Goal: Information Seeking & Learning: Learn about a topic

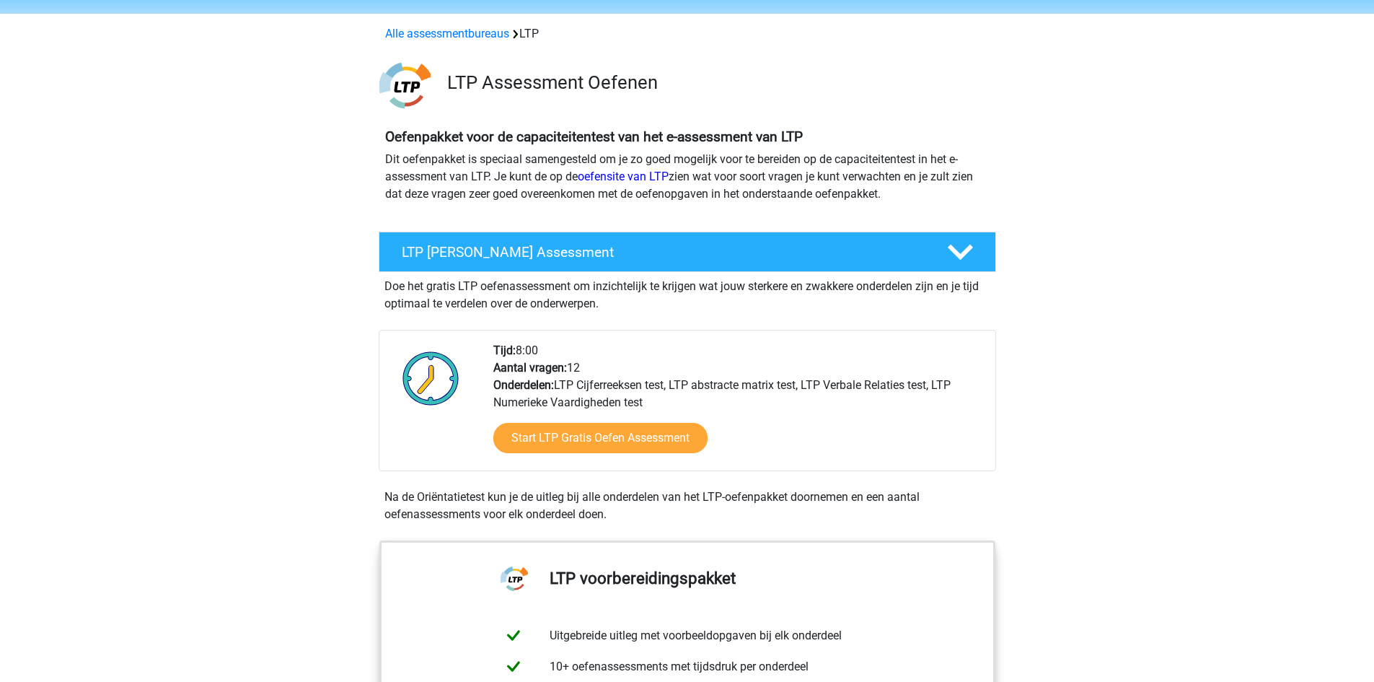
scroll to position [72, 0]
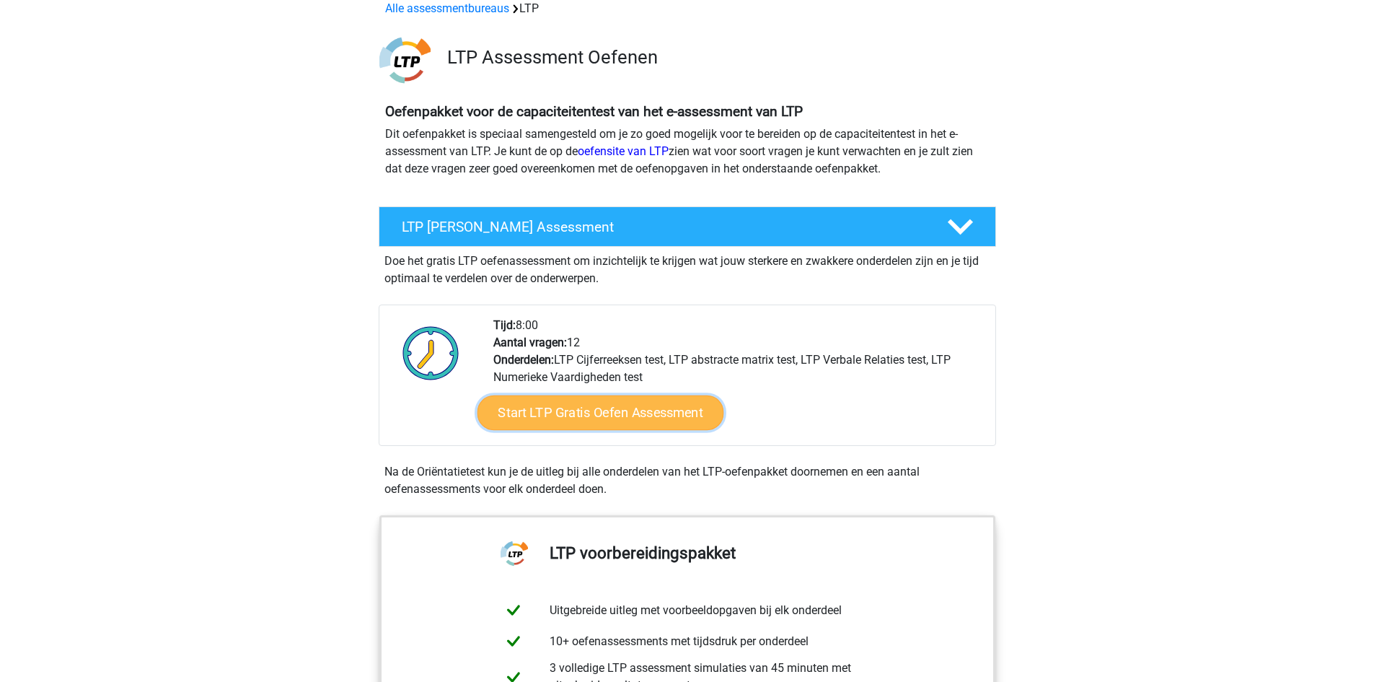
click at [621, 412] on link "Start LTP Gratis Oefen Assessment" at bounding box center [600, 412] width 247 height 35
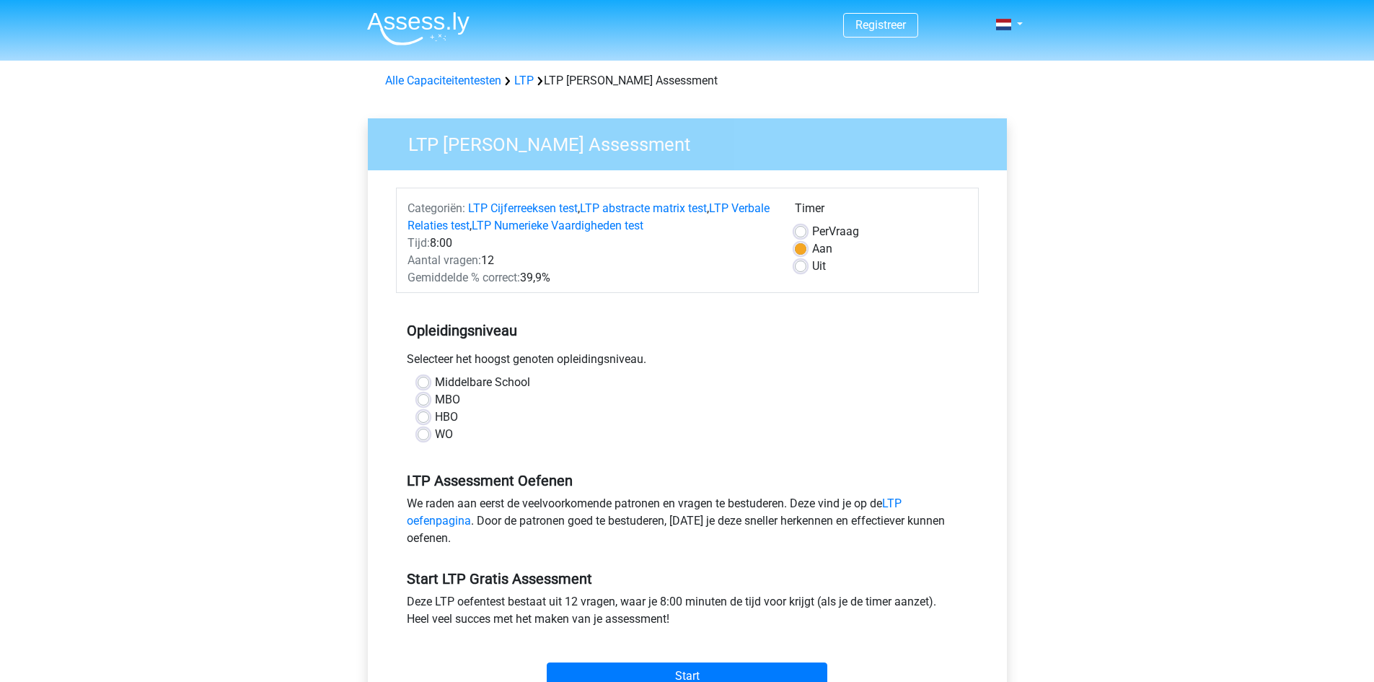
click at [435, 420] on label "HBO" at bounding box center [446, 416] width 23 height 17
click at [423, 420] on input "HBO" at bounding box center [424, 415] width 12 height 14
radio input "true"
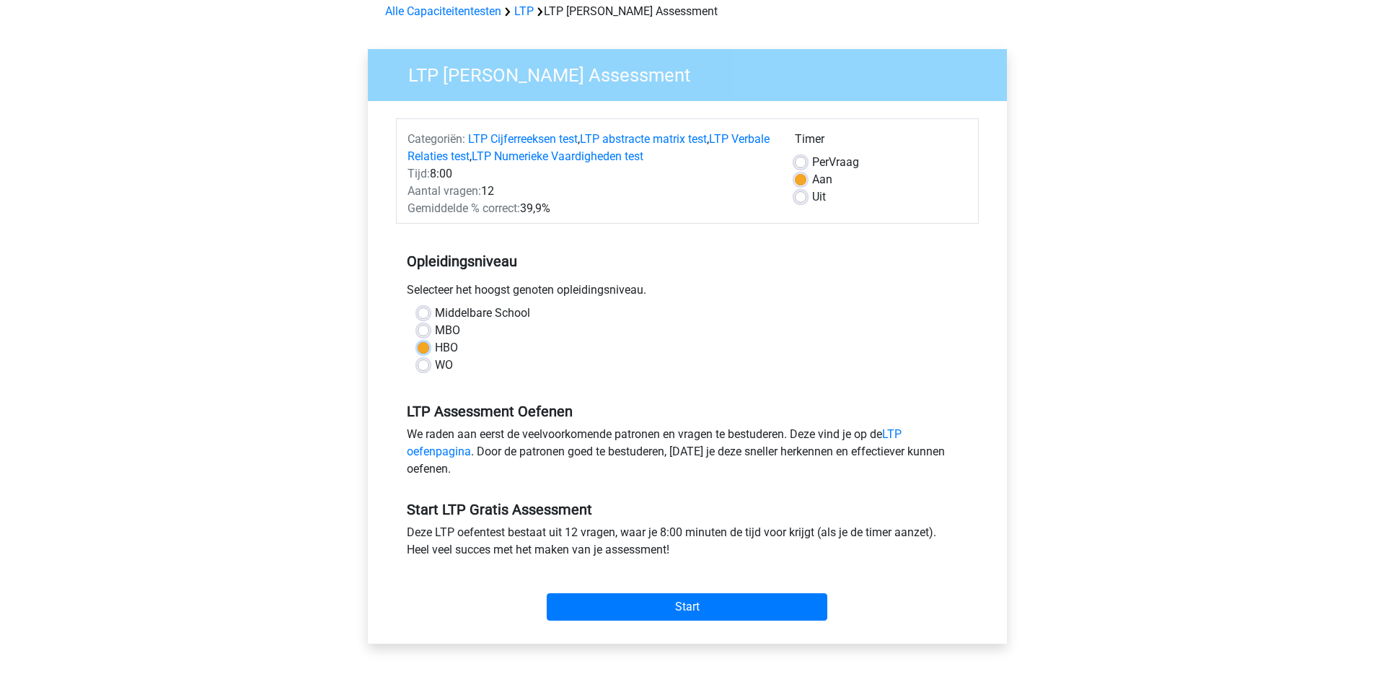
scroll to position [72, 0]
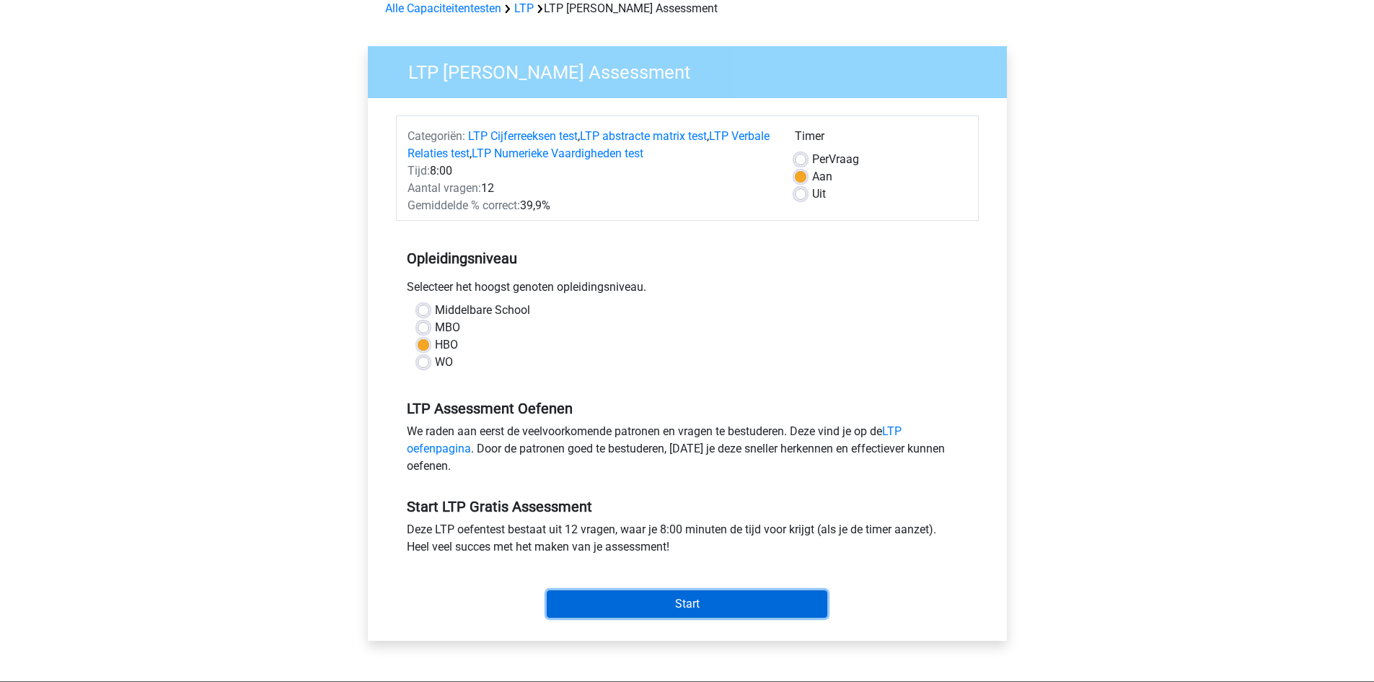
click at [656, 610] on input "Start" at bounding box center [687, 603] width 281 height 27
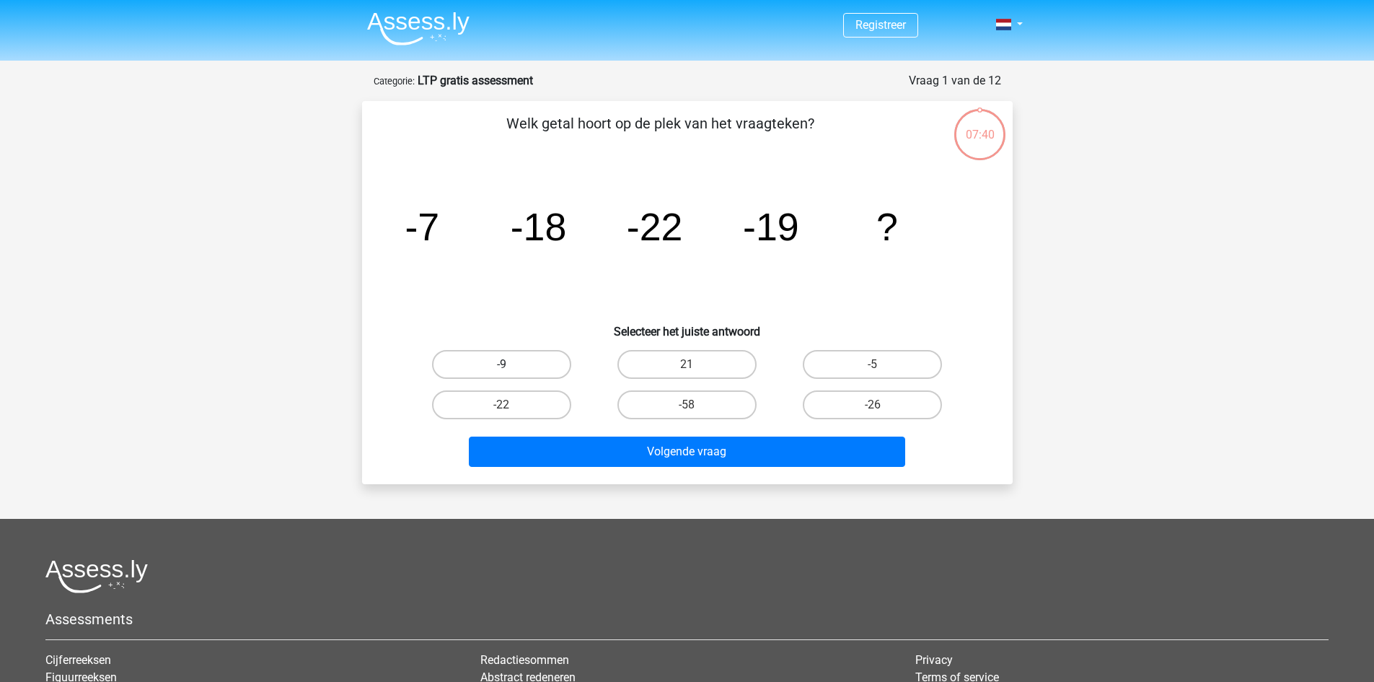
click at [514, 368] on label "-9" at bounding box center [501, 364] width 139 height 29
click at [511, 368] on input "-9" at bounding box center [505, 368] width 9 height 9
radio input "true"
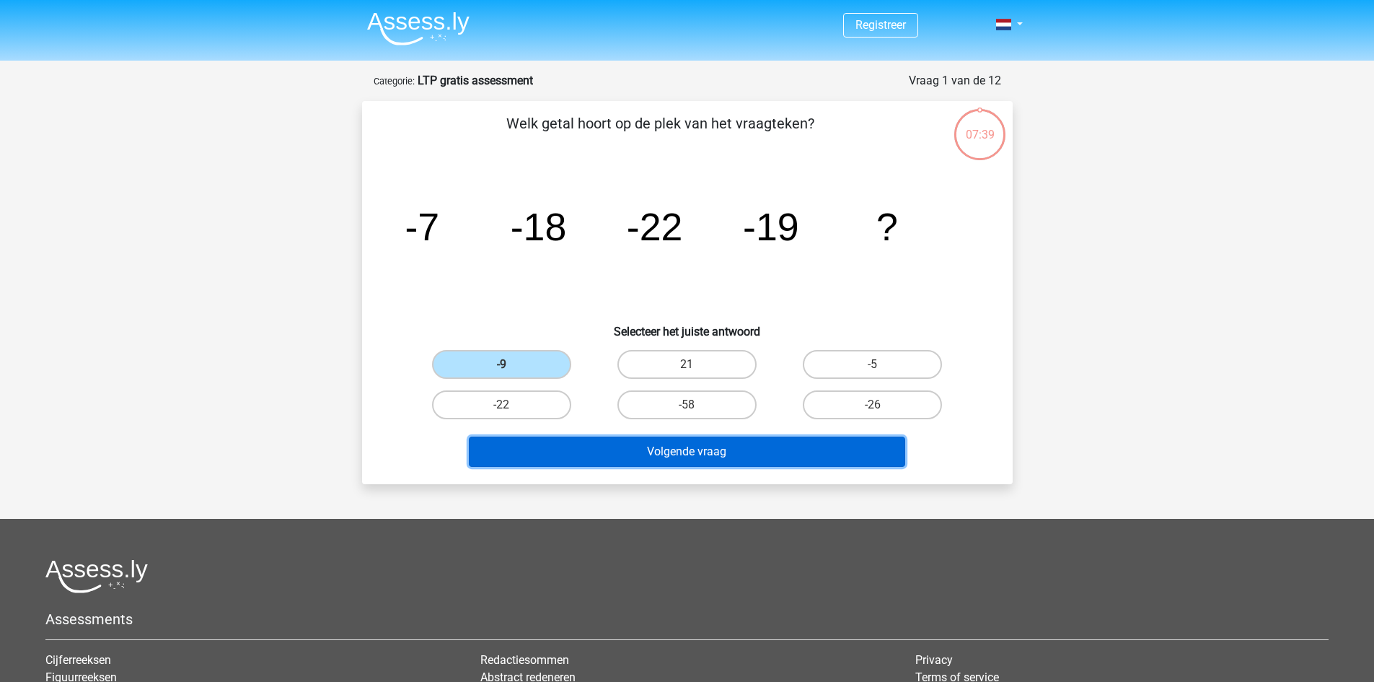
click at [677, 454] on button "Volgende vraag" at bounding box center [687, 451] width 436 height 30
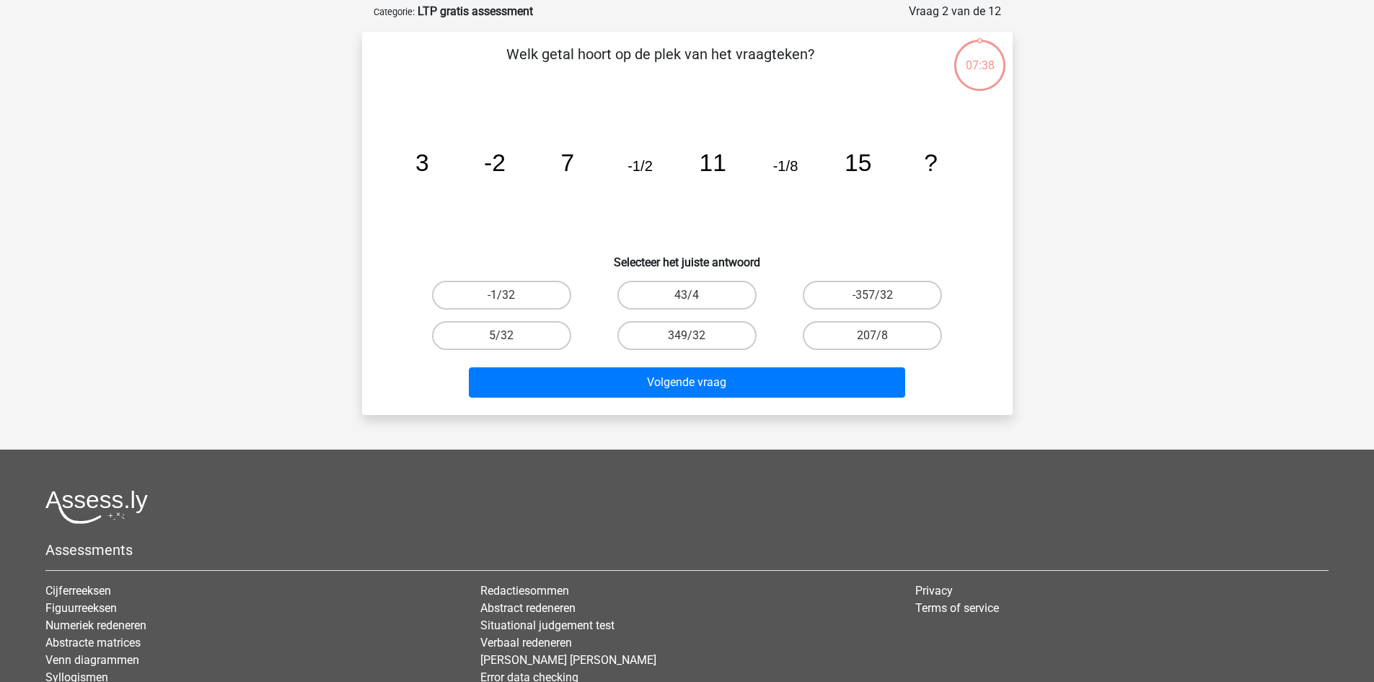
scroll to position [72, 0]
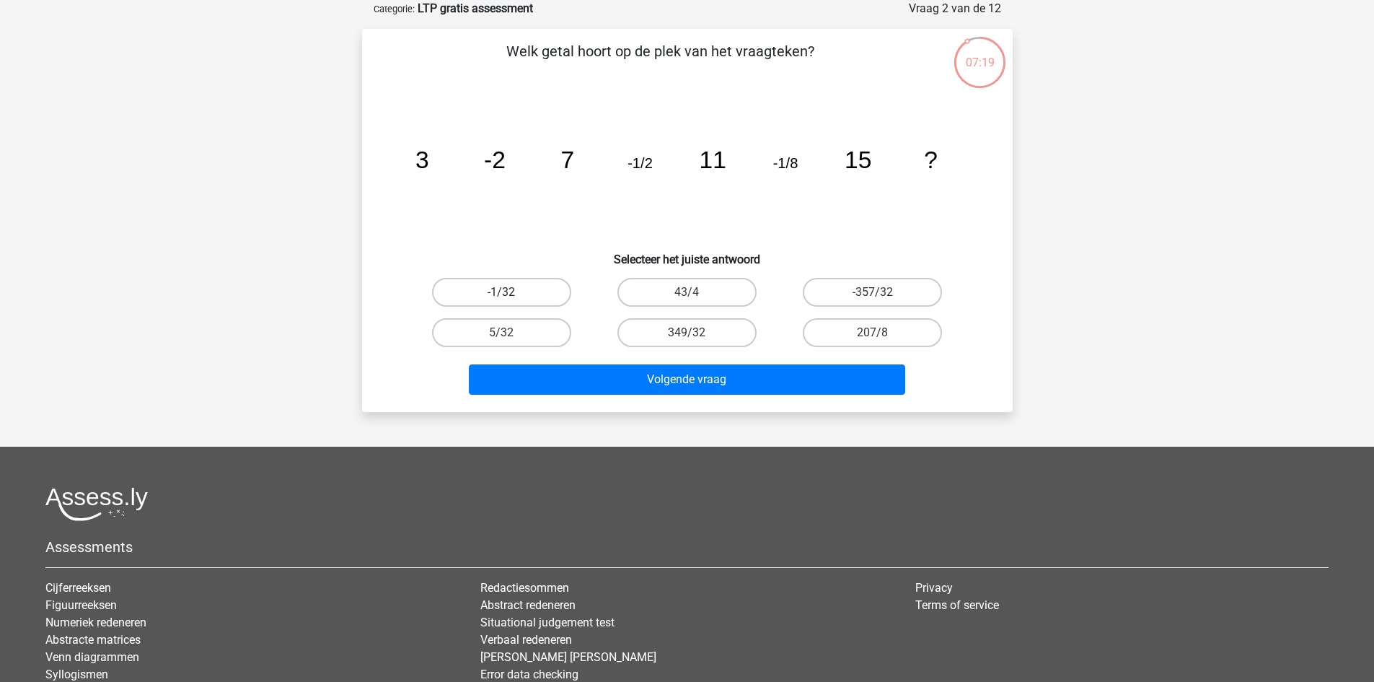
click at [527, 296] on label "-1/32" at bounding box center [501, 292] width 139 height 29
click at [511, 296] on input "-1/32" at bounding box center [505, 296] width 9 height 9
radio input "true"
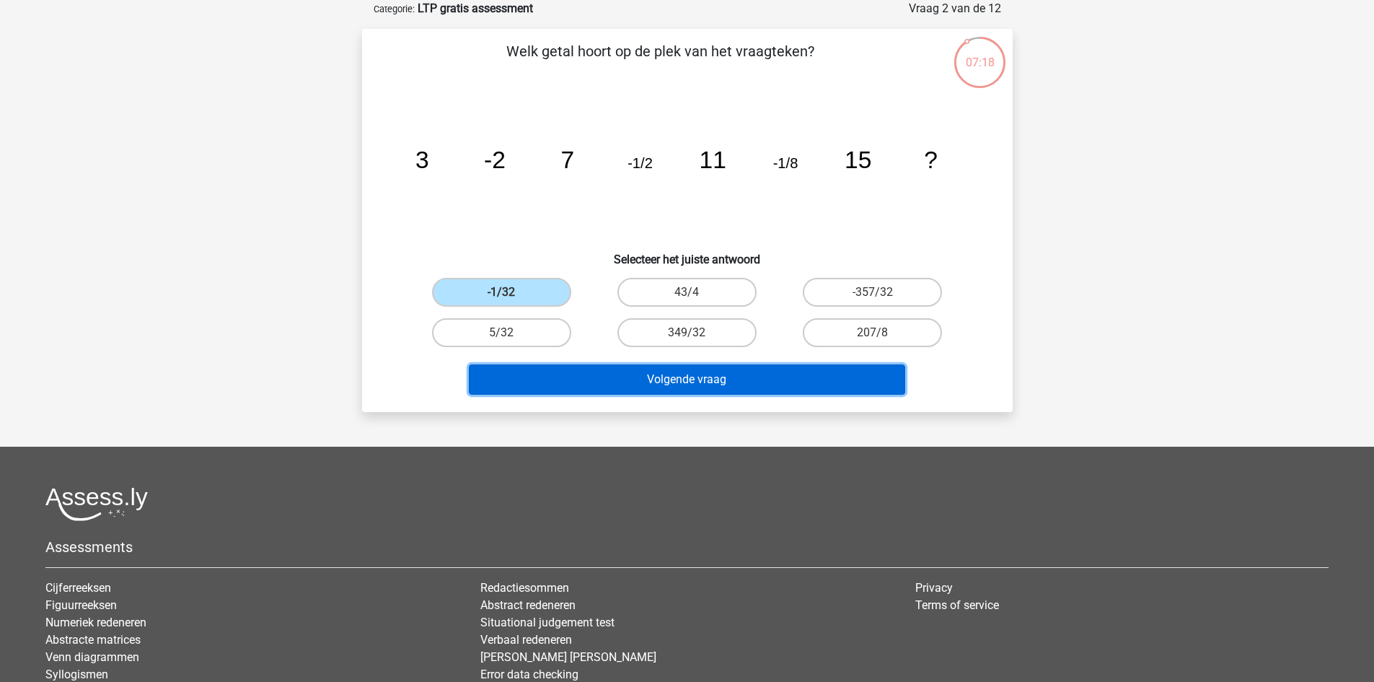
click at [721, 382] on button "Volgende vraag" at bounding box center [687, 379] width 436 height 30
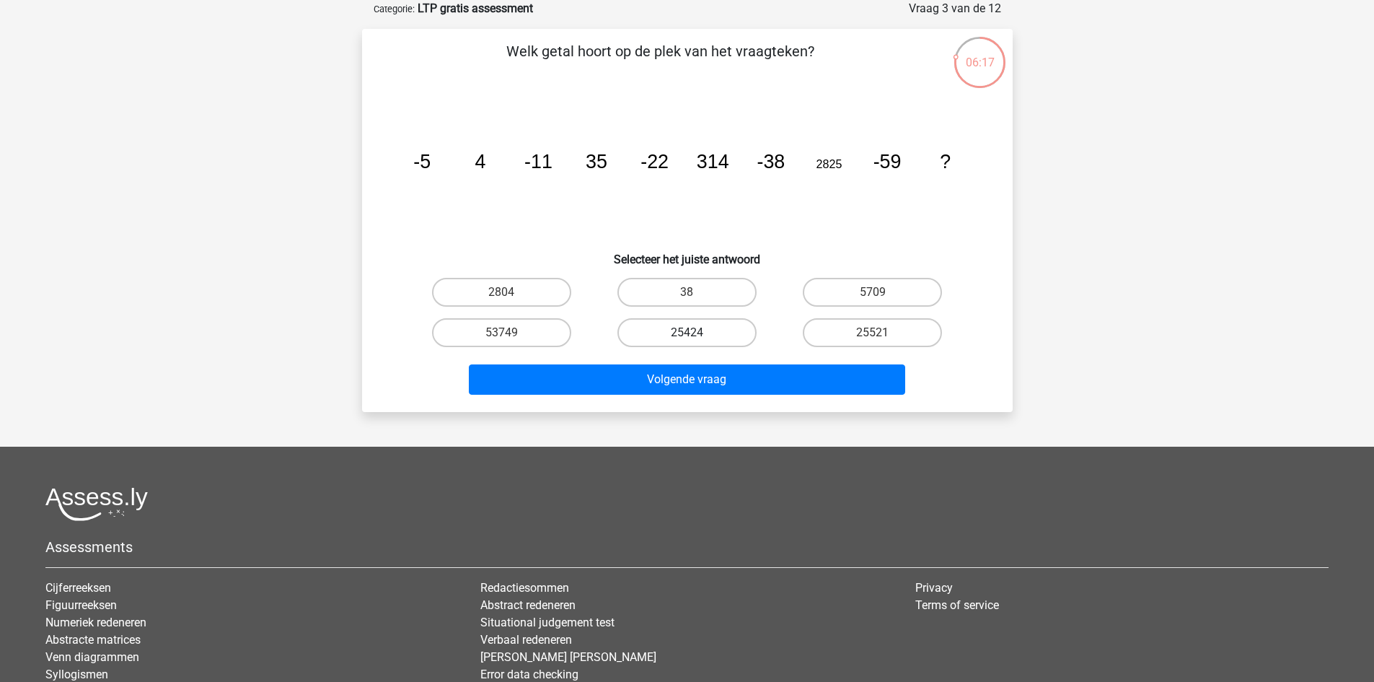
click at [684, 332] on label "25424" at bounding box center [686, 332] width 139 height 29
click at [687, 332] on input "25424" at bounding box center [691, 336] width 9 height 9
radio input "true"
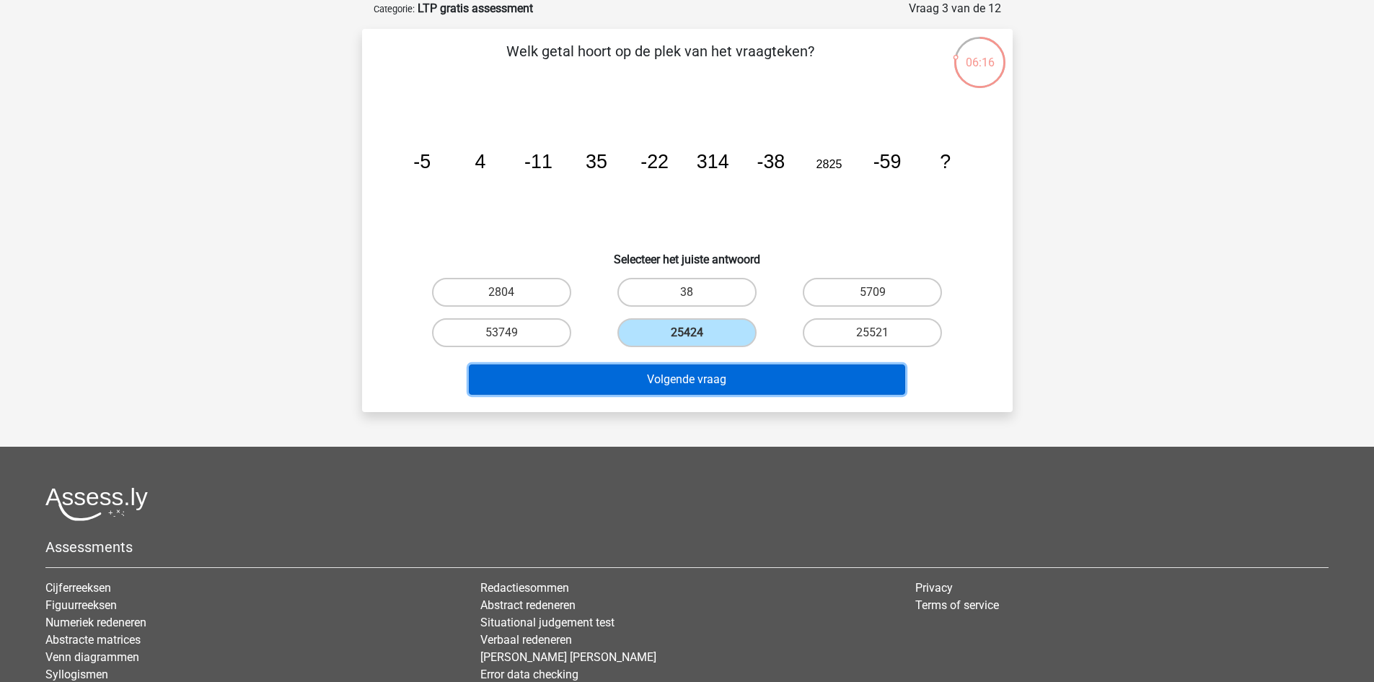
click at [714, 373] on button "Volgende vraag" at bounding box center [687, 379] width 436 height 30
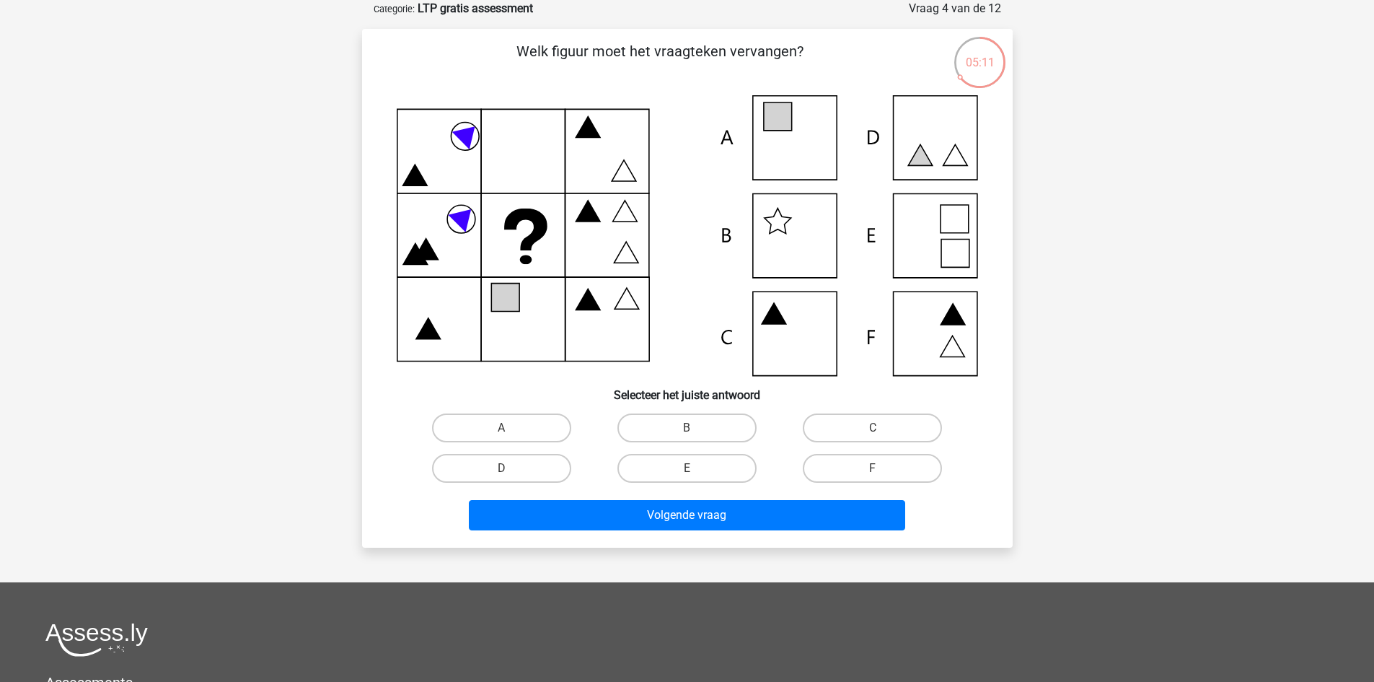
click at [791, 126] on icon at bounding box center [777, 116] width 28 height 28
click at [491, 432] on label "A" at bounding box center [501, 427] width 139 height 29
click at [501, 432] on input "A" at bounding box center [505, 432] width 9 height 9
radio input "true"
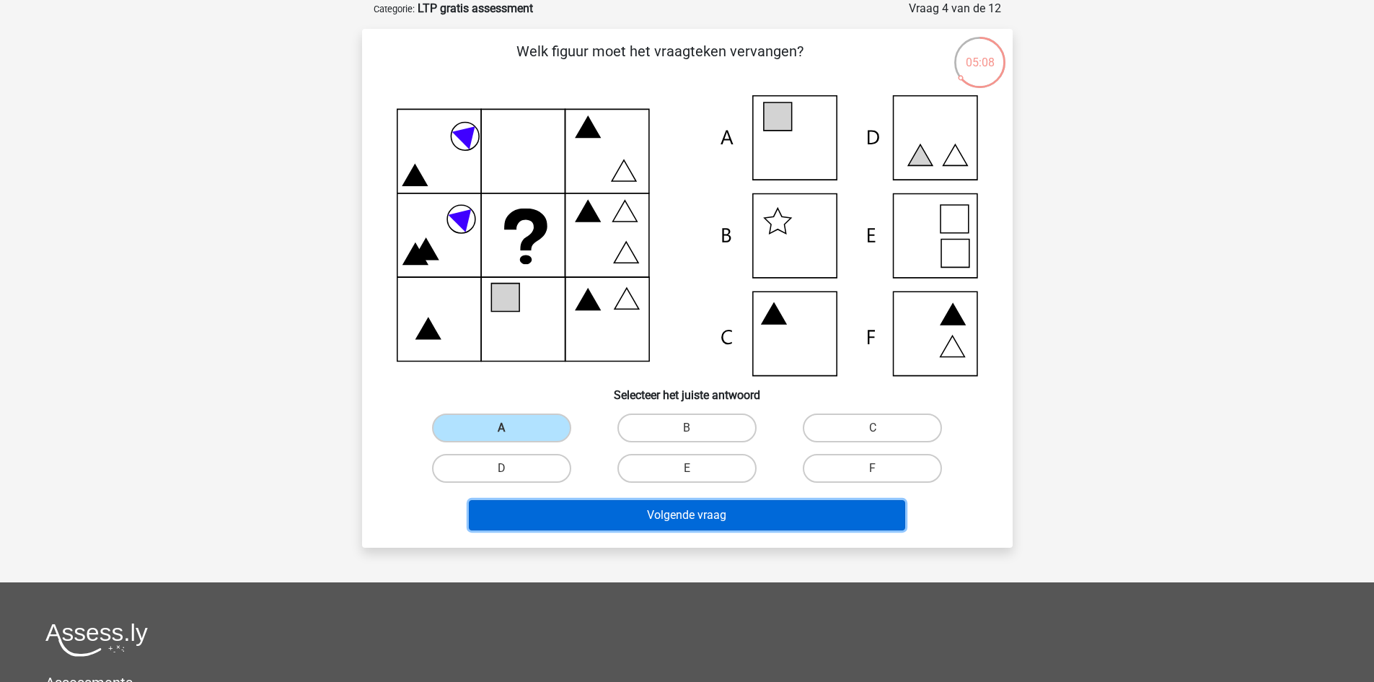
click at [678, 523] on button "Volgende vraag" at bounding box center [687, 515] width 436 height 30
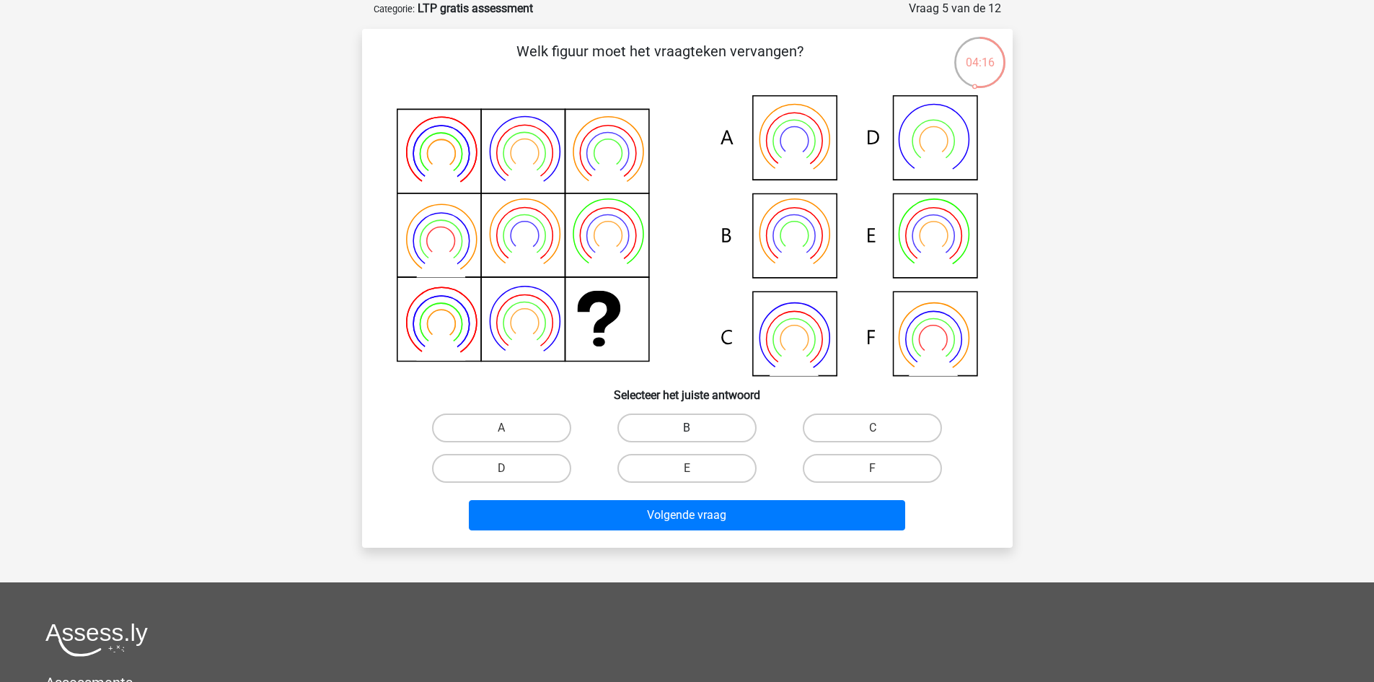
click at [661, 428] on label "B" at bounding box center [686, 427] width 139 height 29
click at [687, 428] on input "B" at bounding box center [691, 432] width 9 height 9
radio input "true"
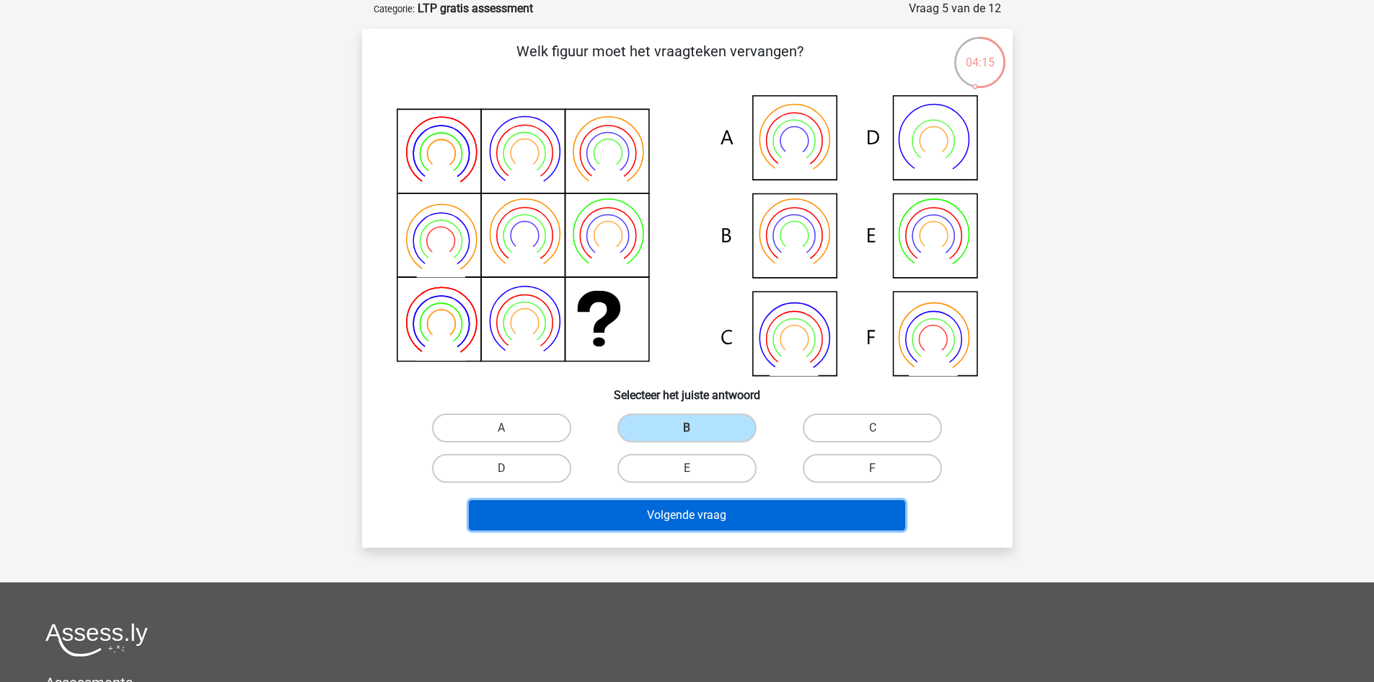
click at [682, 517] on button "Volgende vraag" at bounding box center [687, 515] width 436 height 30
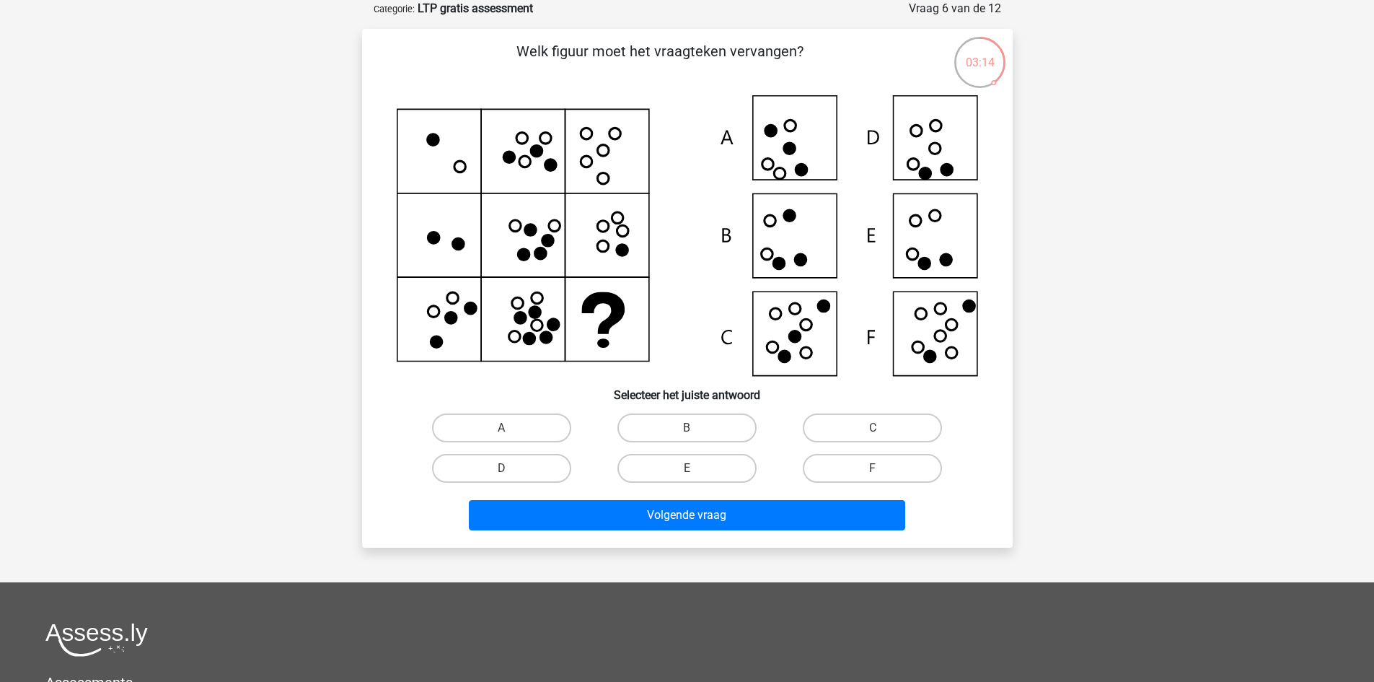
click at [777, 125] on icon at bounding box center [687, 235] width 581 height 281
click at [522, 431] on label "A" at bounding box center [501, 427] width 139 height 29
click at [511, 431] on input "A" at bounding box center [505, 432] width 9 height 9
radio input "true"
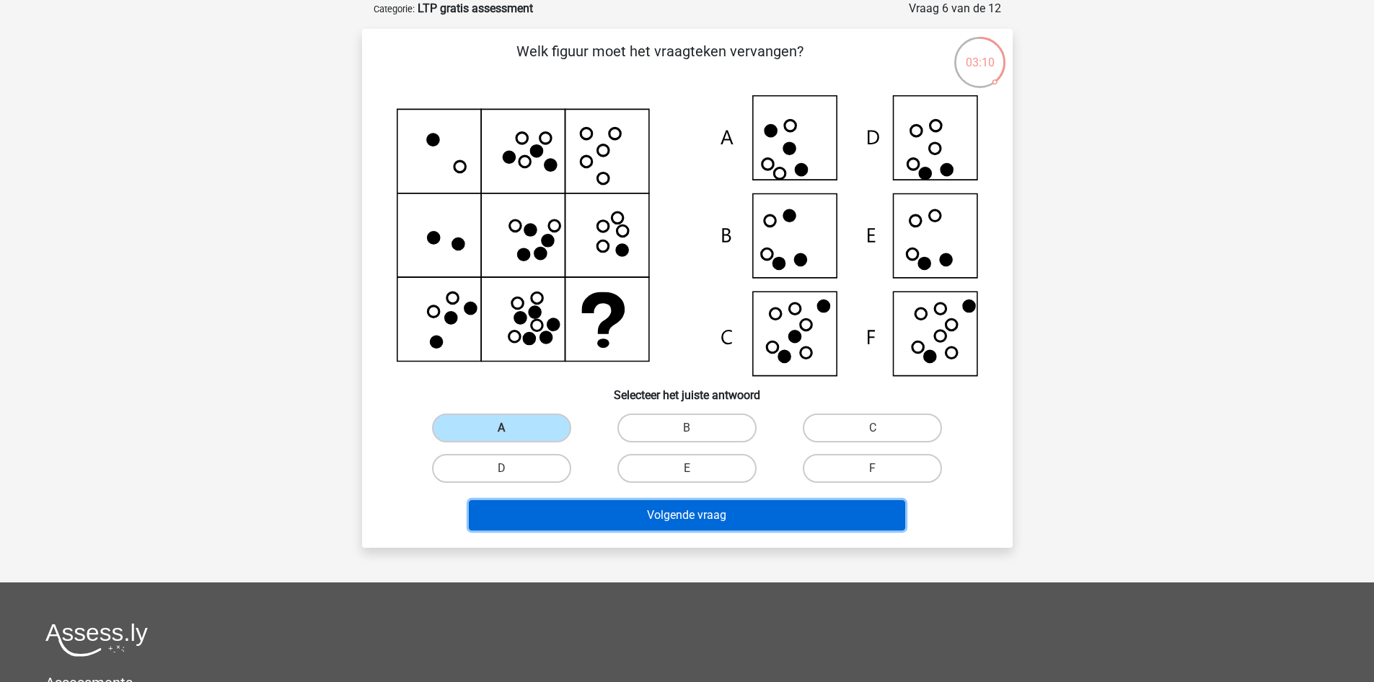
click at [690, 516] on button "Volgende vraag" at bounding box center [687, 515] width 436 height 30
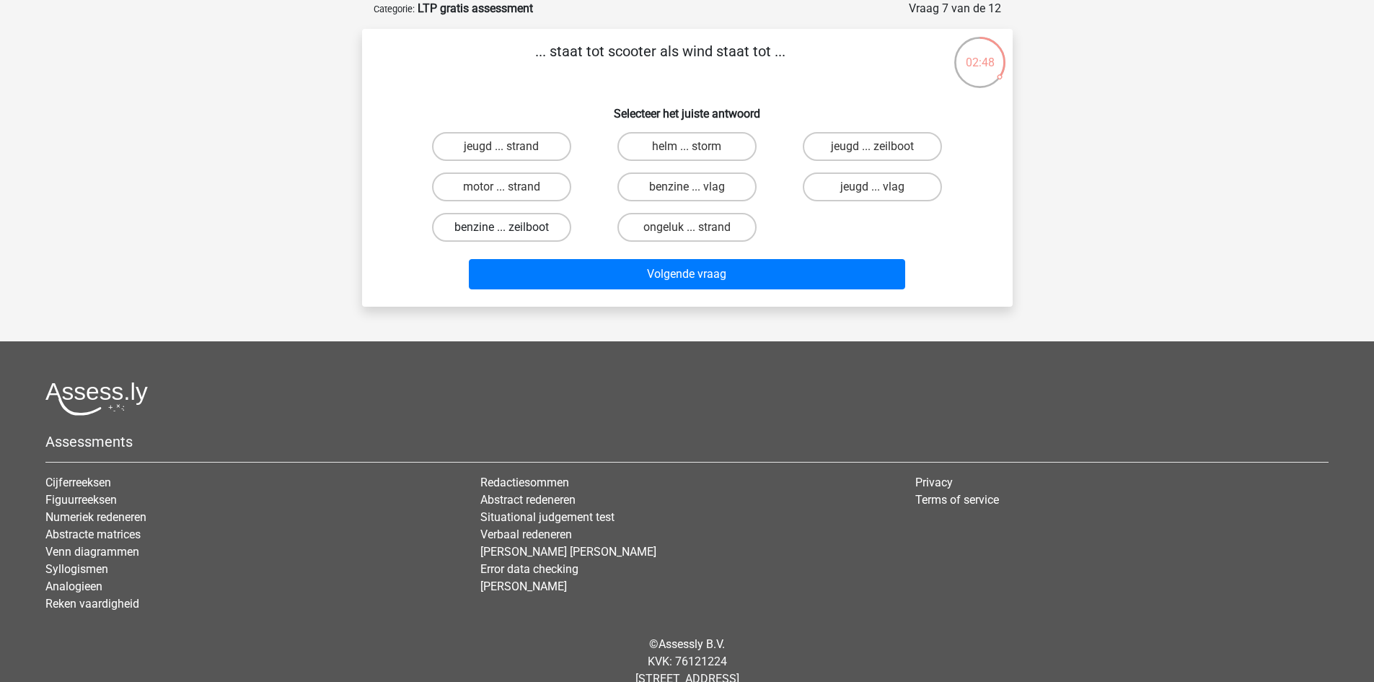
click at [503, 224] on label "benzine ... zeilboot" at bounding box center [501, 227] width 139 height 29
click at [503, 227] on input "benzine ... zeilboot" at bounding box center [505, 231] width 9 height 9
radio input "true"
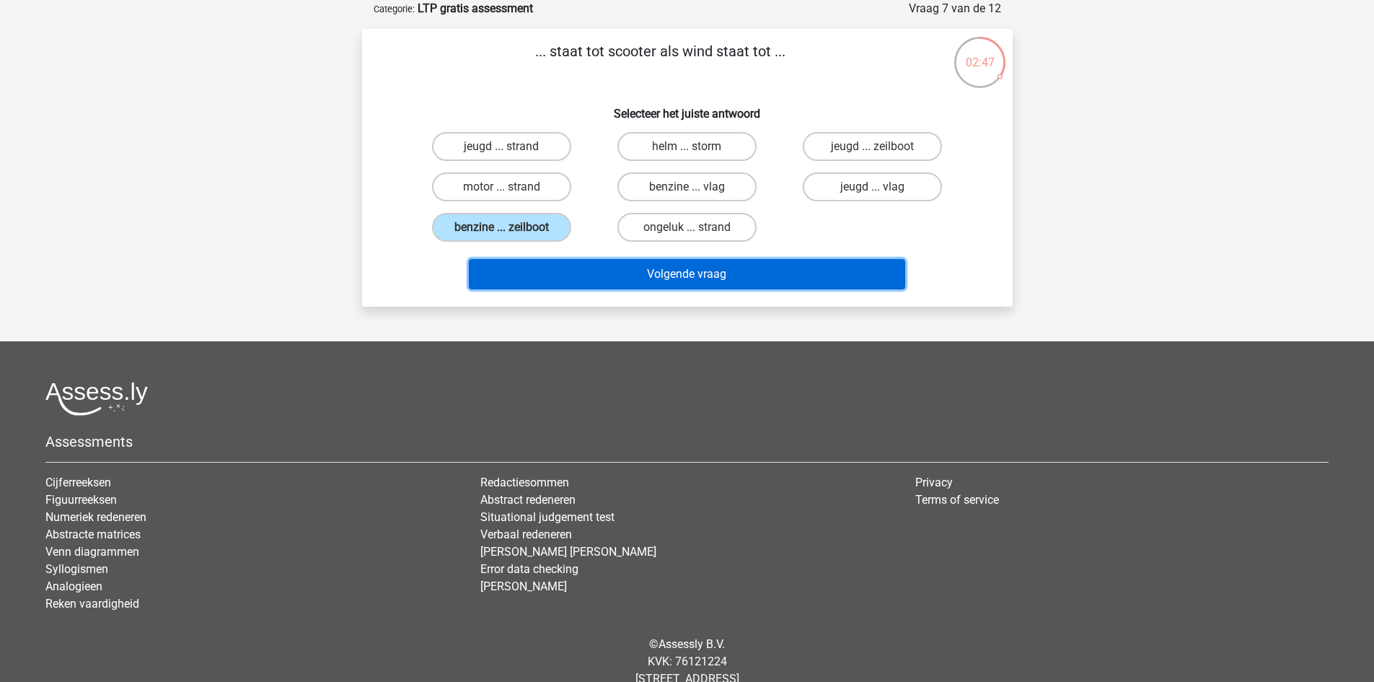
click at [729, 275] on button "Volgende vraag" at bounding box center [687, 274] width 436 height 30
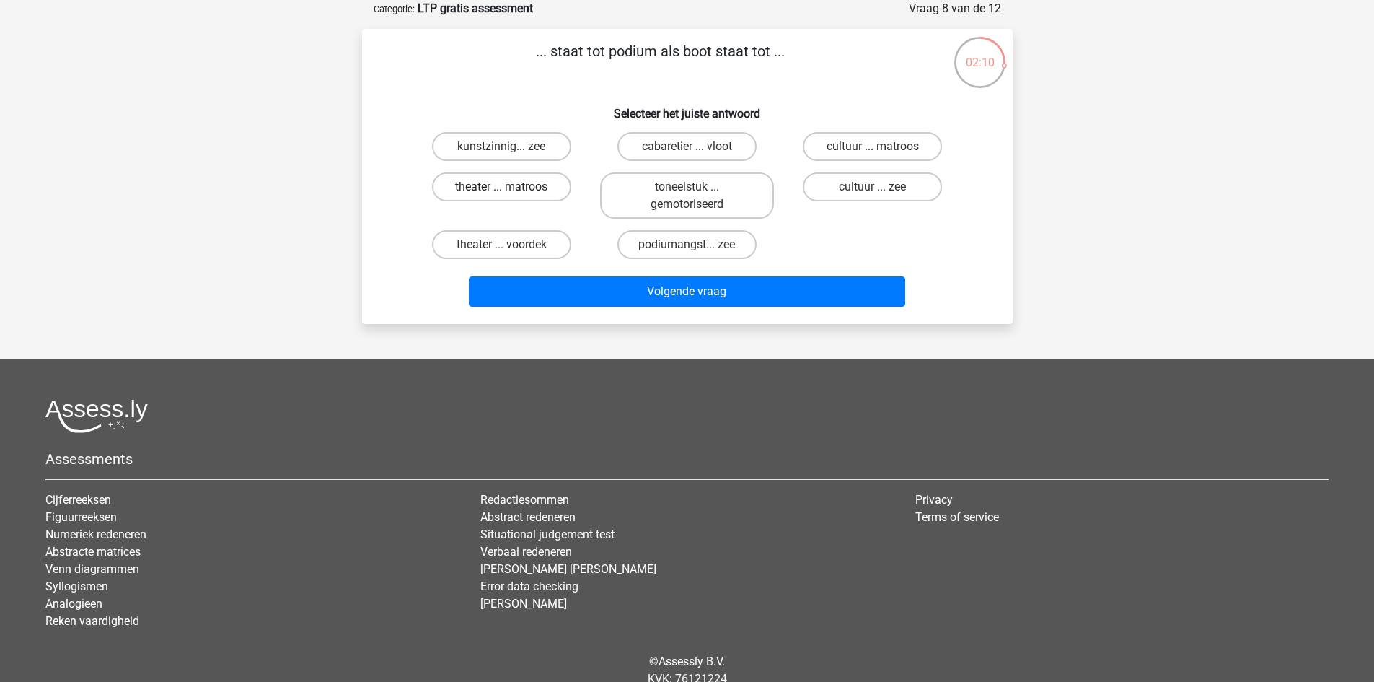
click at [510, 185] on label "theater ... matroos" at bounding box center [501, 186] width 139 height 29
click at [510, 187] on input "theater ... matroos" at bounding box center [505, 191] width 9 height 9
radio input "true"
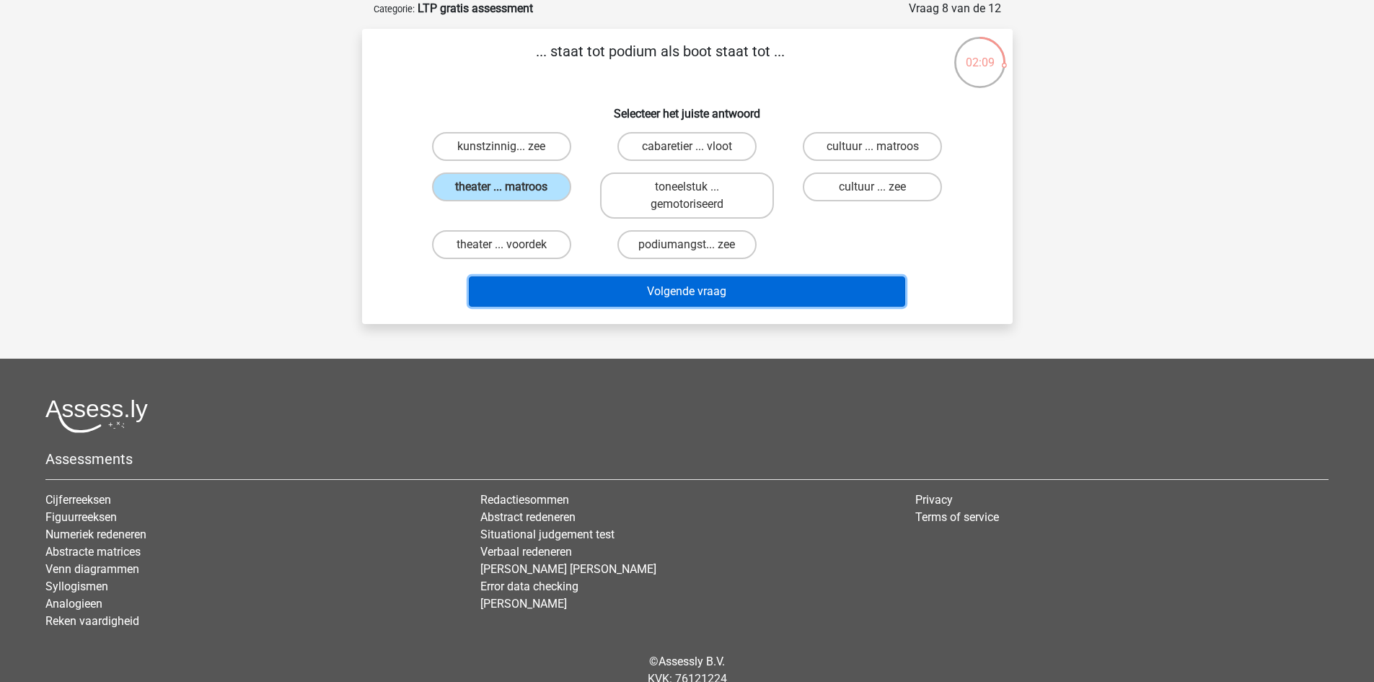
click at [697, 291] on button "Volgende vraag" at bounding box center [687, 291] width 436 height 30
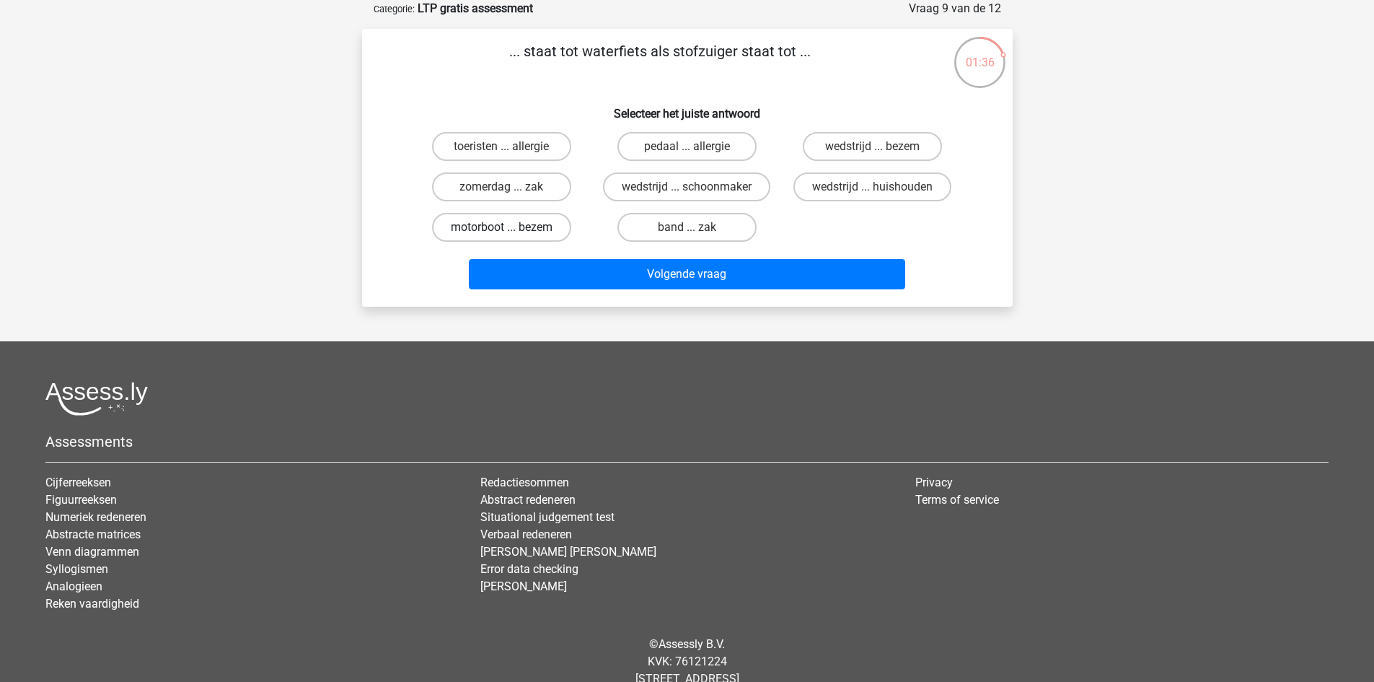
click at [514, 233] on label "motorboot ... bezem" at bounding box center [501, 227] width 139 height 29
click at [511, 233] on input "motorboot ... bezem" at bounding box center [505, 231] width 9 height 9
radio input "true"
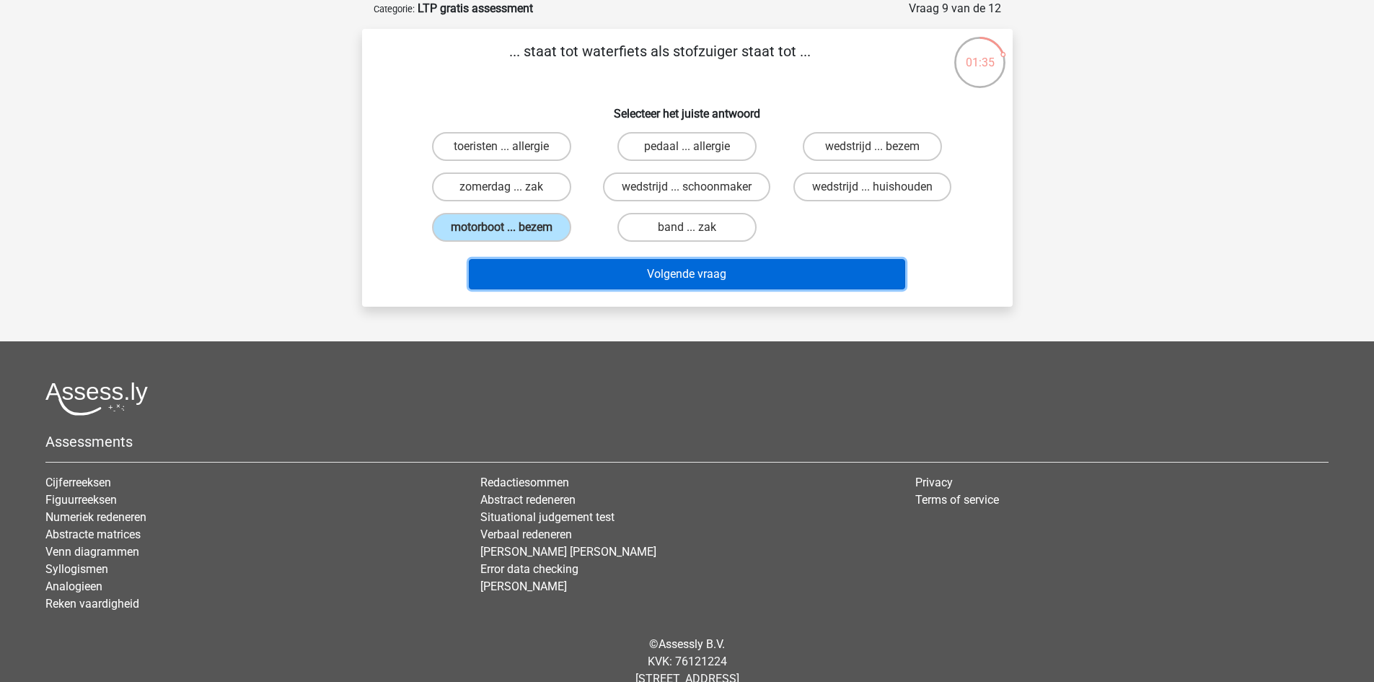
click at [666, 277] on button "Volgende vraag" at bounding box center [687, 274] width 436 height 30
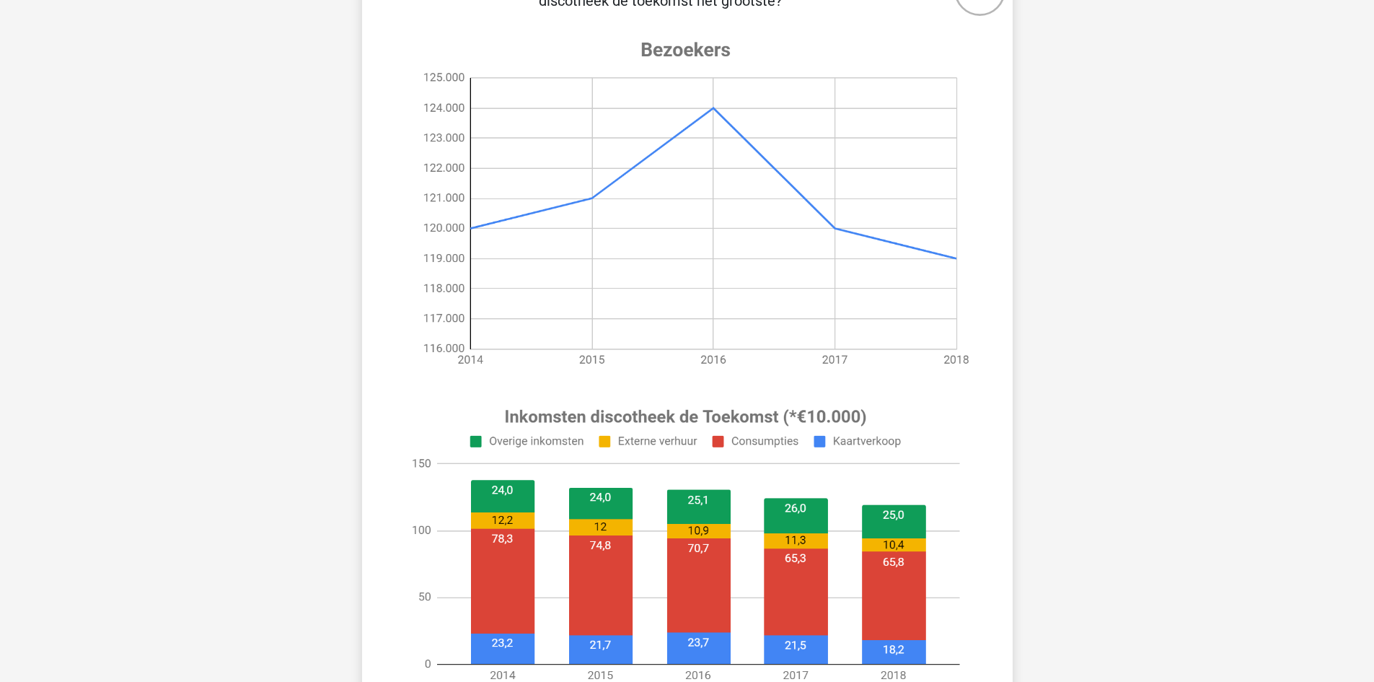
scroll to position [216, 0]
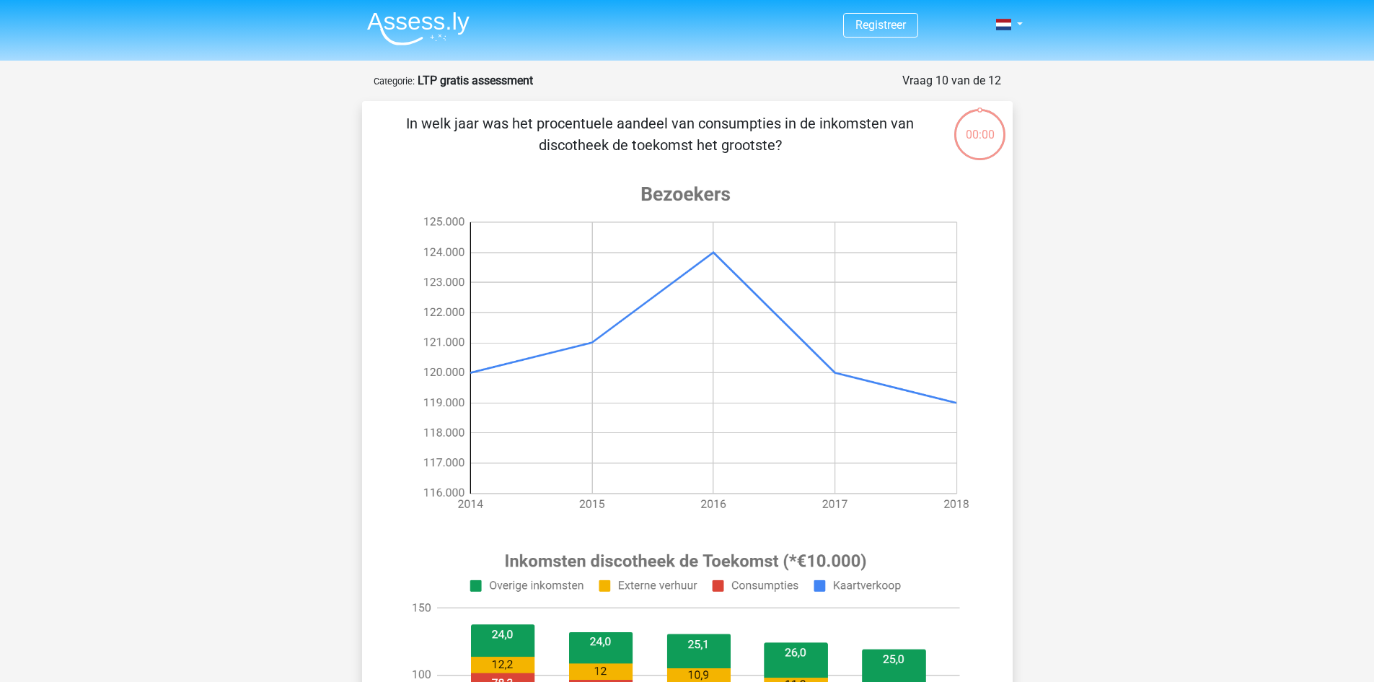
scroll to position [216, 0]
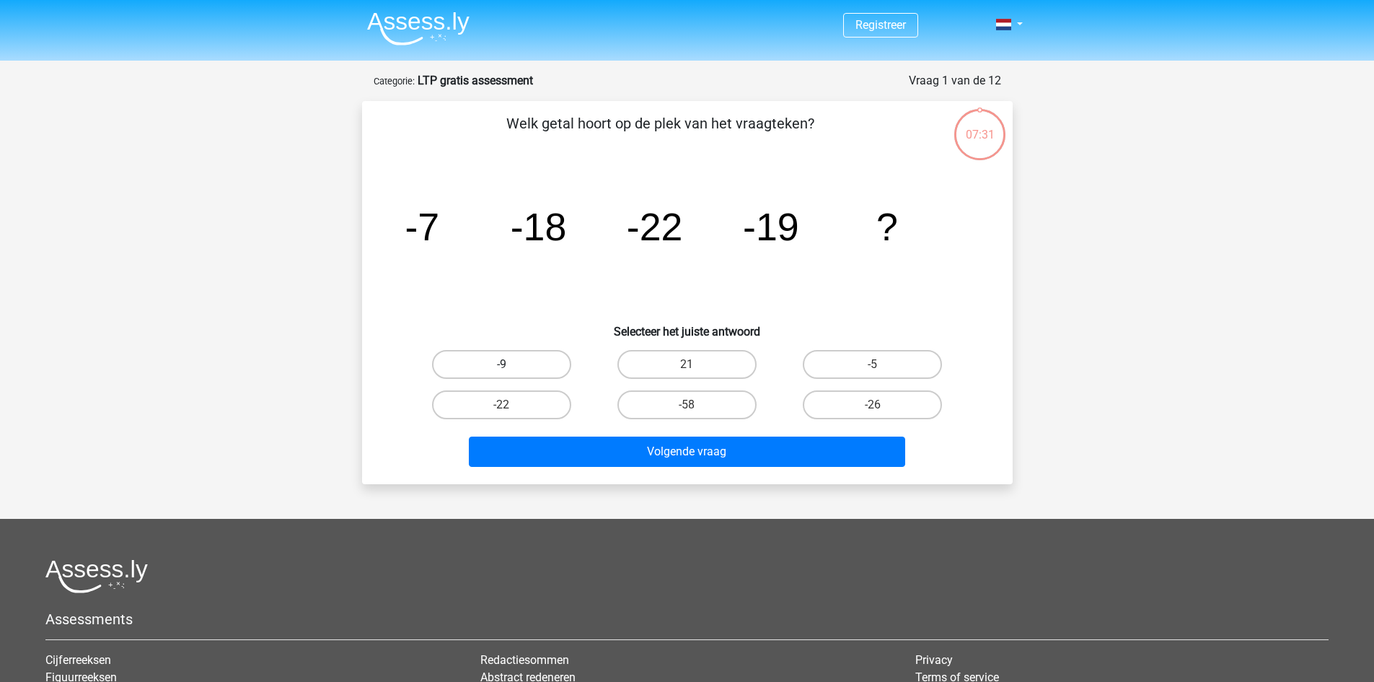
click at [532, 373] on label "-9" at bounding box center [501, 364] width 139 height 29
click at [511, 373] on input "-9" at bounding box center [505, 368] width 9 height 9
radio input "true"
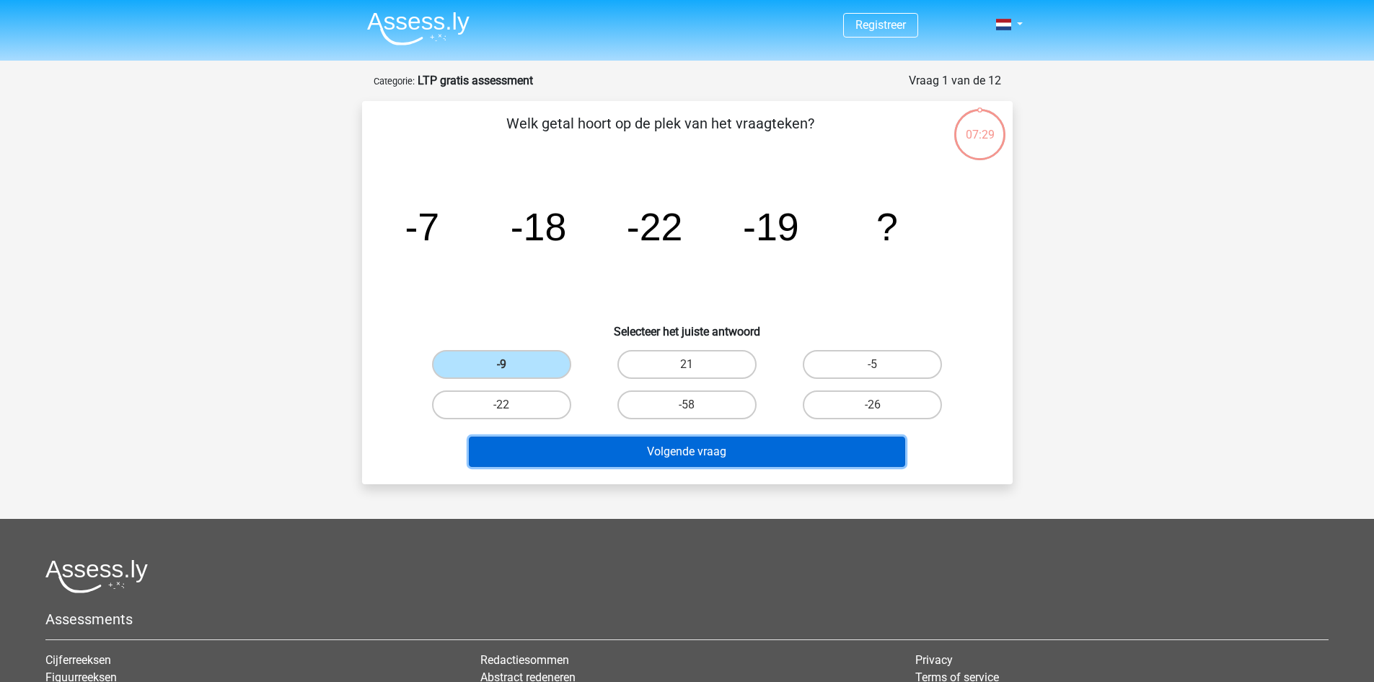
click at [641, 453] on button "Volgende vraag" at bounding box center [687, 451] width 436 height 30
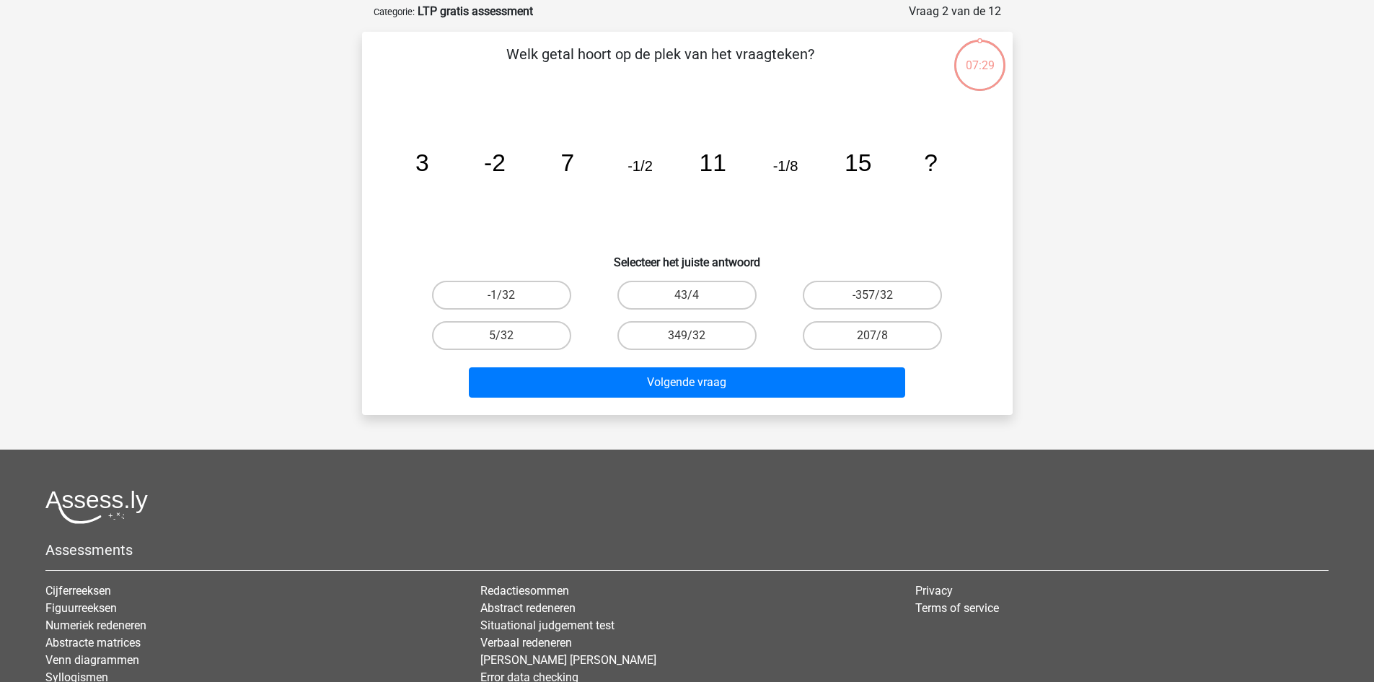
scroll to position [72, 0]
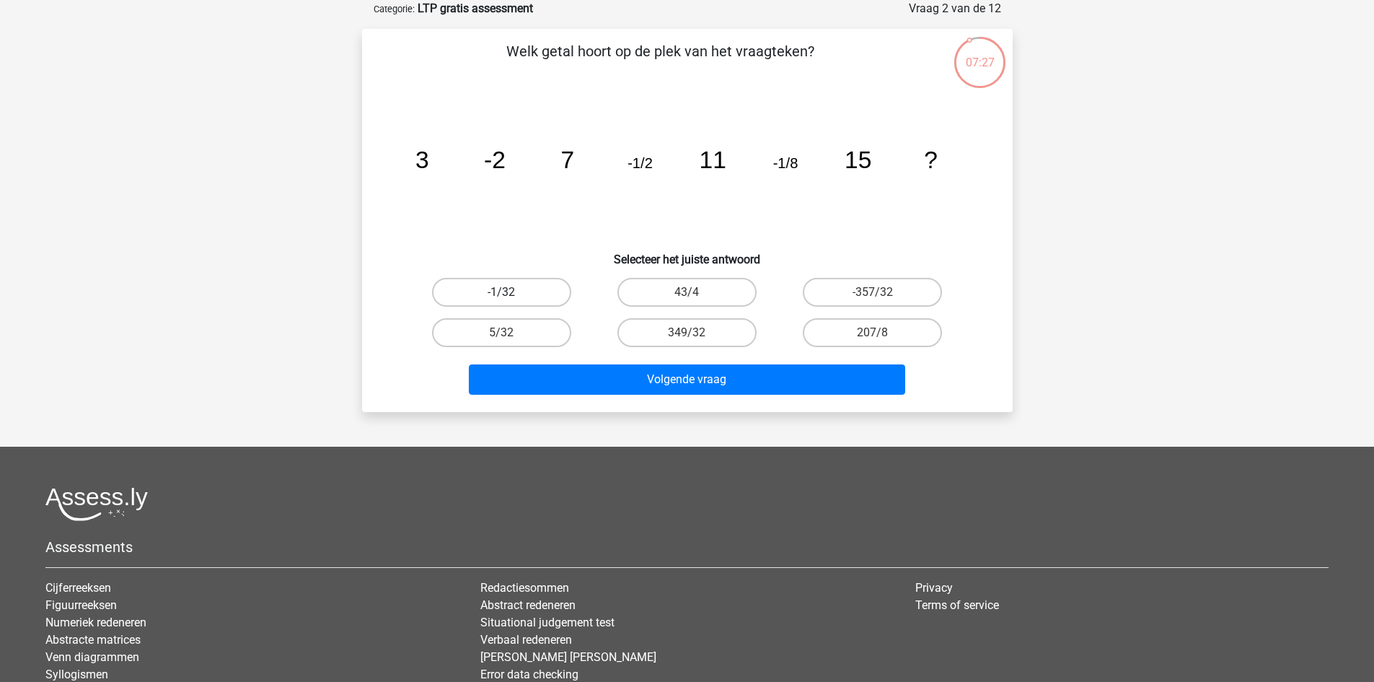
click at [524, 298] on label "-1/32" at bounding box center [501, 292] width 139 height 29
click at [511, 298] on input "-1/32" at bounding box center [505, 296] width 9 height 9
radio input "true"
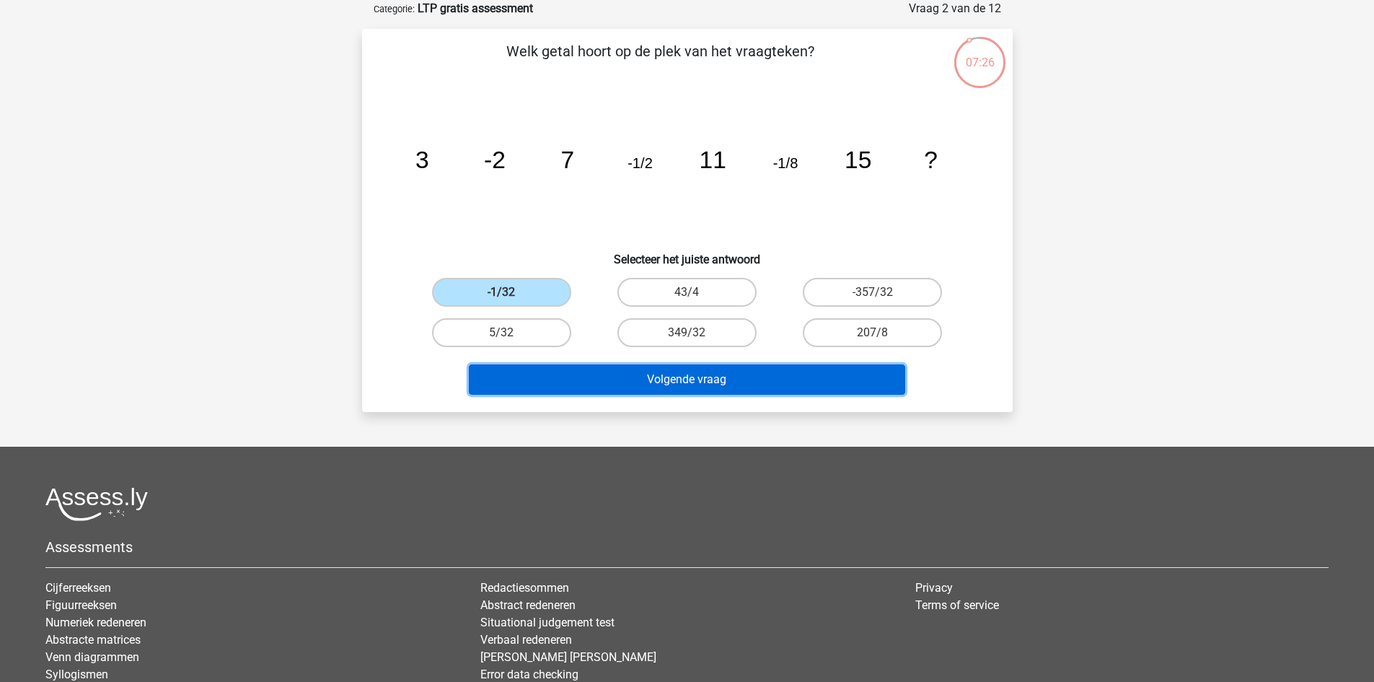
click at [719, 387] on button "Volgende vraag" at bounding box center [687, 379] width 436 height 30
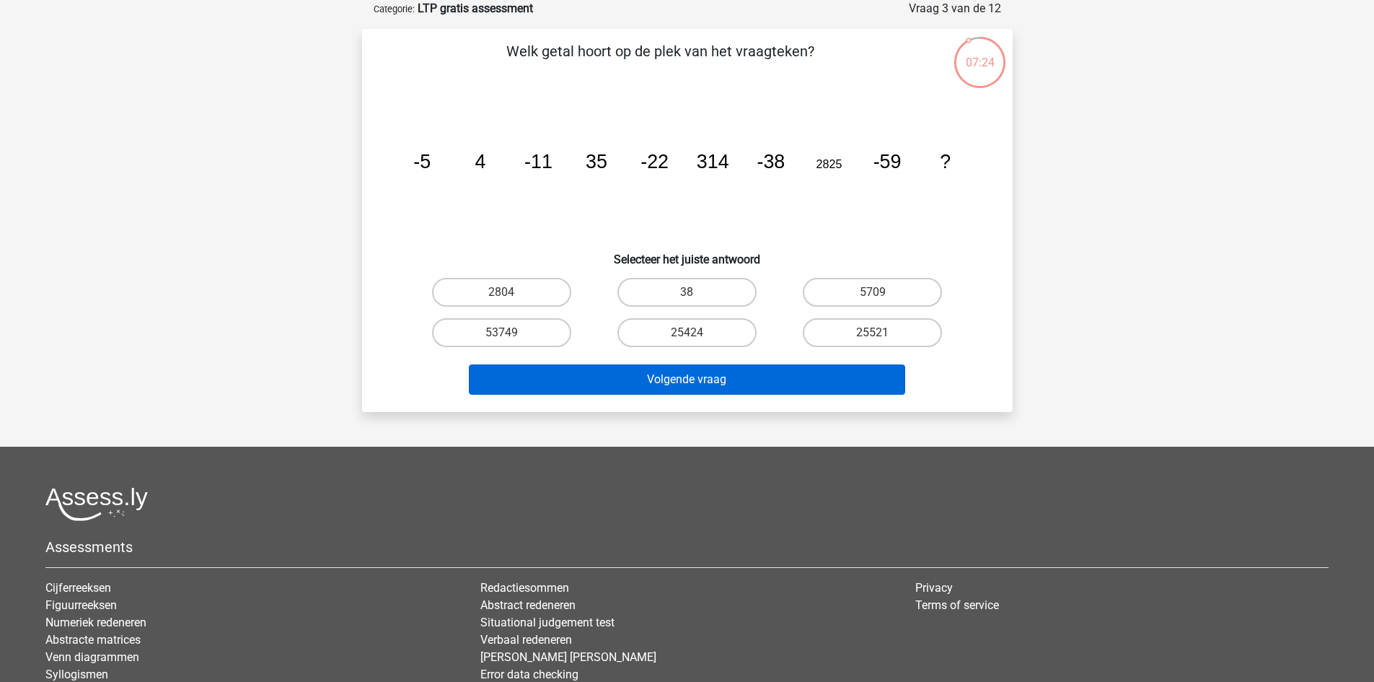
scroll to position [0, 0]
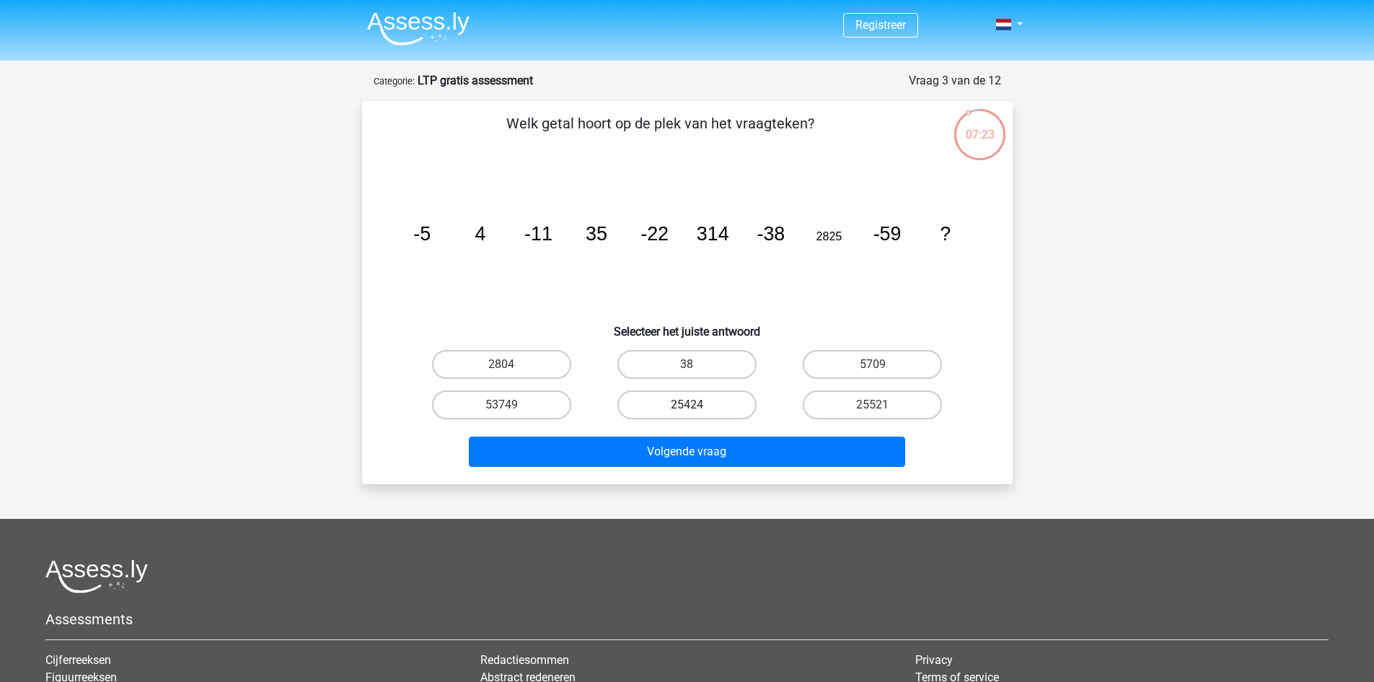
click at [727, 409] on label "25424" at bounding box center [686, 404] width 139 height 29
click at [696, 409] on input "25424" at bounding box center [691, 409] width 9 height 9
radio input "true"
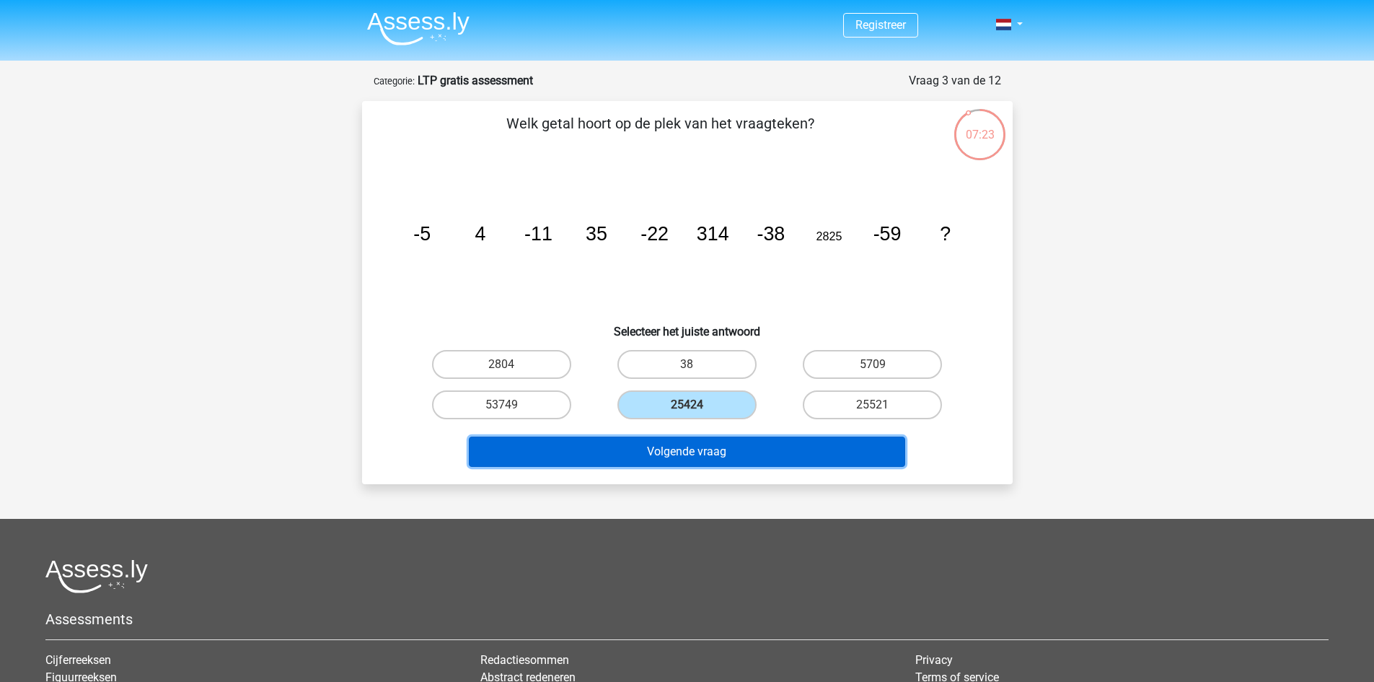
click at [757, 448] on button "Volgende vraag" at bounding box center [687, 451] width 436 height 30
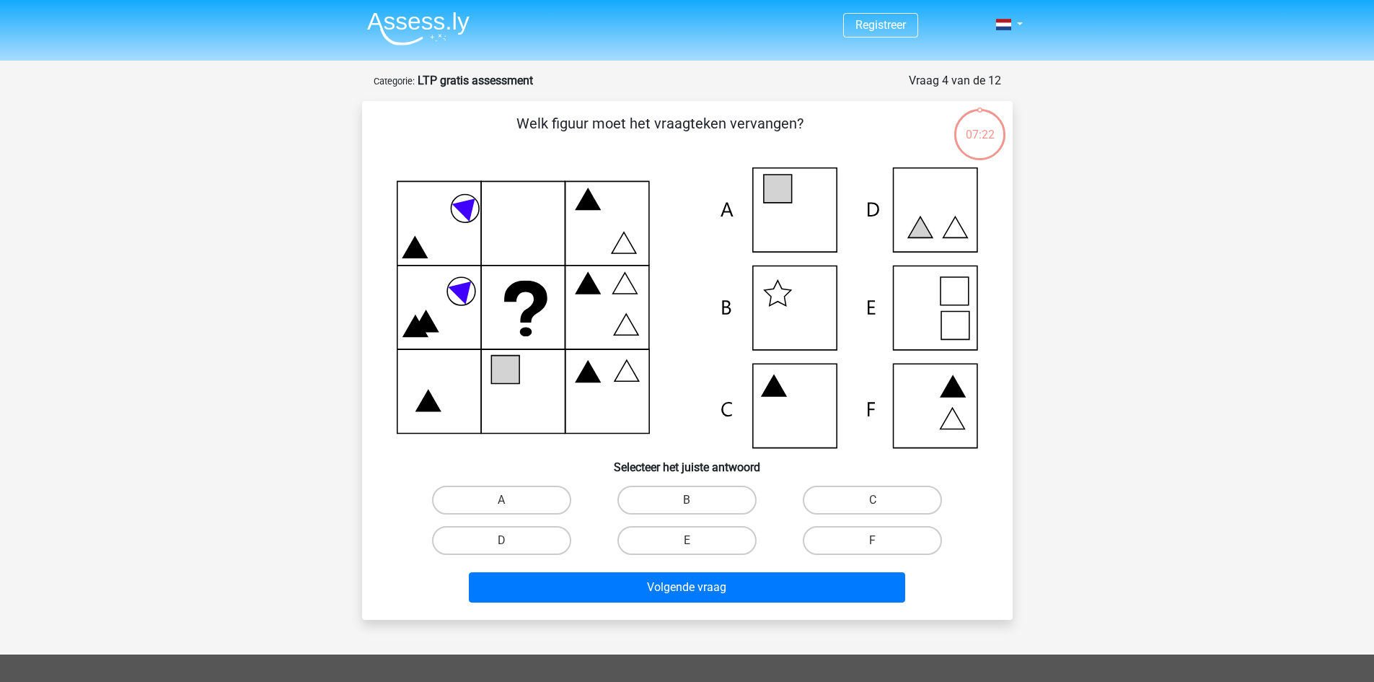
scroll to position [72, 0]
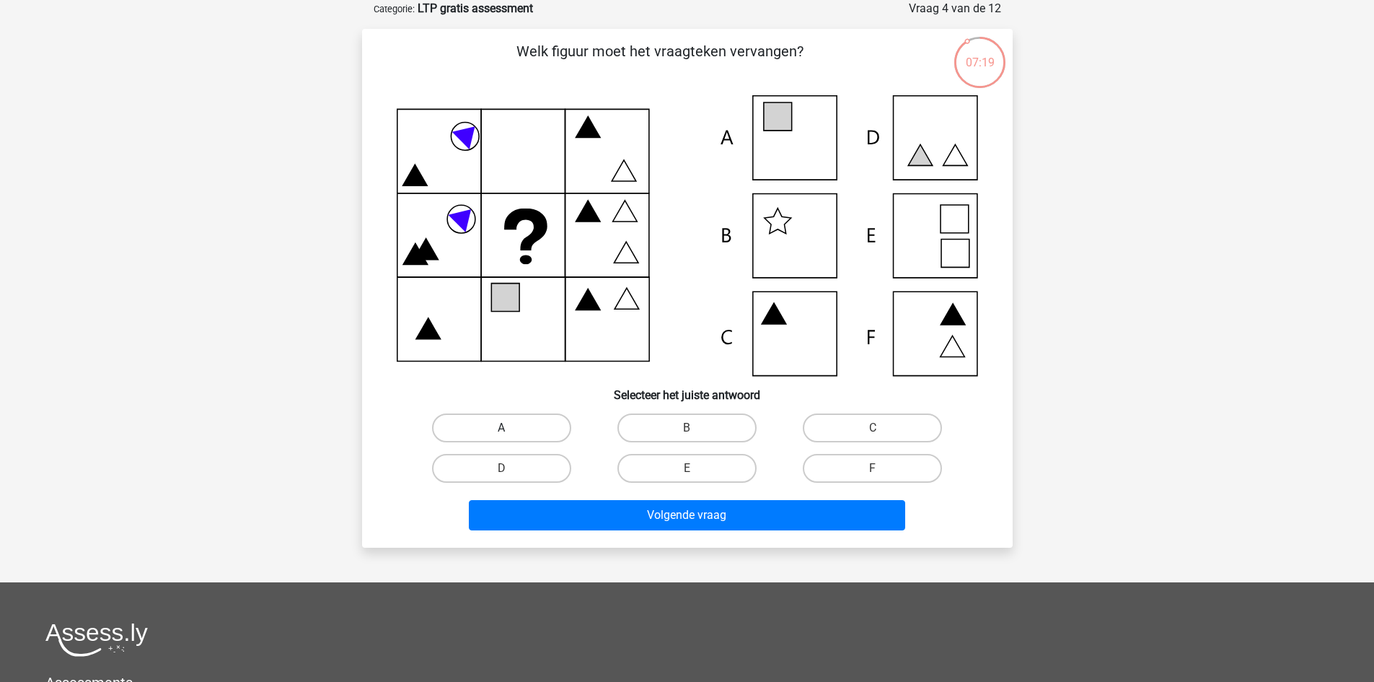
click at [531, 422] on label "A" at bounding box center [501, 427] width 139 height 29
click at [511, 428] on input "A" at bounding box center [505, 432] width 9 height 9
radio input "true"
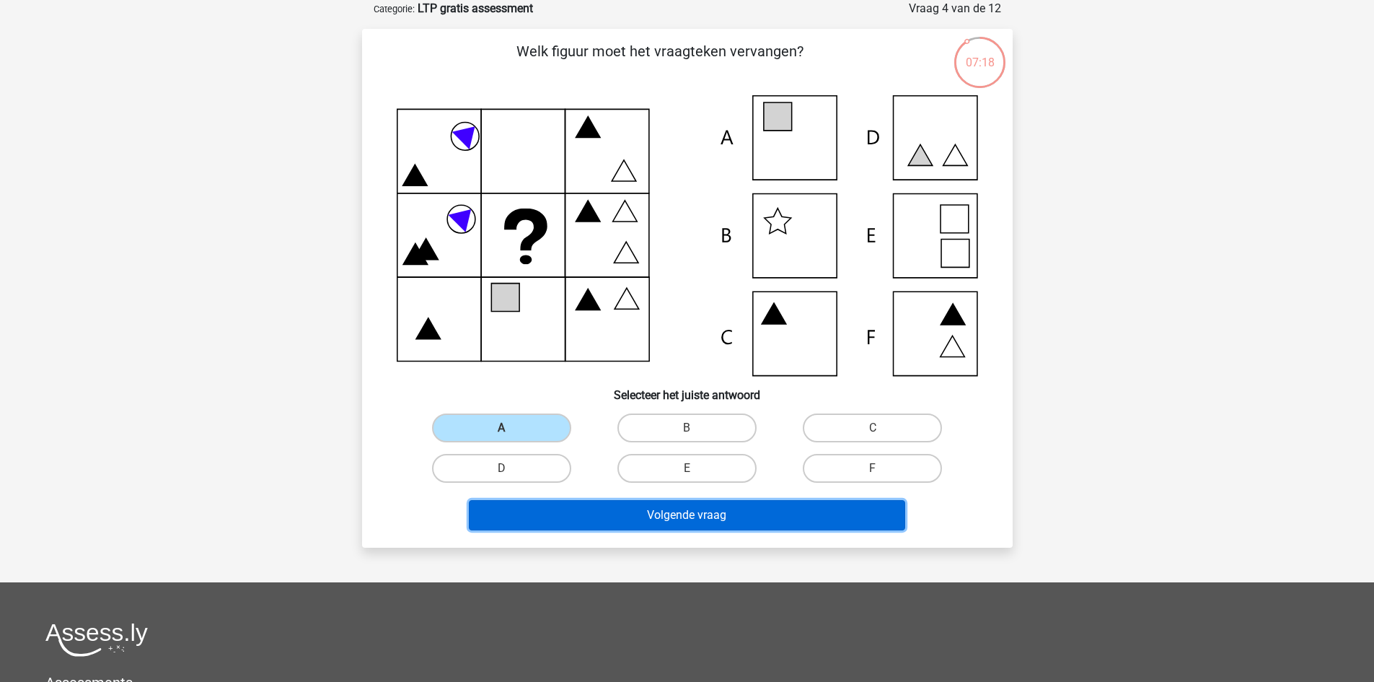
click at [638, 506] on button "Volgende vraag" at bounding box center [687, 515] width 436 height 30
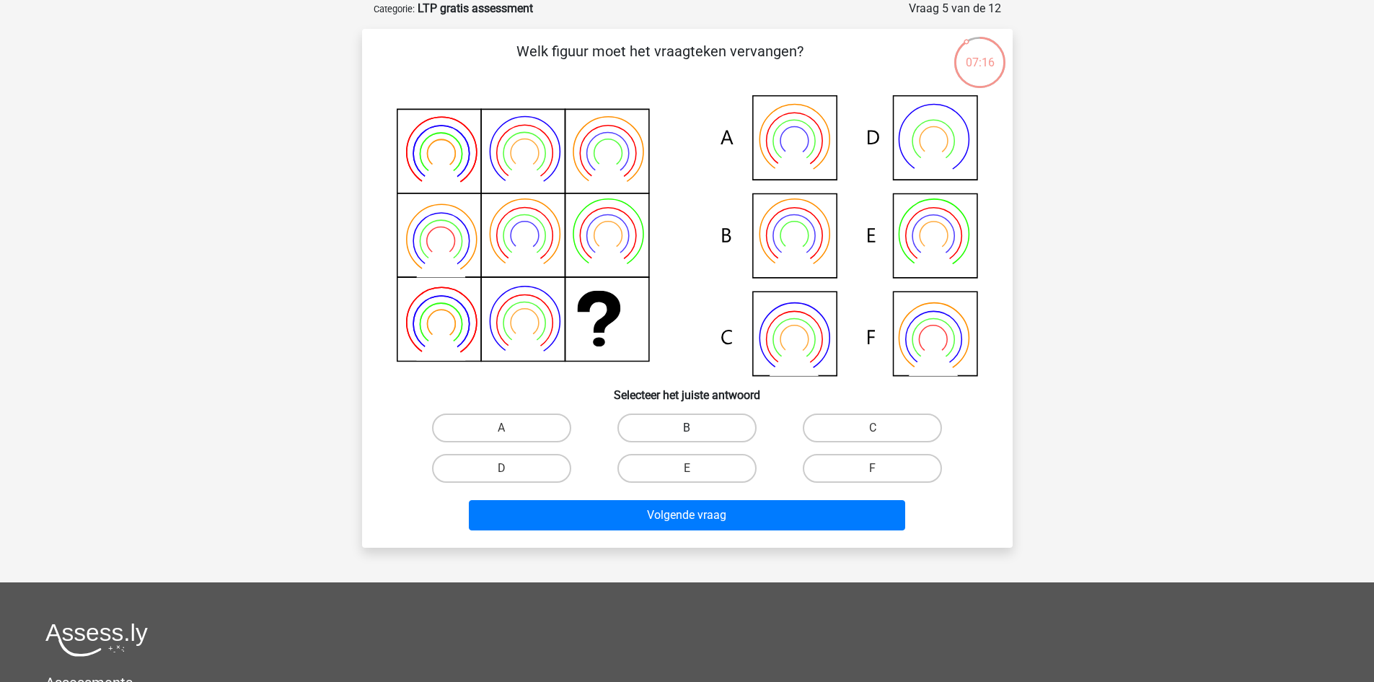
click at [690, 423] on label "B" at bounding box center [686, 427] width 139 height 29
click at [690, 428] on input "B" at bounding box center [691, 432] width 9 height 9
radio input "true"
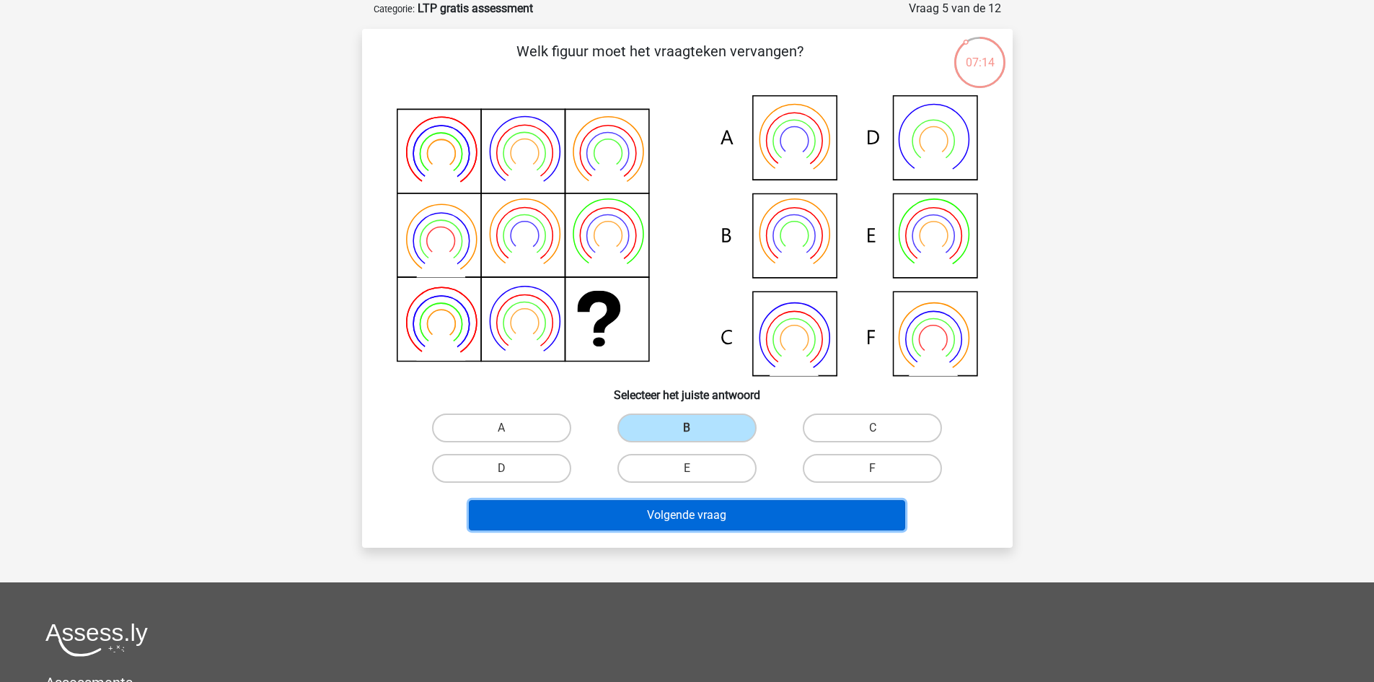
click at [735, 517] on button "Volgende vraag" at bounding box center [687, 515] width 436 height 30
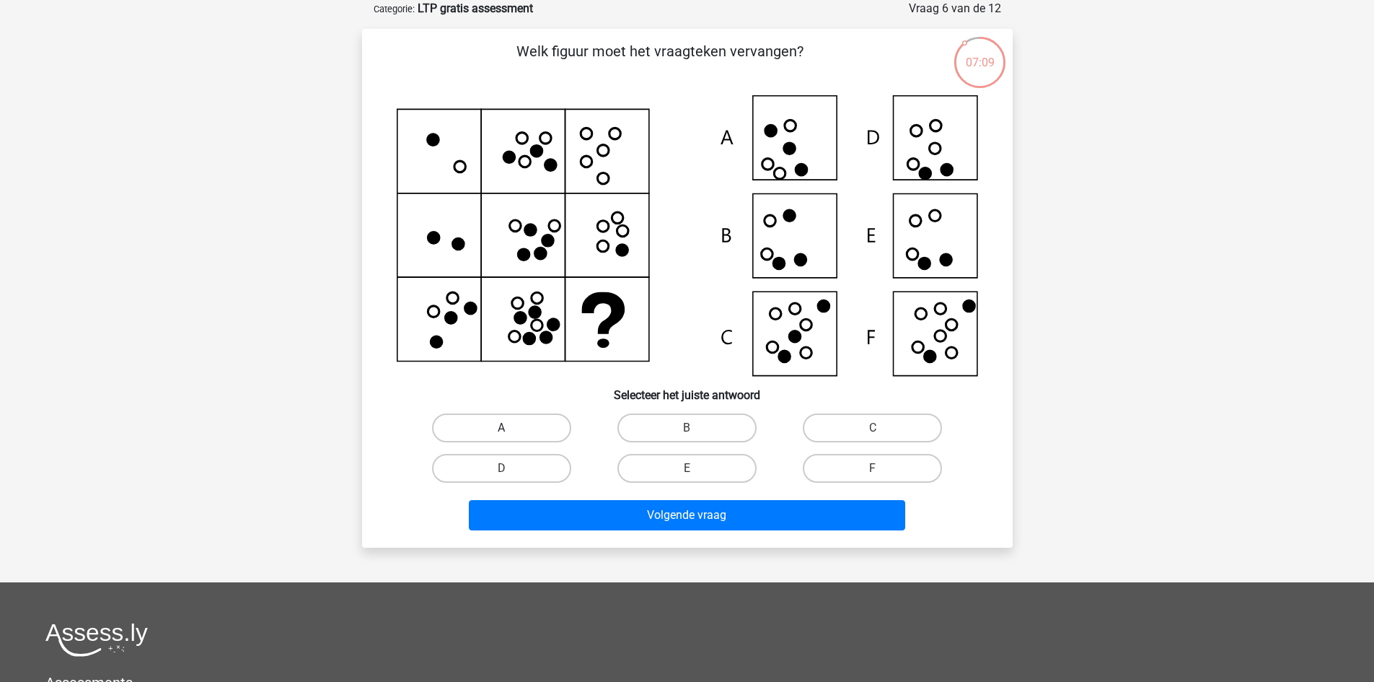
click at [547, 420] on label "A" at bounding box center [501, 427] width 139 height 29
click at [511, 428] on input "A" at bounding box center [505, 432] width 9 height 9
radio input "true"
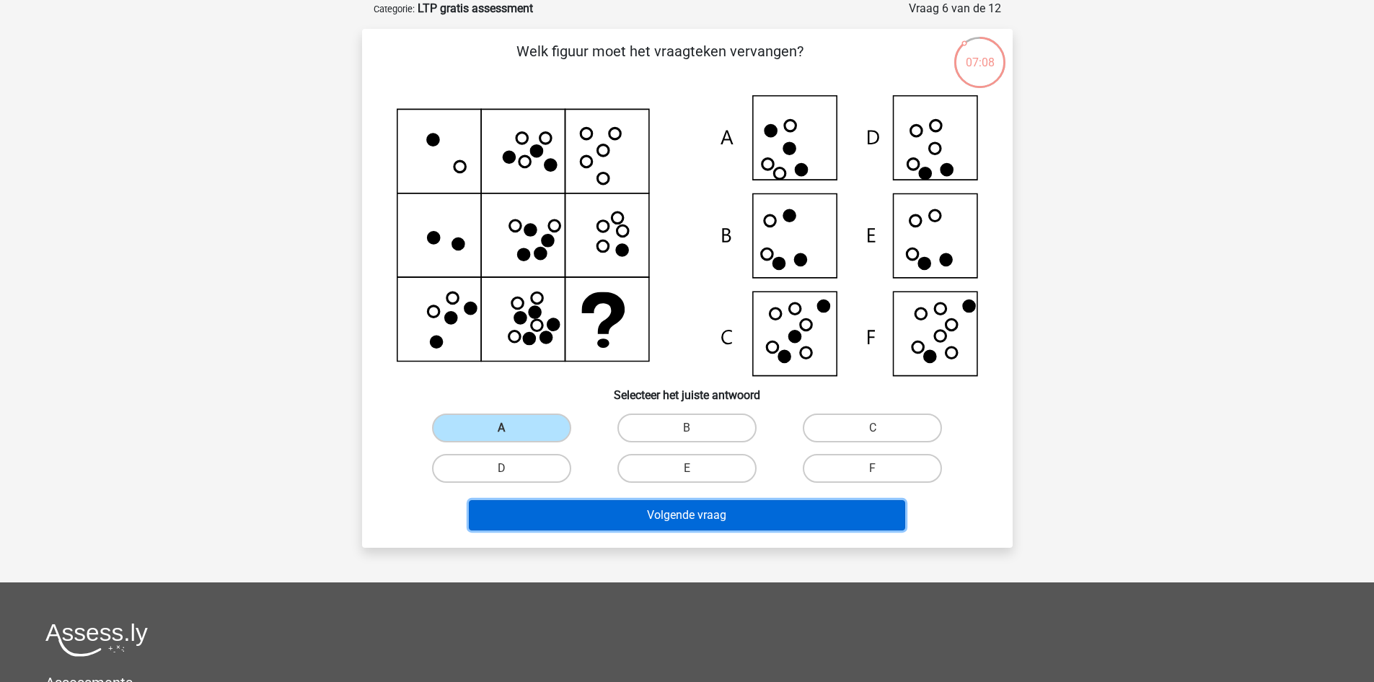
click at [661, 519] on button "Volgende vraag" at bounding box center [687, 515] width 436 height 30
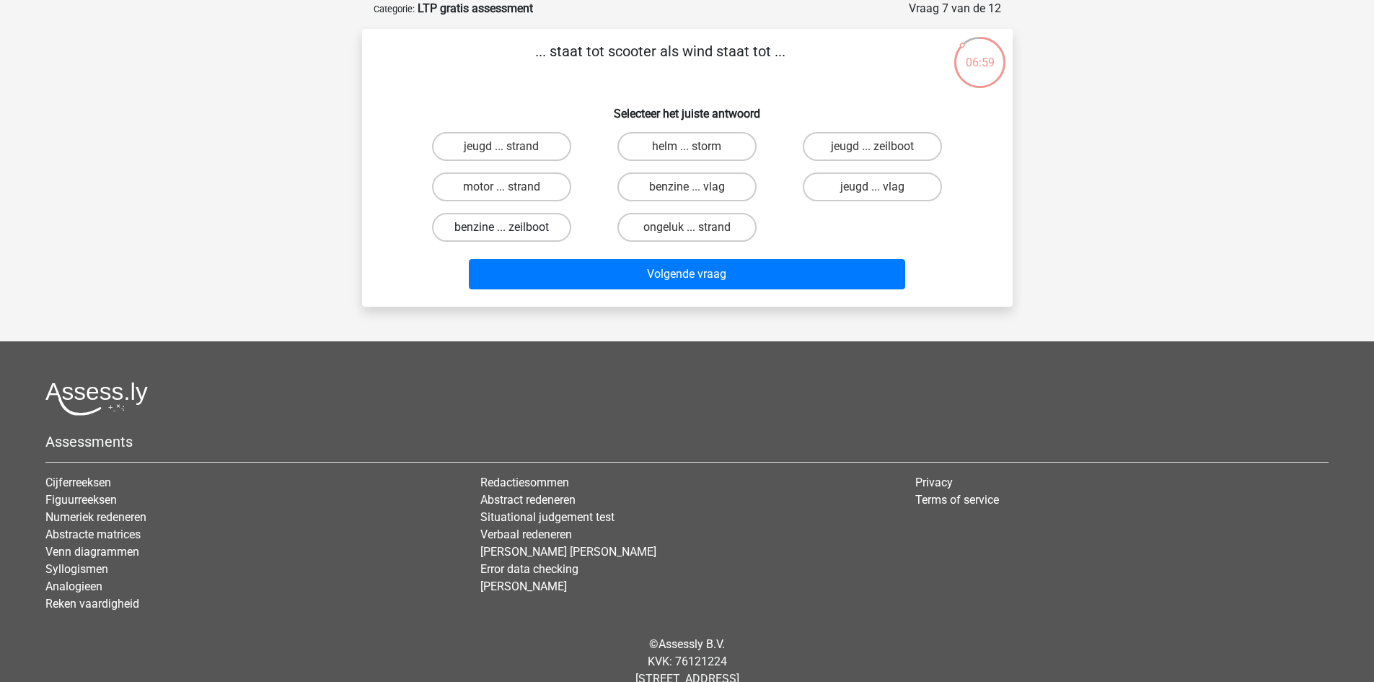
click at [532, 233] on label "benzine ... zeilboot" at bounding box center [501, 227] width 139 height 29
click at [511, 233] on input "benzine ... zeilboot" at bounding box center [505, 231] width 9 height 9
radio input "true"
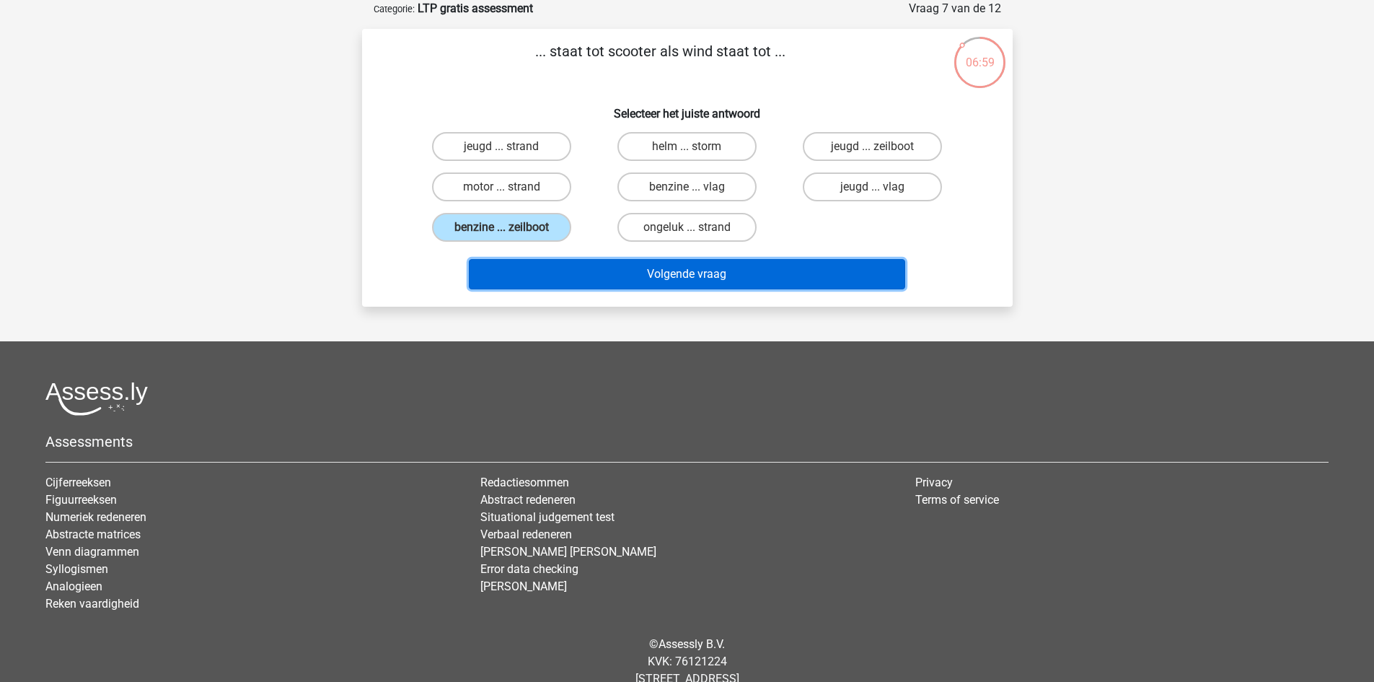
click at [603, 270] on button "Volgende vraag" at bounding box center [687, 274] width 436 height 30
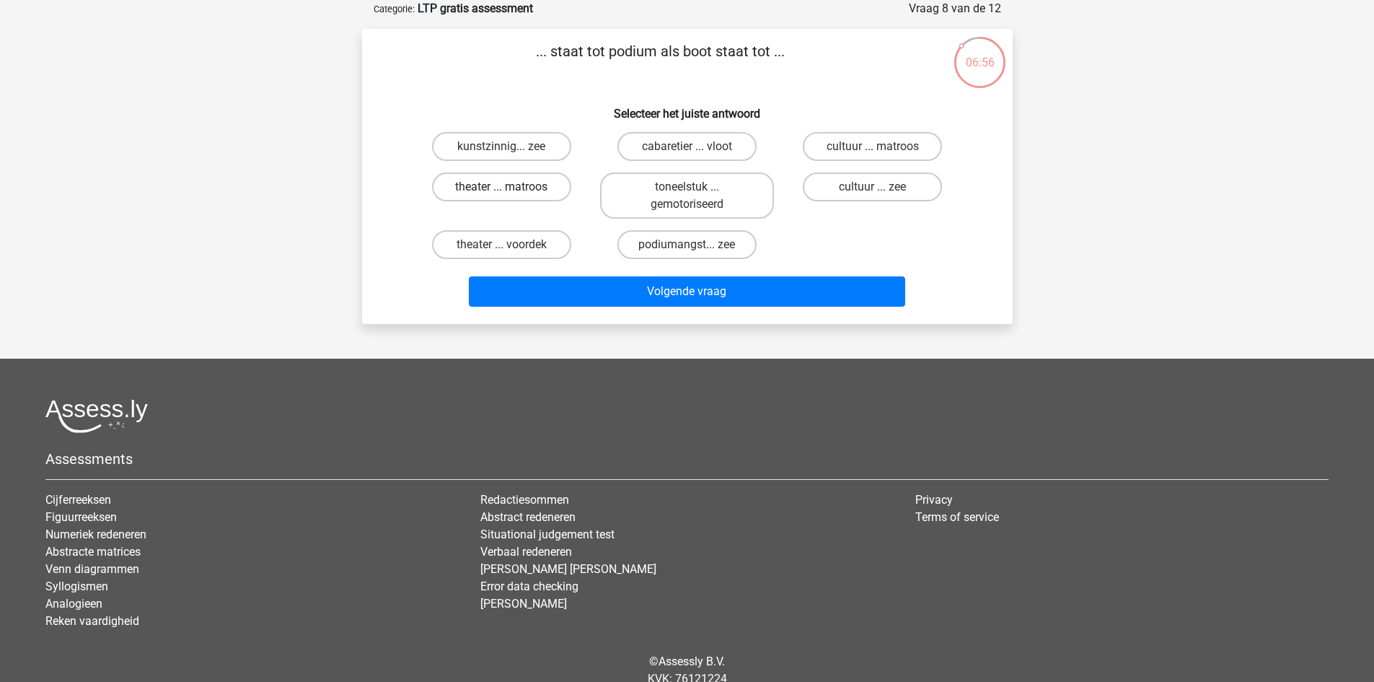
click at [516, 182] on label "theater ... matroos" at bounding box center [501, 186] width 139 height 29
click at [511, 187] on input "theater ... matroos" at bounding box center [505, 191] width 9 height 9
radio input "true"
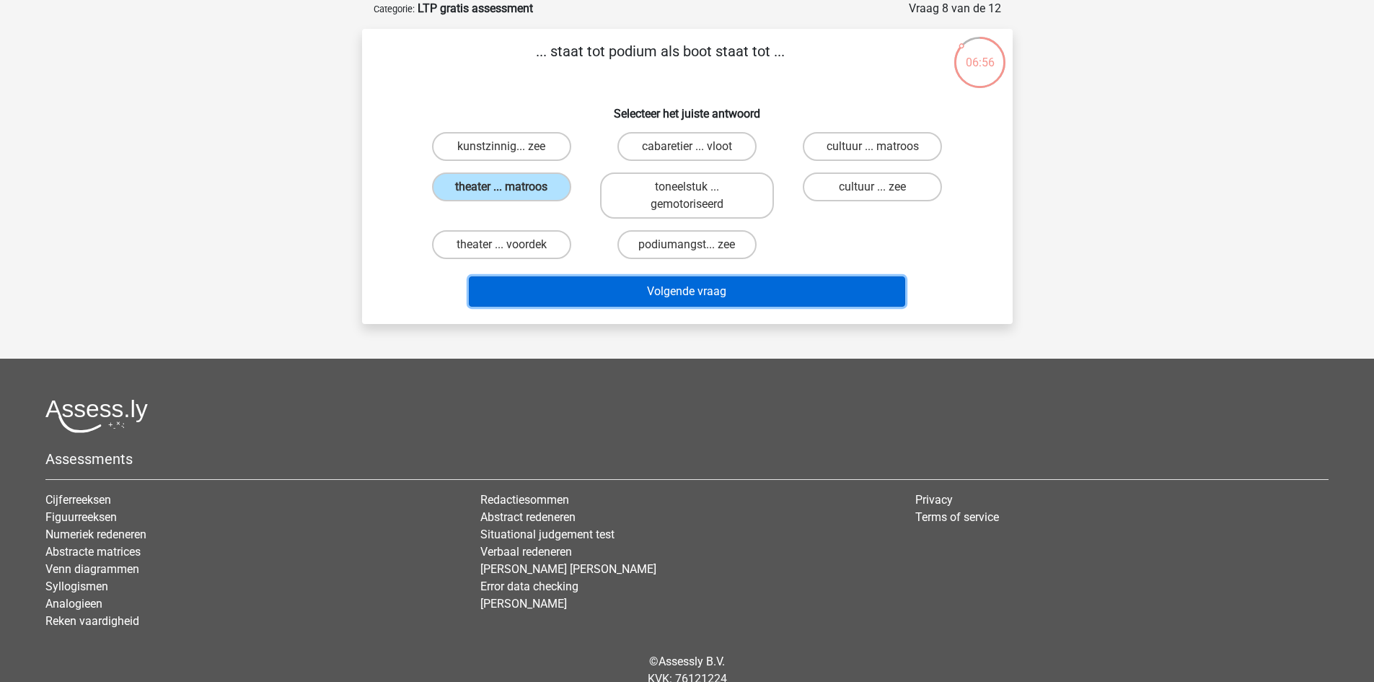
click at [696, 291] on button "Volgende vraag" at bounding box center [687, 291] width 436 height 30
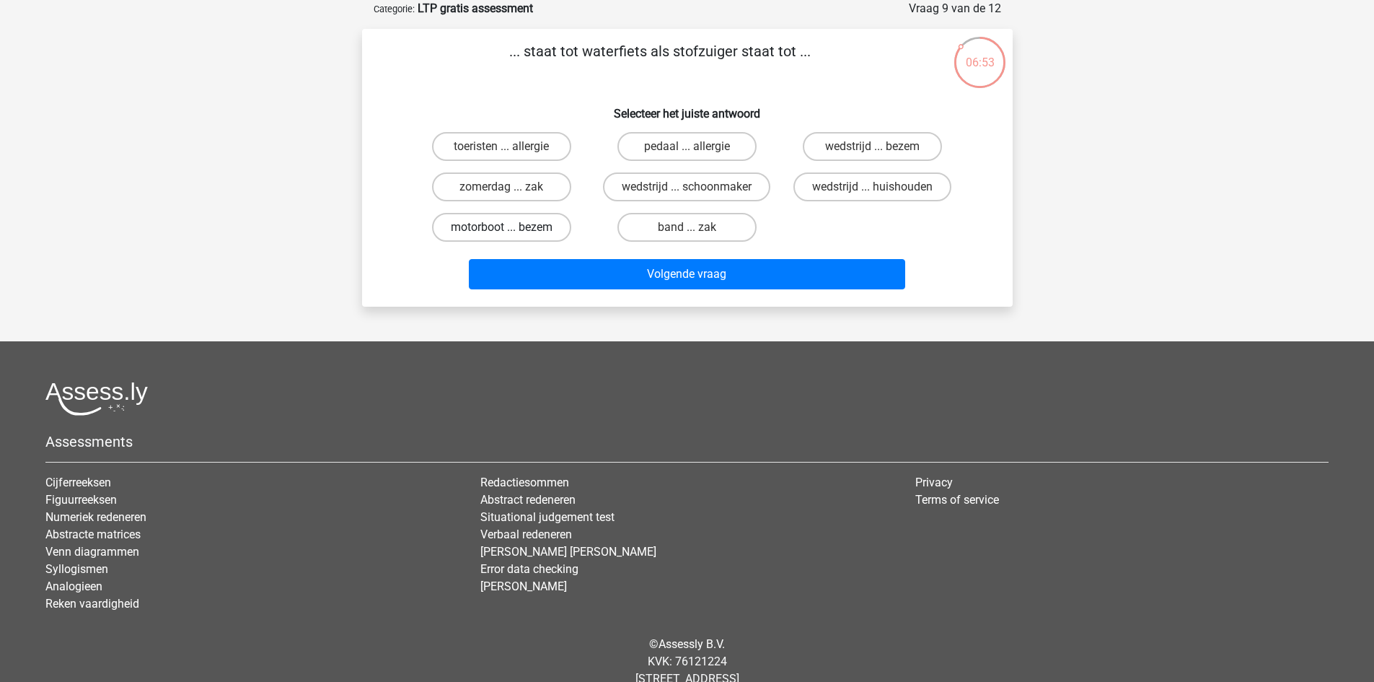
click at [551, 232] on label "motorboot ... bezem" at bounding box center [501, 227] width 139 height 29
click at [511, 232] on input "motorboot ... bezem" at bounding box center [505, 231] width 9 height 9
radio input "true"
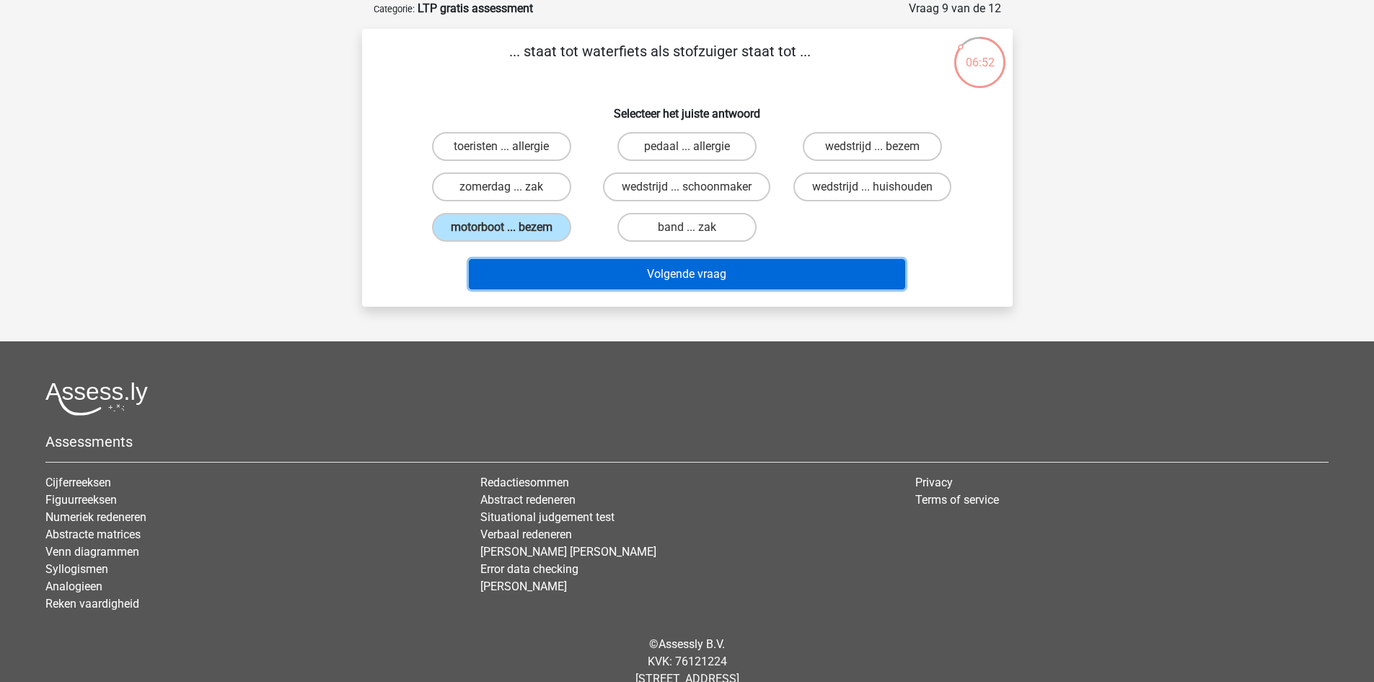
click at [659, 272] on button "Volgende vraag" at bounding box center [687, 274] width 436 height 30
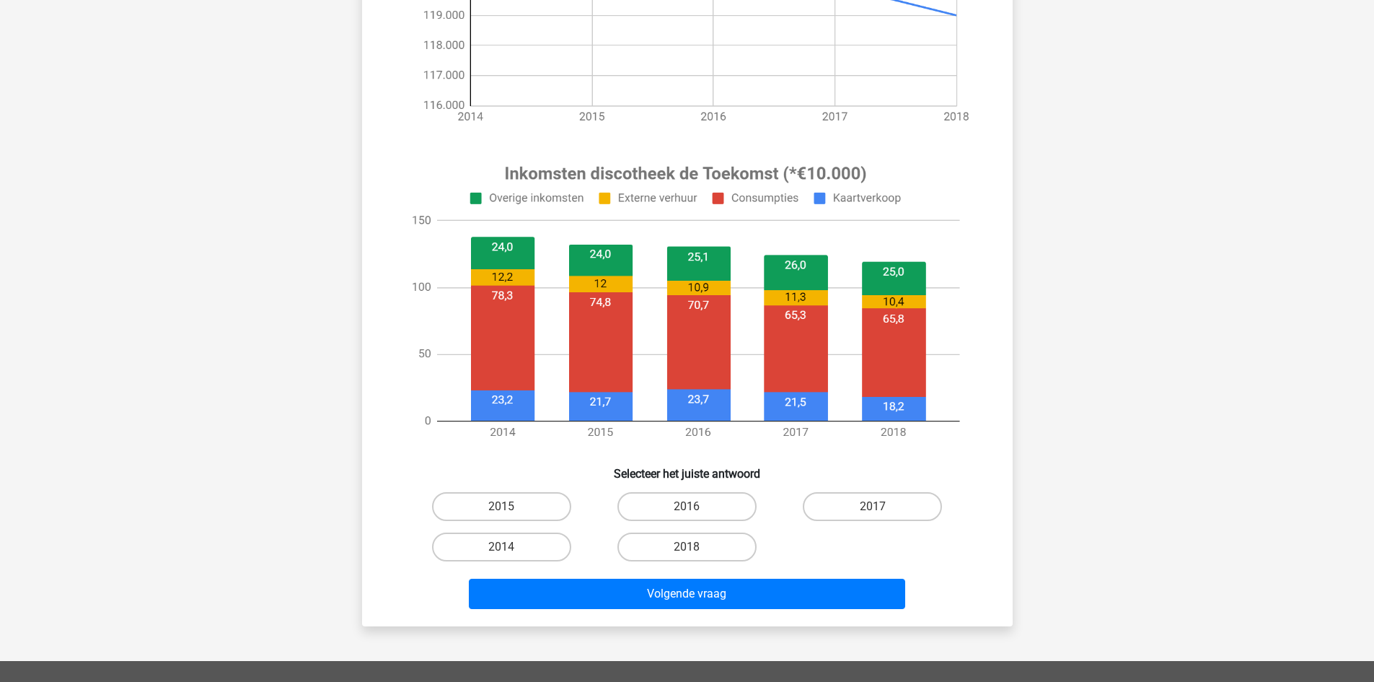
scroll to position [433, 0]
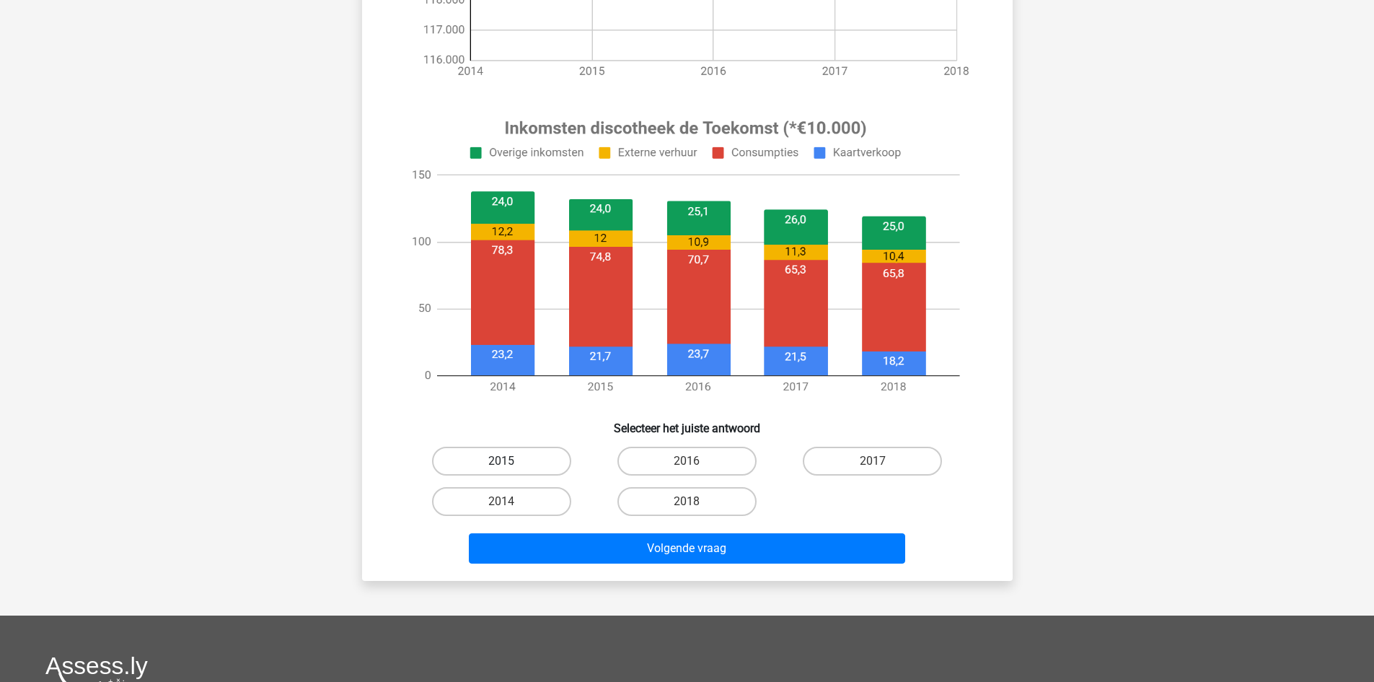
click at [538, 457] on label "2015" at bounding box center [501, 460] width 139 height 29
click at [511, 461] on input "2015" at bounding box center [505, 465] width 9 height 9
radio input "true"
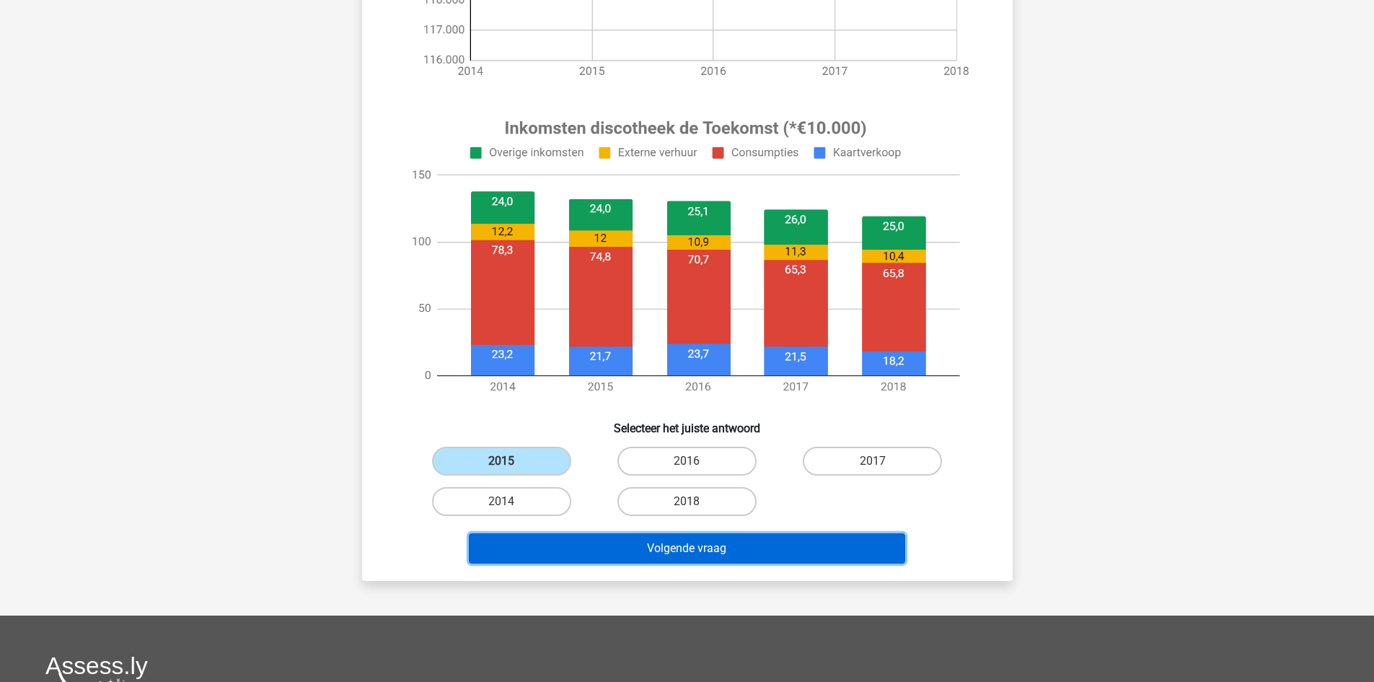
click at [690, 544] on button "Volgende vraag" at bounding box center [687, 548] width 436 height 30
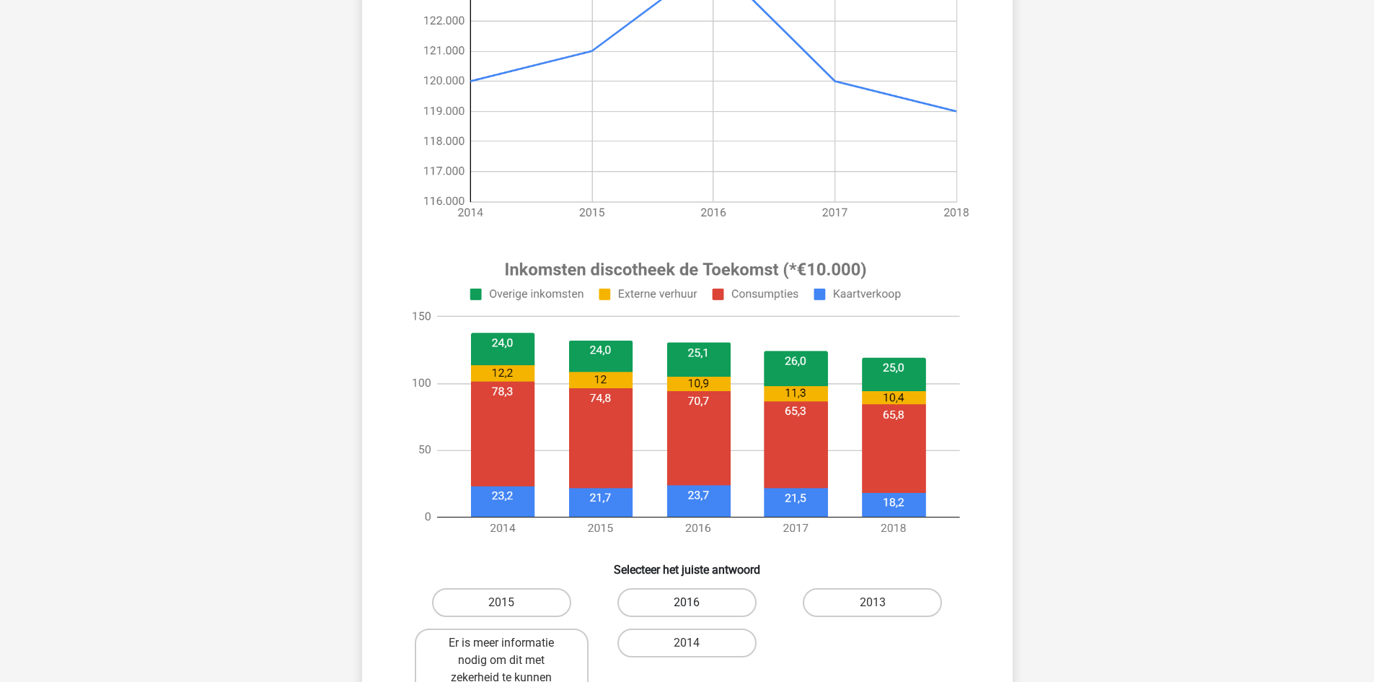
scroll to position [361, 0]
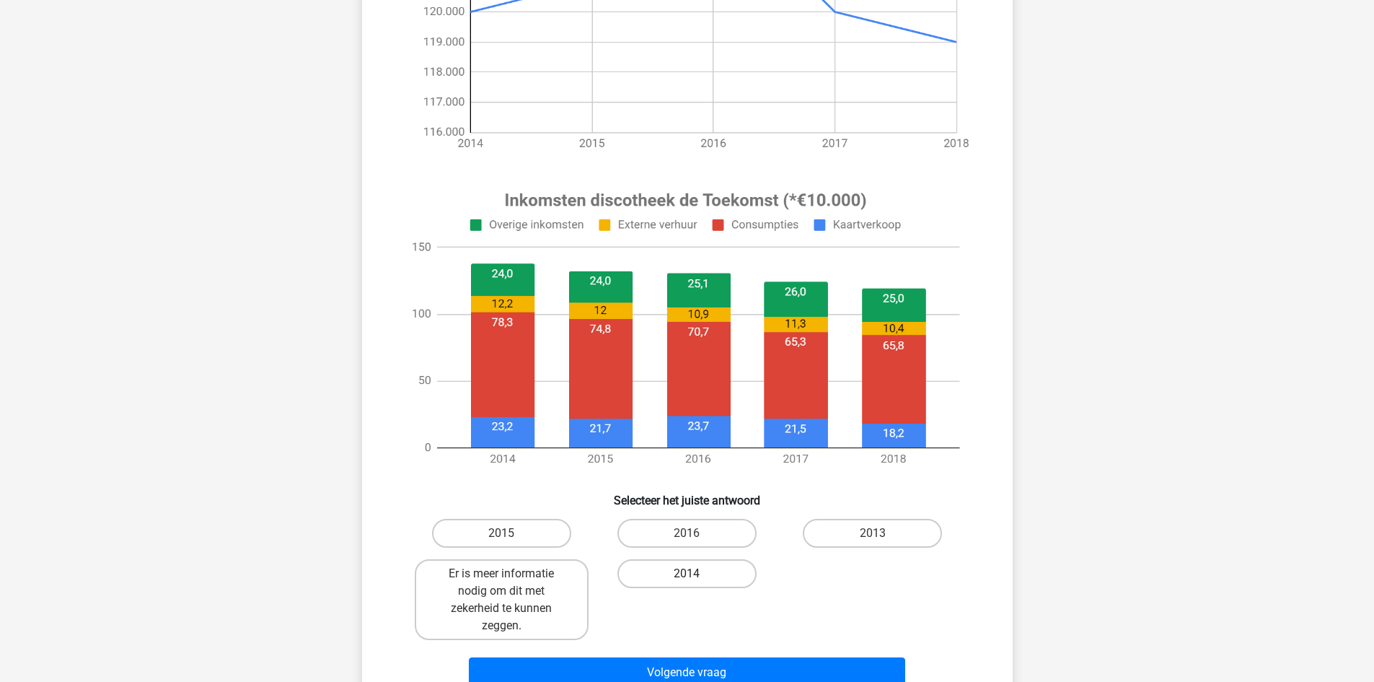
click at [672, 586] on label "2014" at bounding box center [686, 573] width 139 height 29
click at [687, 583] on input "2014" at bounding box center [691, 577] width 9 height 9
radio input "true"
click at [675, 570] on label "2014" at bounding box center [686, 573] width 139 height 29
click at [687, 573] on input "2014" at bounding box center [691, 577] width 9 height 9
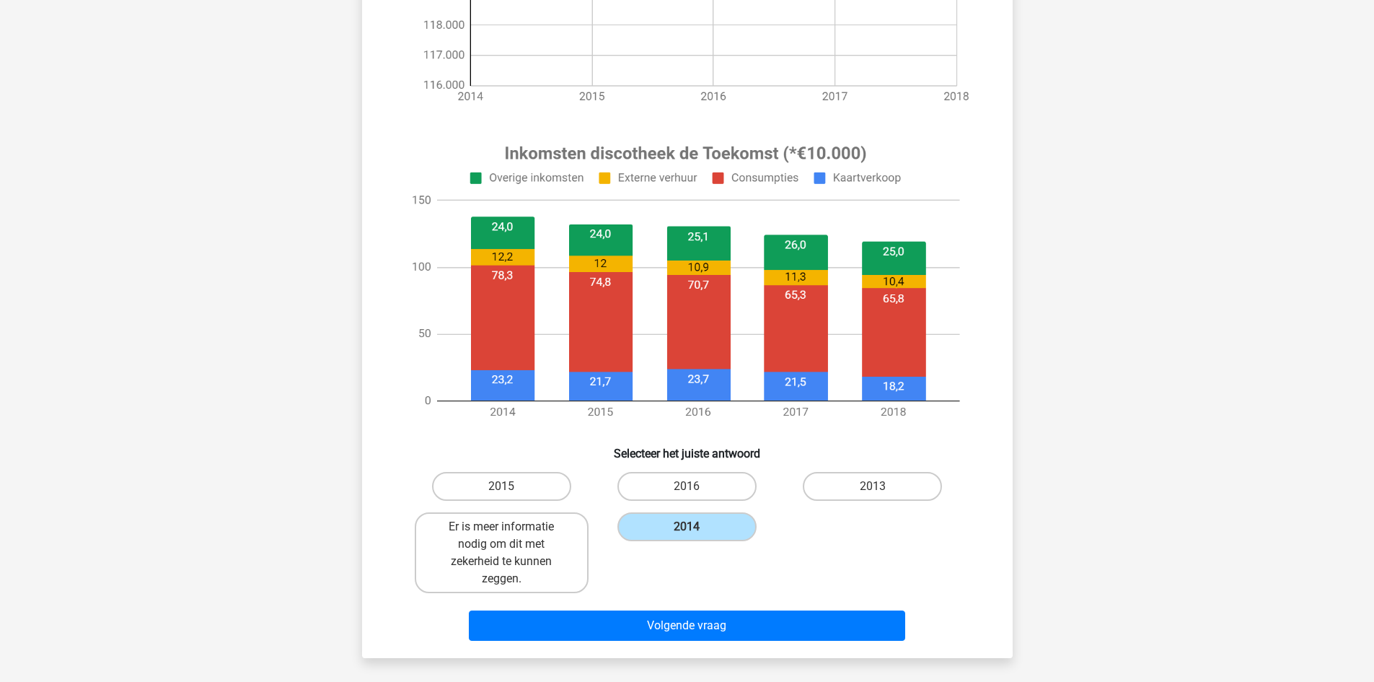
scroll to position [433, 0]
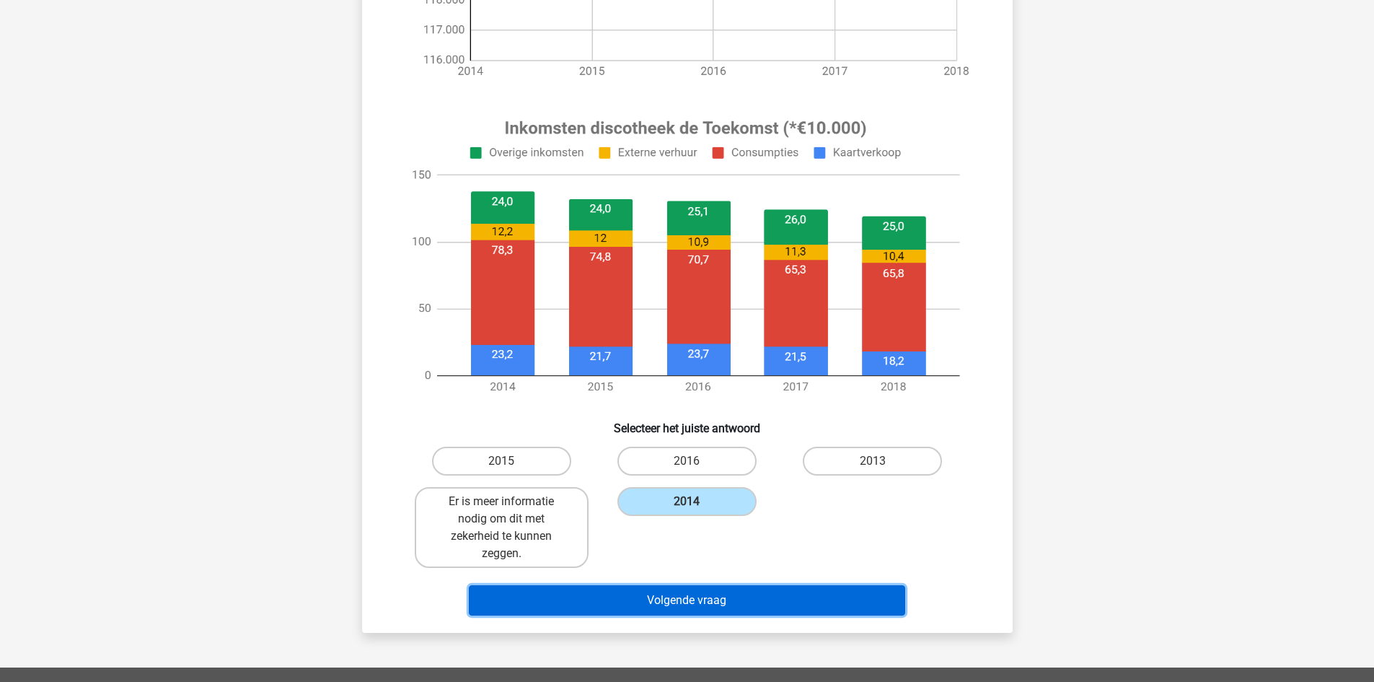
click at [692, 599] on button "Volgende vraag" at bounding box center [687, 600] width 436 height 30
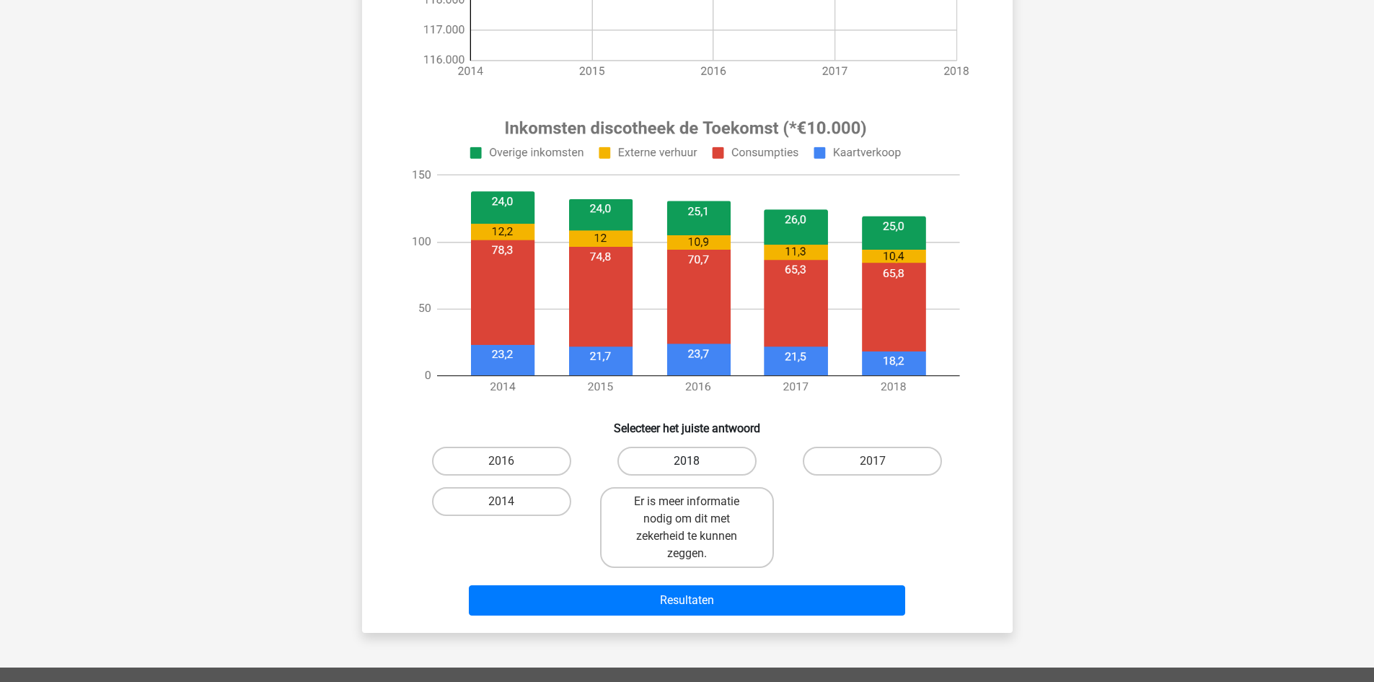
click at [655, 474] on label "2018" at bounding box center [686, 460] width 139 height 29
click at [687, 470] on input "2018" at bounding box center [691, 465] width 9 height 9
radio input "true"
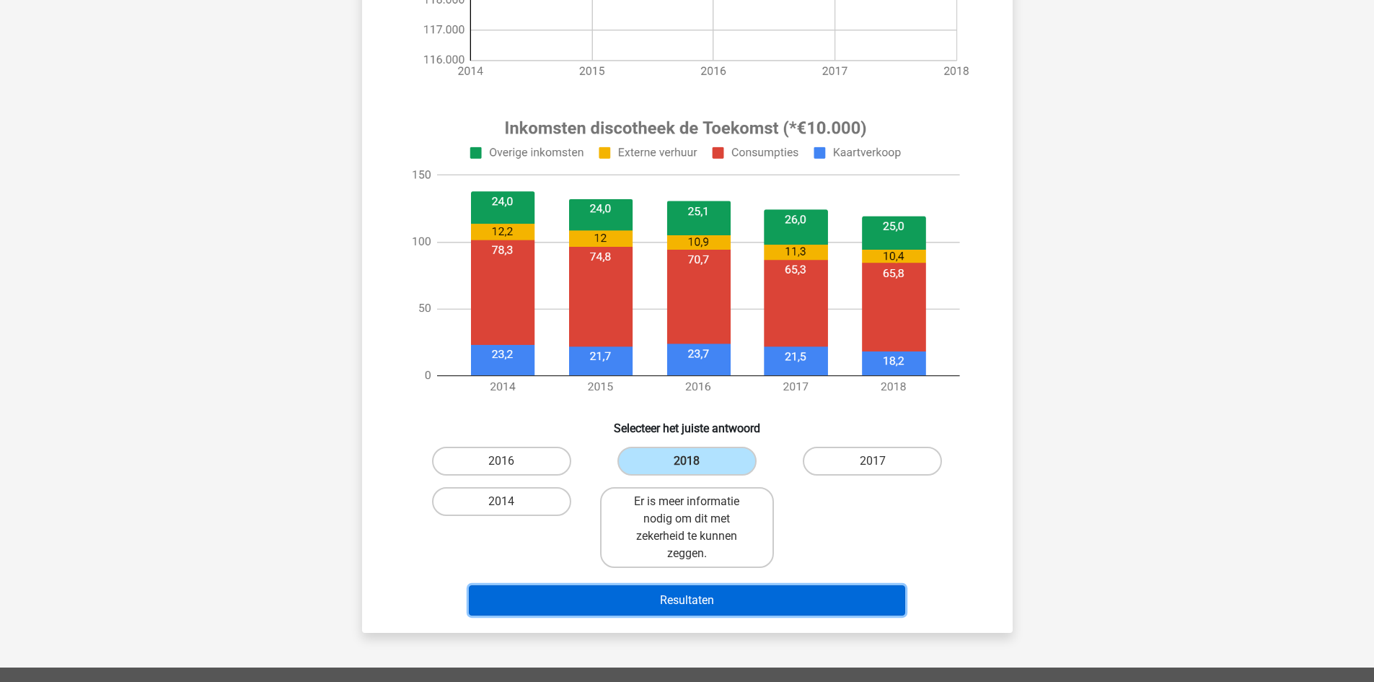
click at [752, 595] on button "Resultaten" at bounding box center [687, 600] width 436 height 30
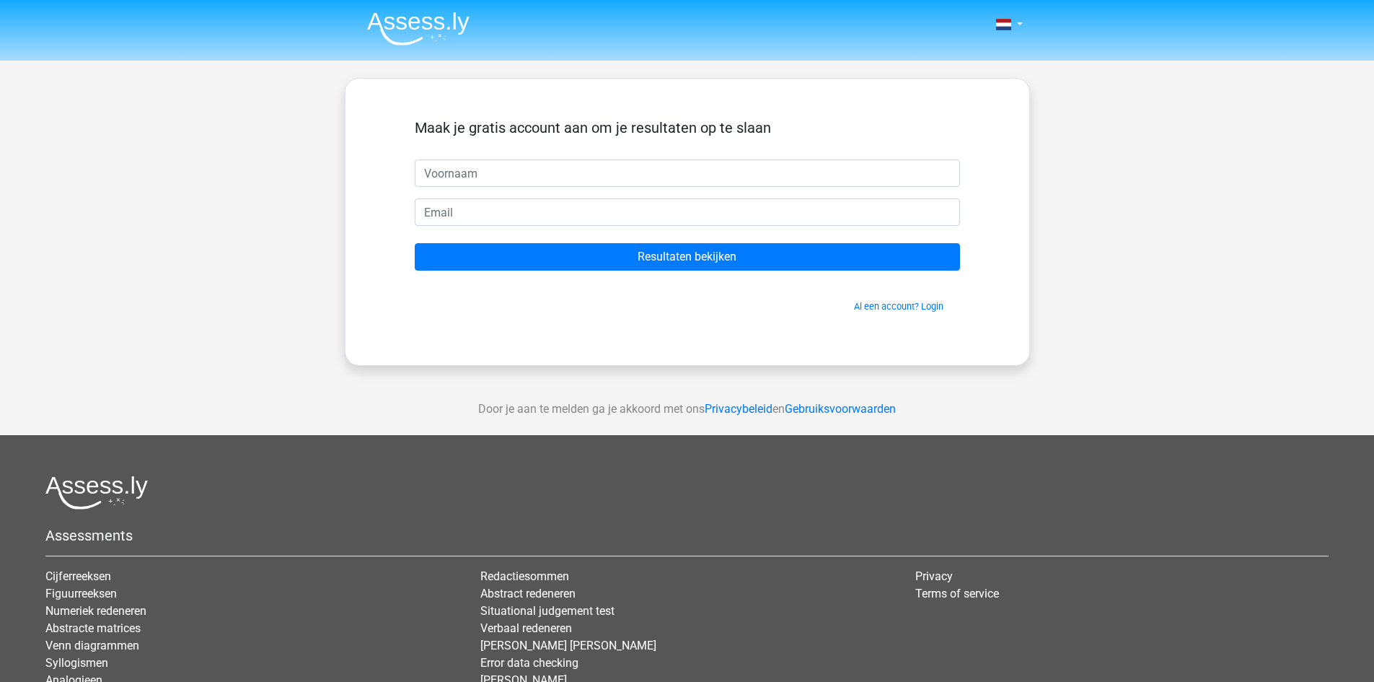
click at [572, 179] on input "text" at bounding box center [687, 172] width 545 height 27
type input "c"
type input "[PERSON_NAME]"
type input "[EMAIL_ADDRESS][DOMAIN_NAME]"
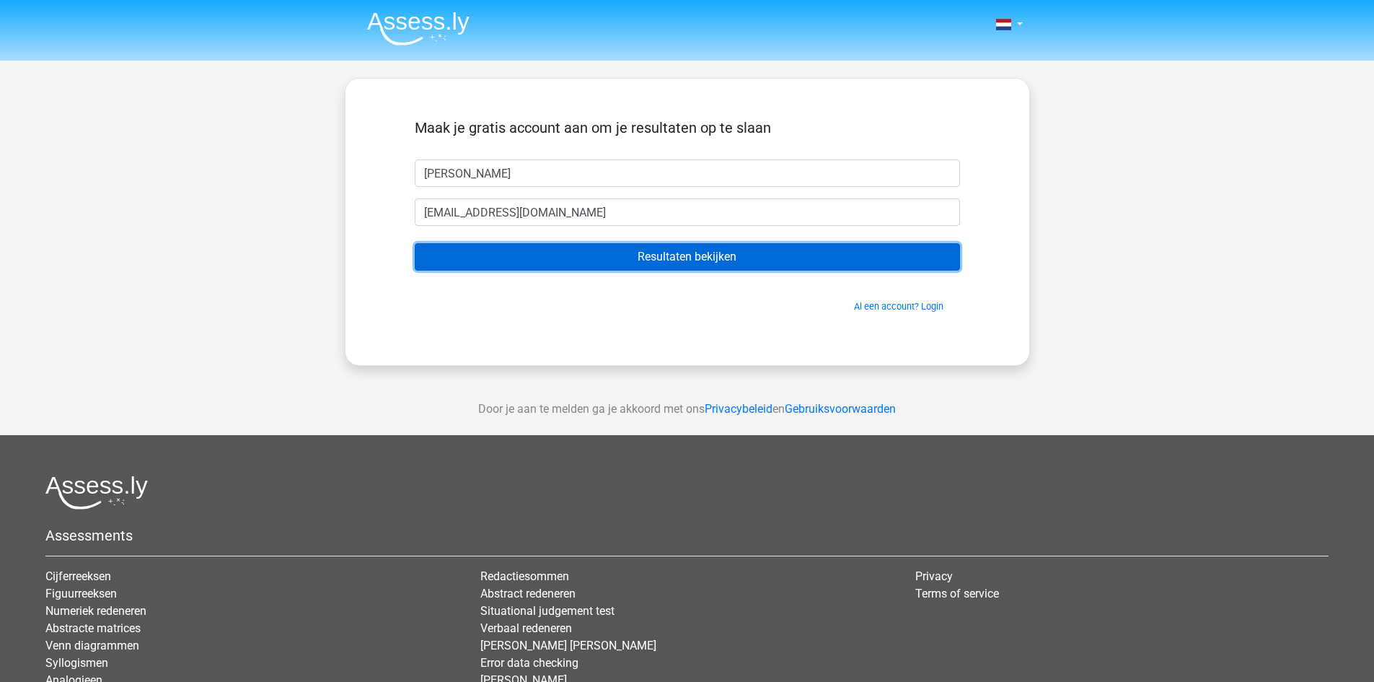
click at [578, 248] on input "Resultaten bekijken" at bounding box center [687, 256] width 545 height 27
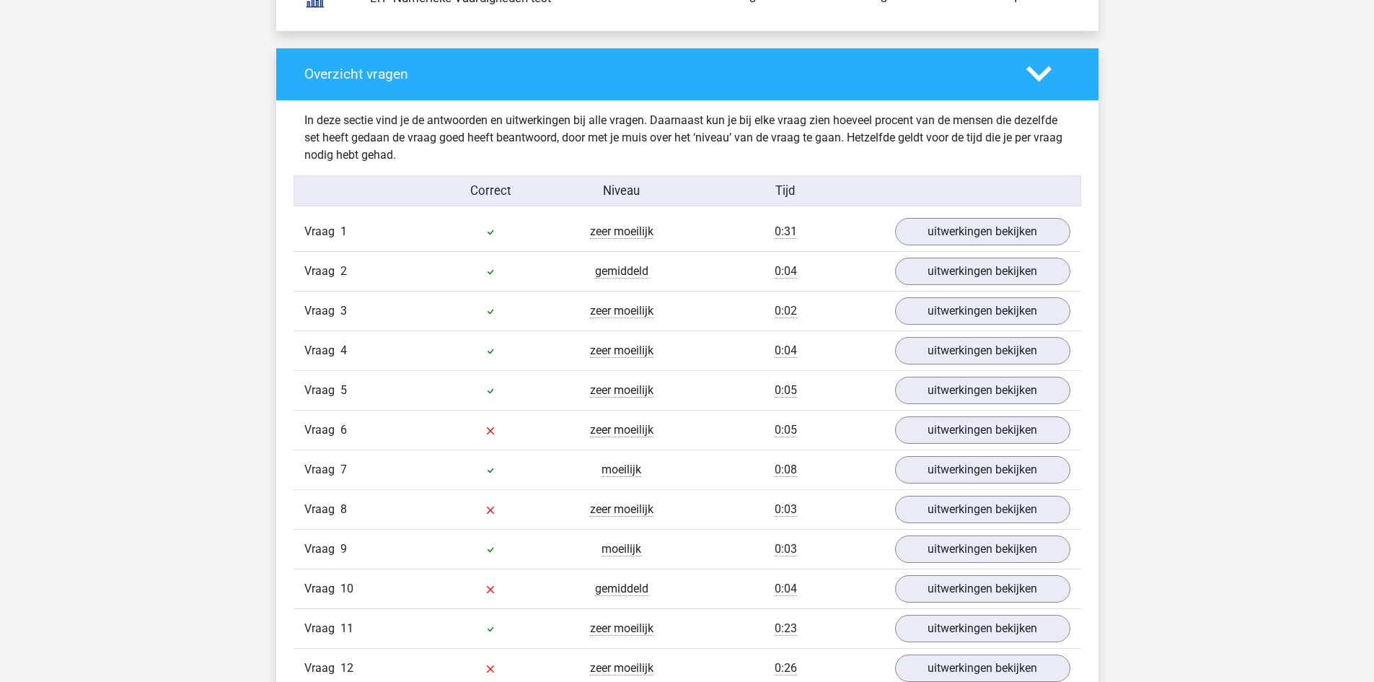
scroll to position [1515, 0]
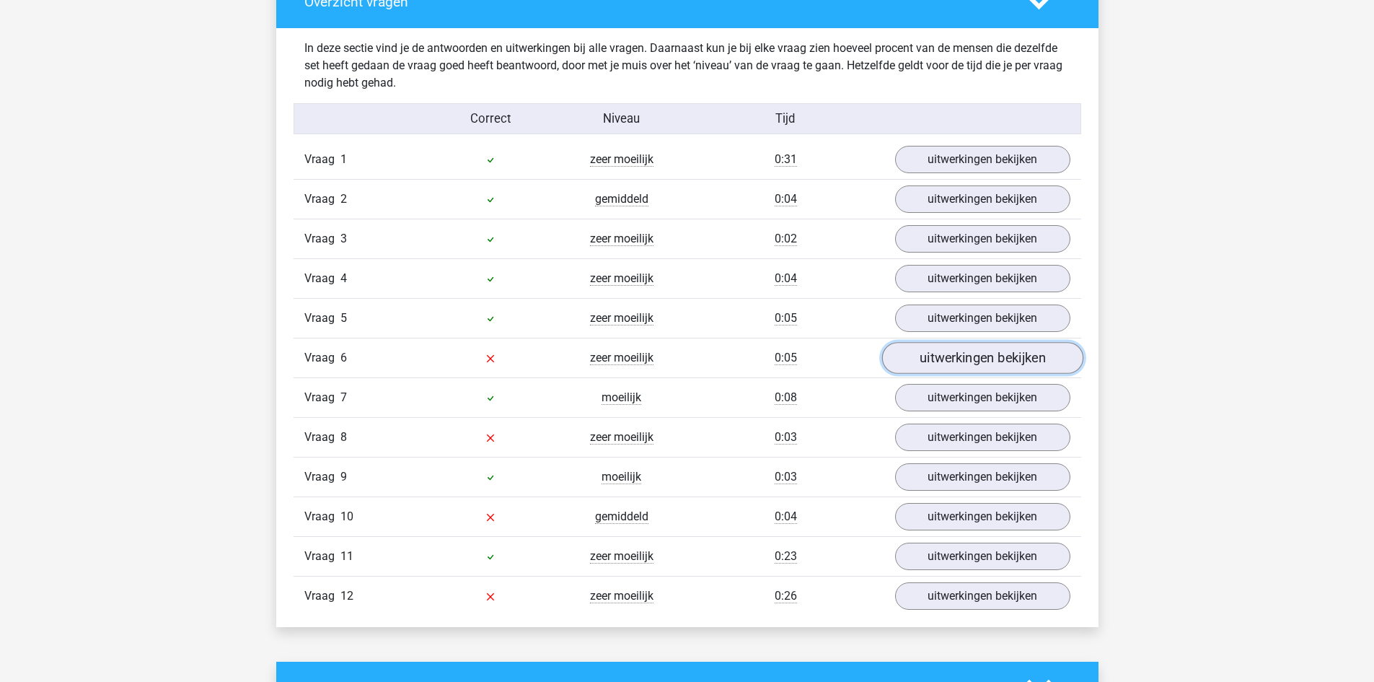
click at [955, 353] on link "uitwerkingen bekijken" at bounding box center [981, 358] width 201 height 32
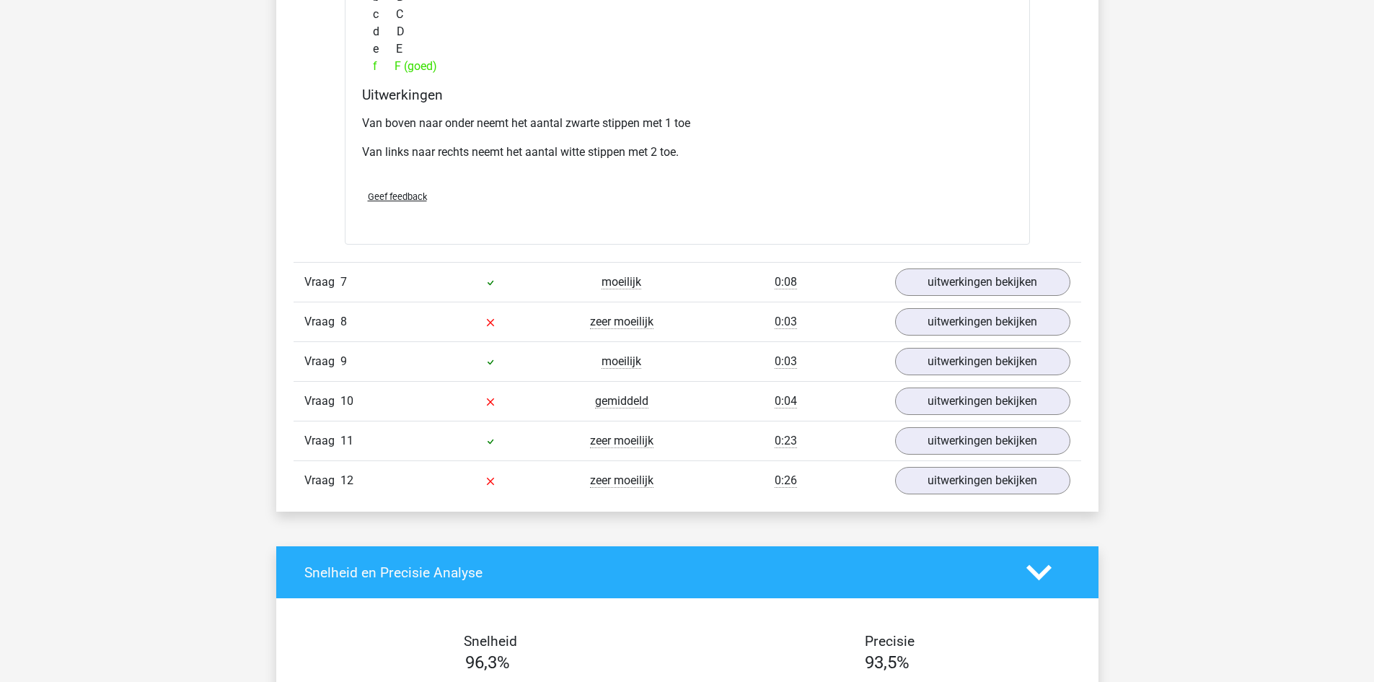
scroll to position [2308, 0]
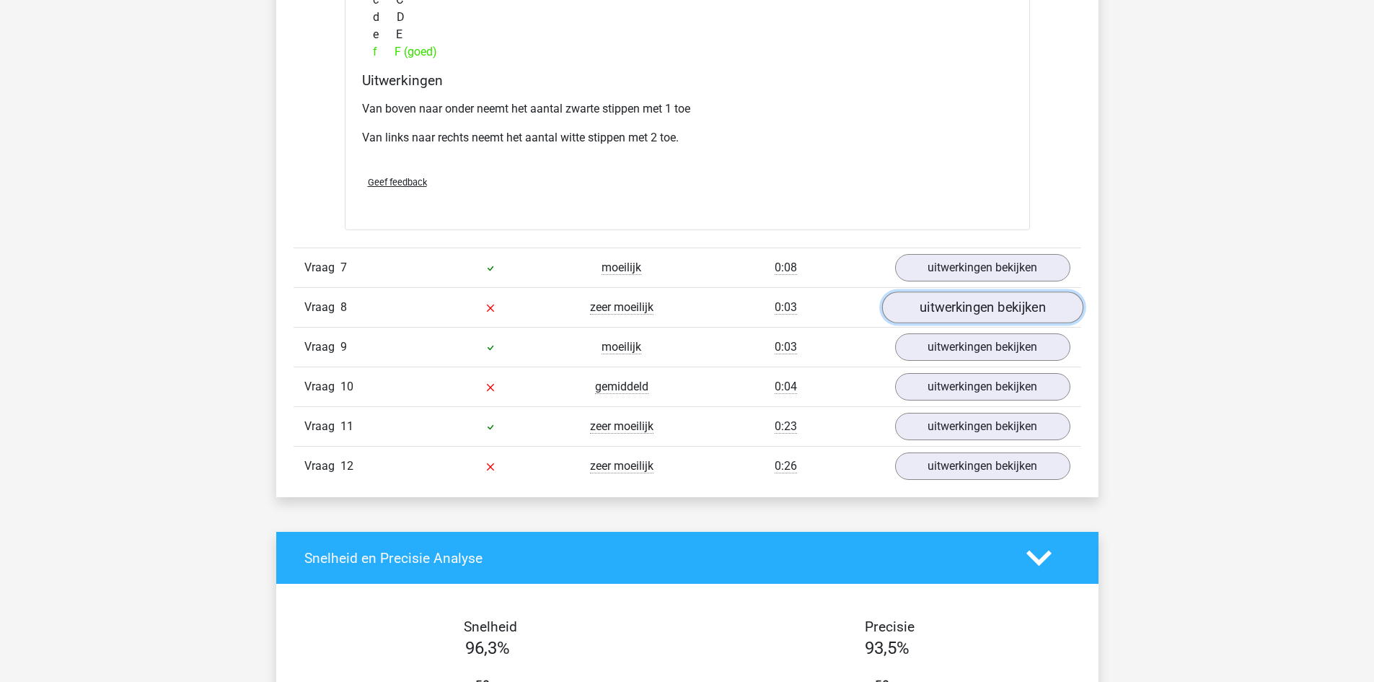
click at [949, 307] on link "uitwerkingen bekijken" at bounding box center [981, 307] width 201 height 32
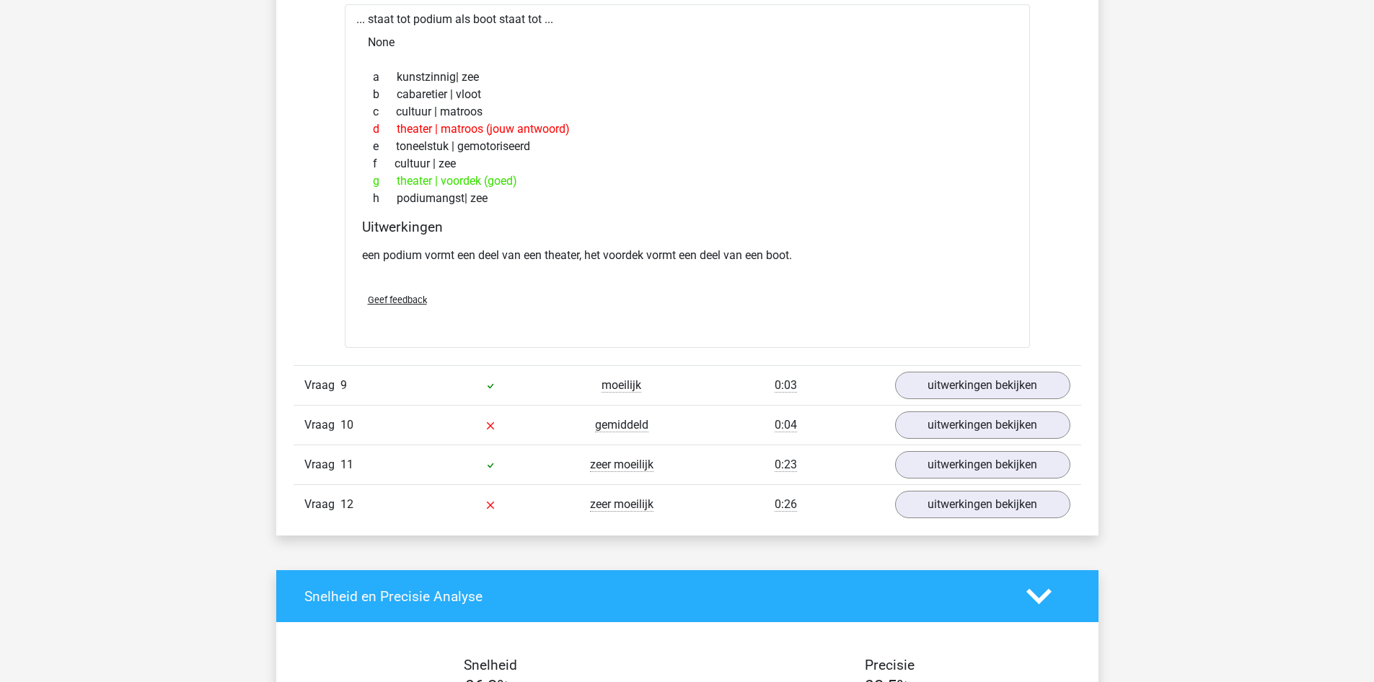
scroll to position [2669, 0]
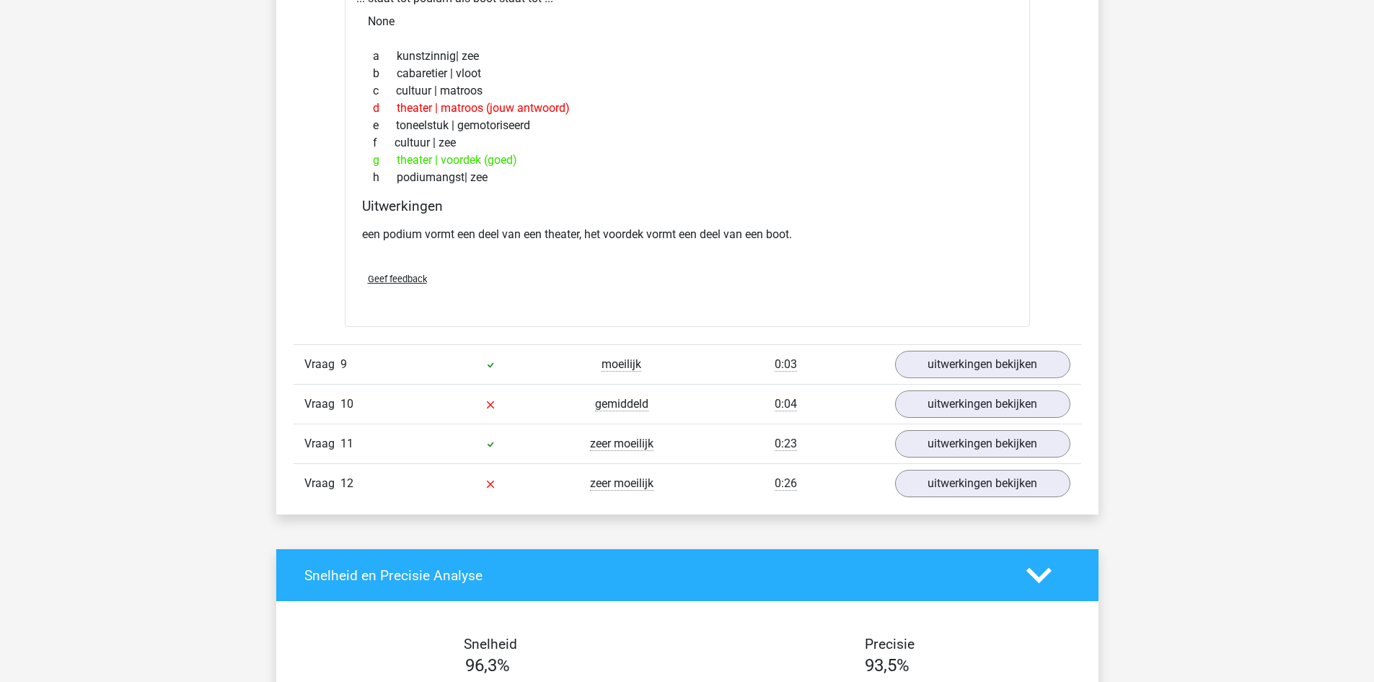
click at [1009, 387] on div "Vraag 10 gemiddeld 0:04 uitwerkingen bekijken" at bounding box center [688, 404] width 788 height 40
click at [1008, 394] on link "uitwerkingen bekijken" at bounding box center [981, 405] width 201 height 32
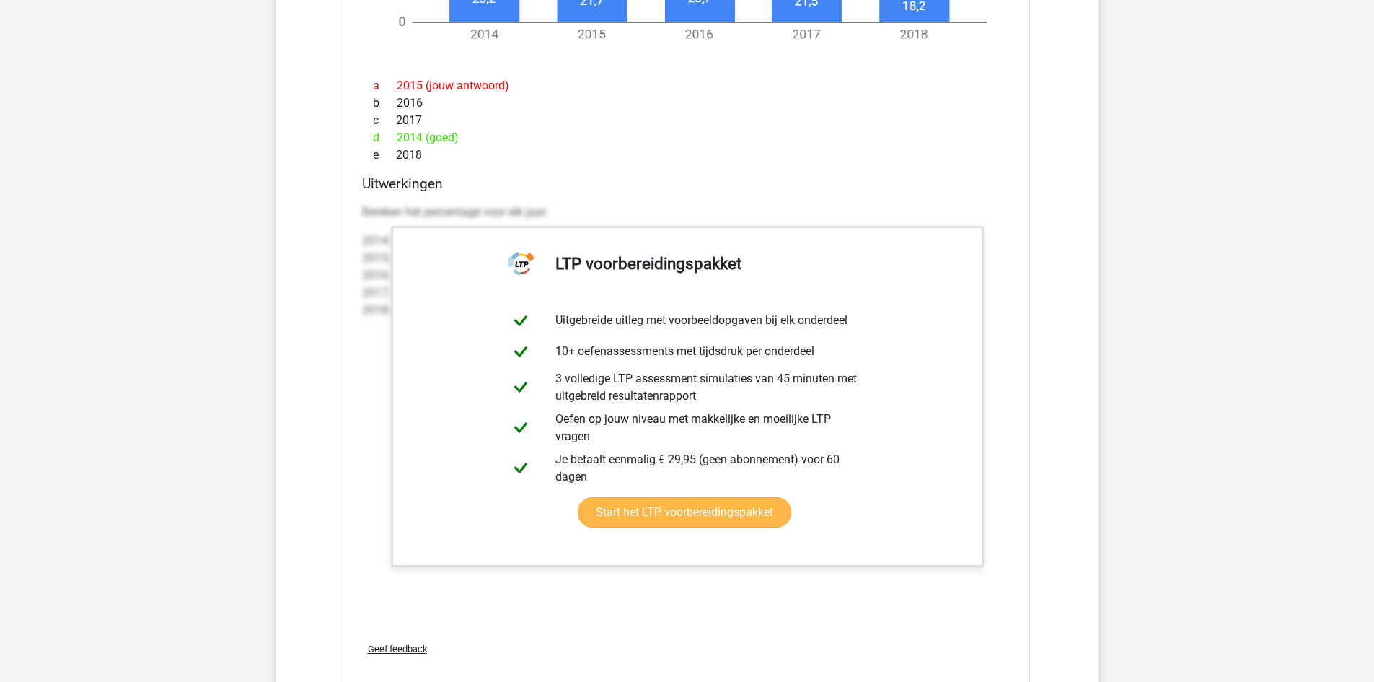
scroll to position [3823, 0]
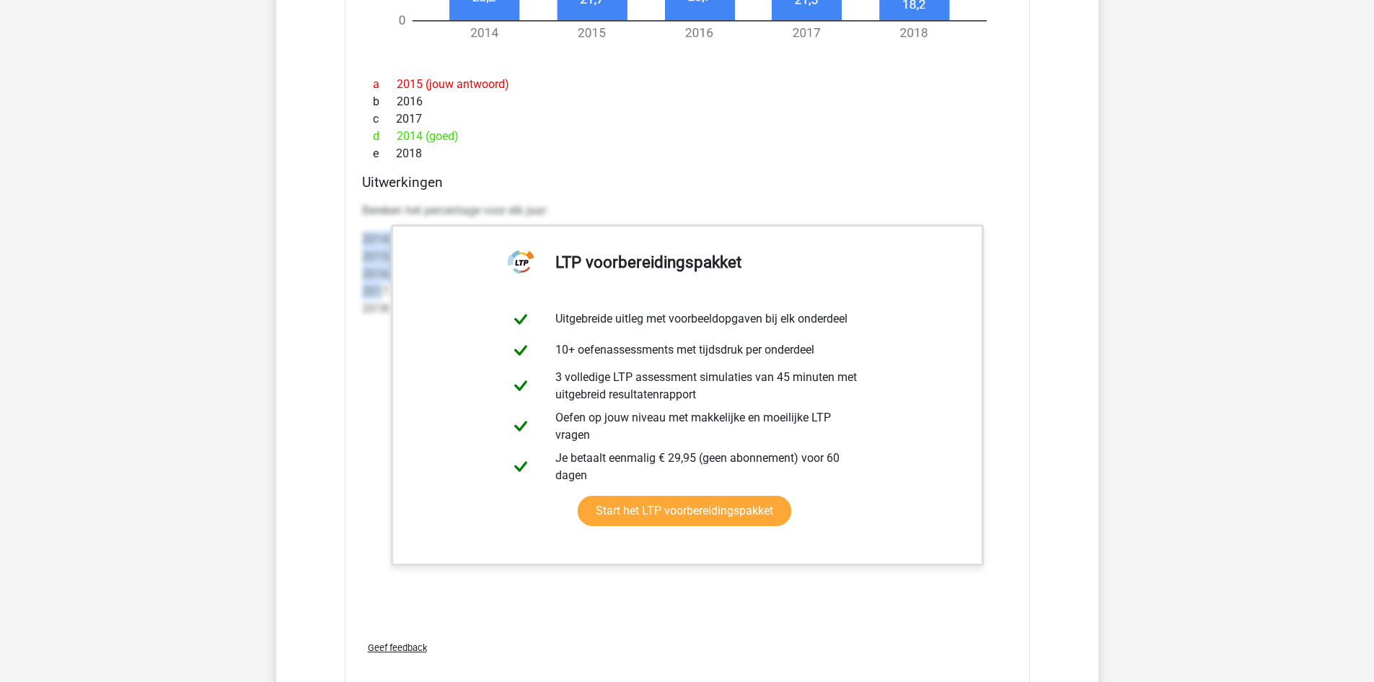
drag, startPoint x: 361, startPoint y: 223, endPoint x: 382, endPoint y: 299, distance: 78.4
click at [382, 299] on div "Uitwerkingen Bereken het percentage voor elk jaar: 2014: 78.3/(23.2+78.3+12.2+2…" at bounding box center [687, 401] width 662 height 455
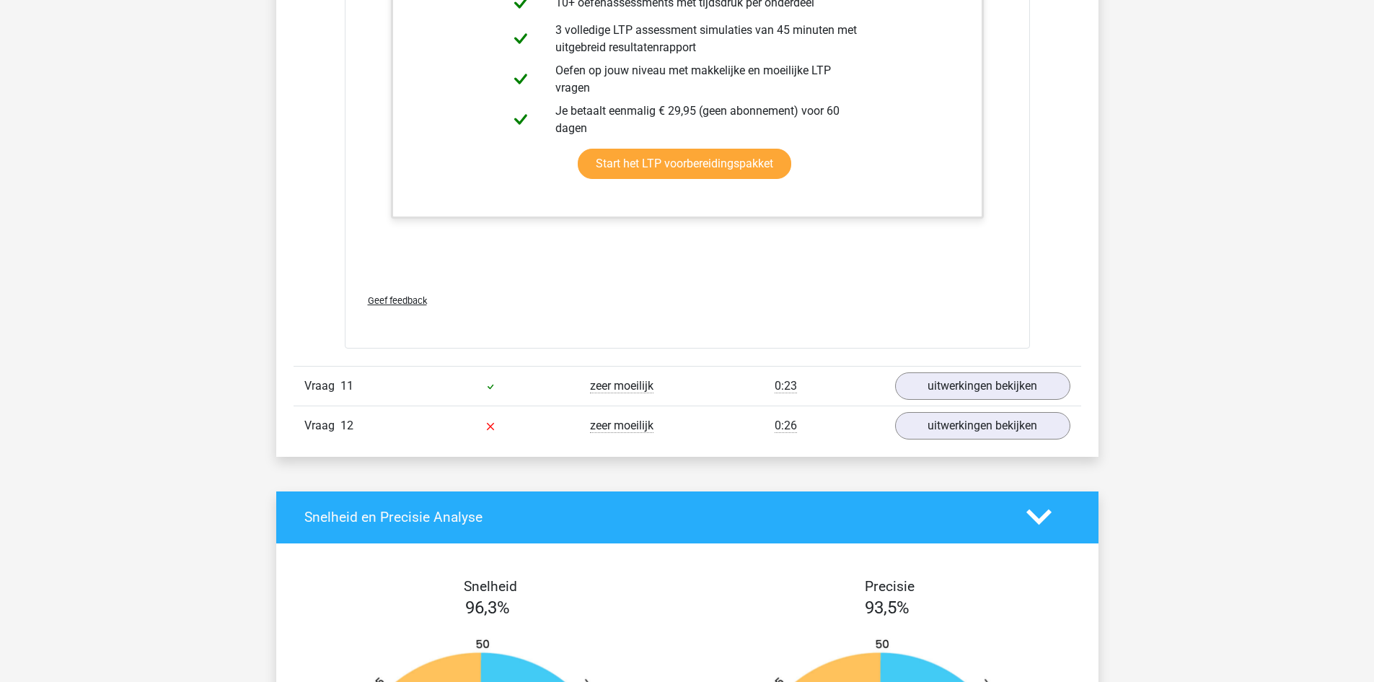
scroll to position [4183, 0]
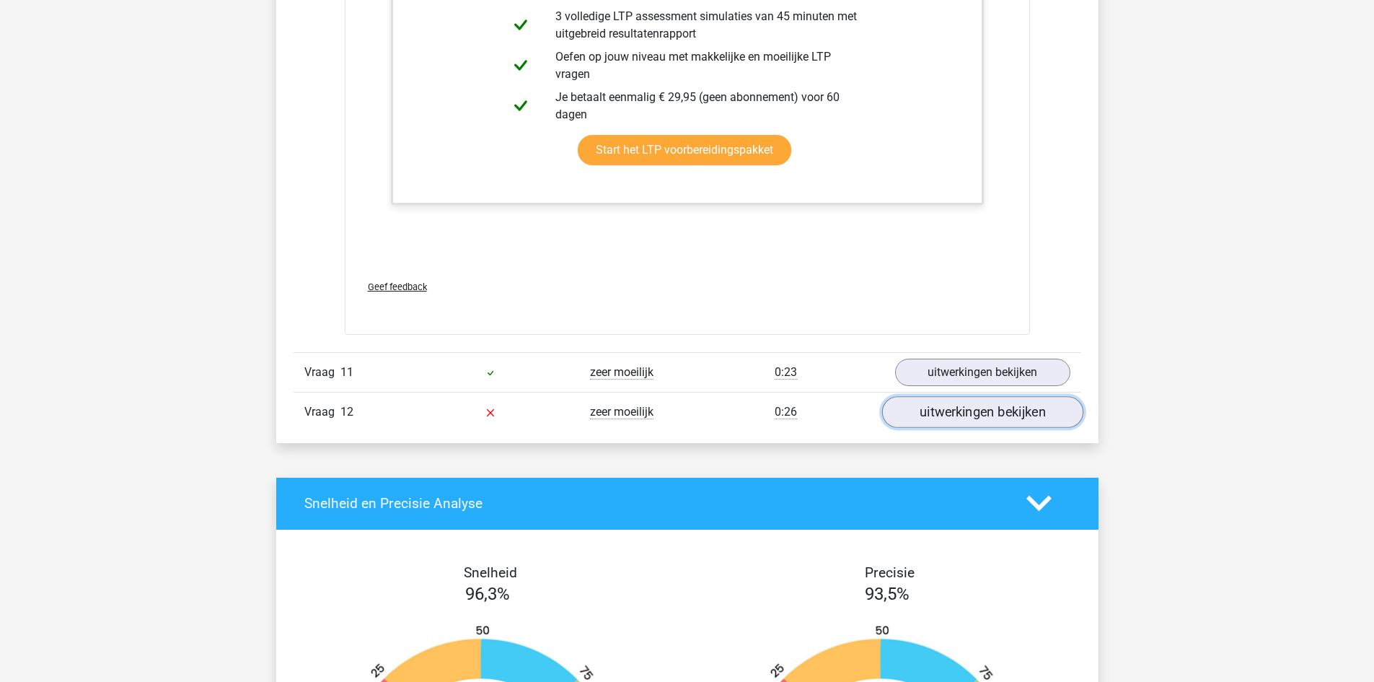
click at [1006, 415] on link "uitwerkingen bekijken" at bounding box center [981, 412] width 201 height 32
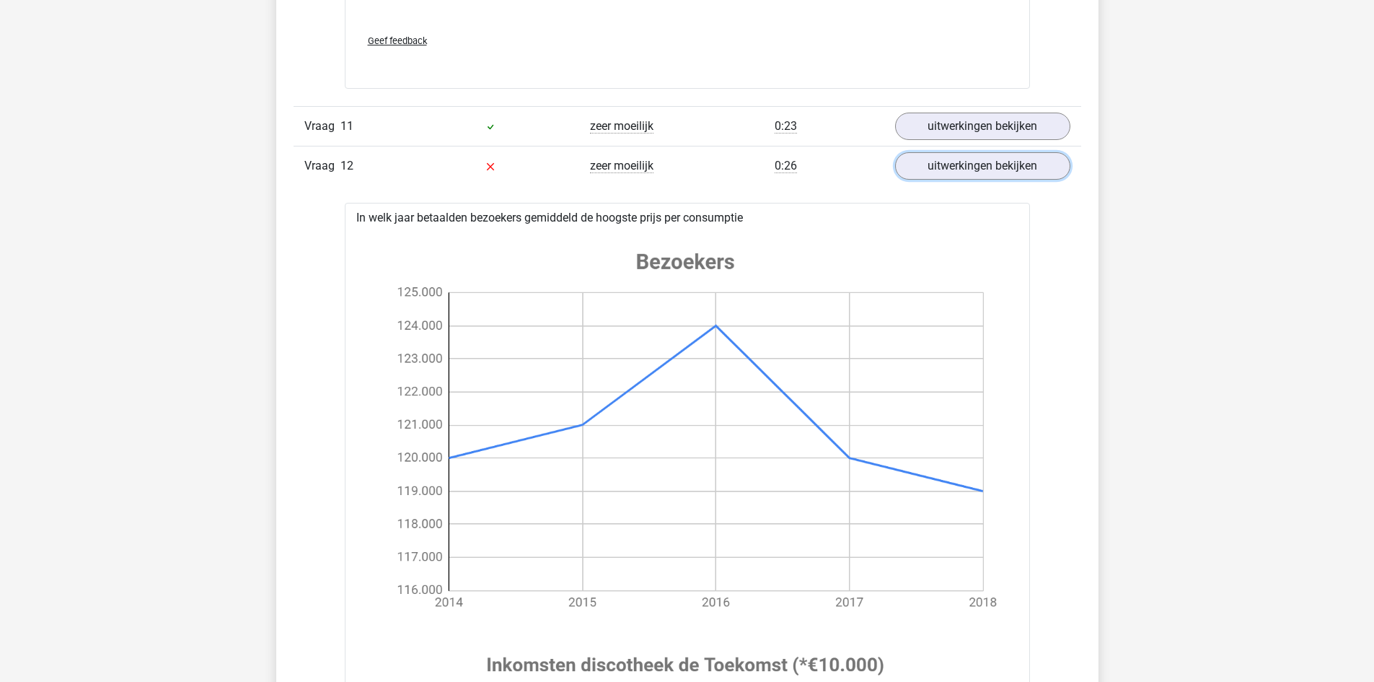
scroll to position [4024, 0]
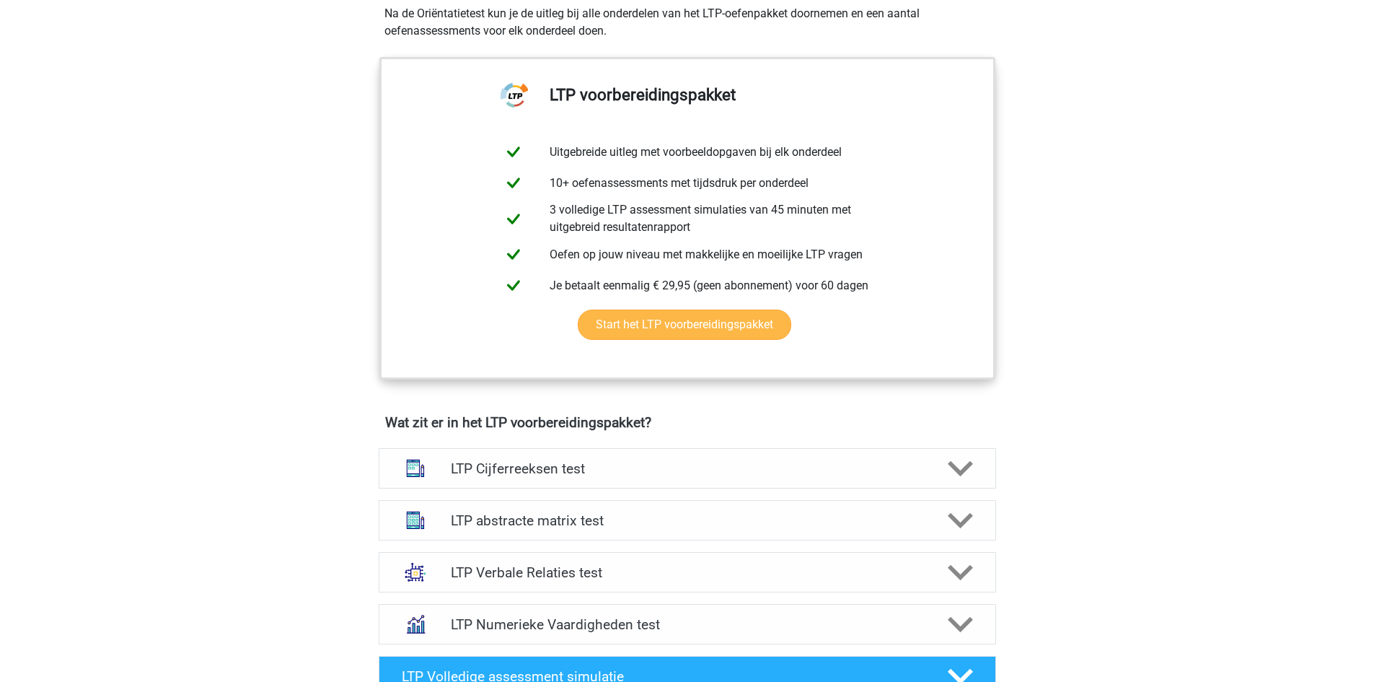
scroll to position [577, 0]
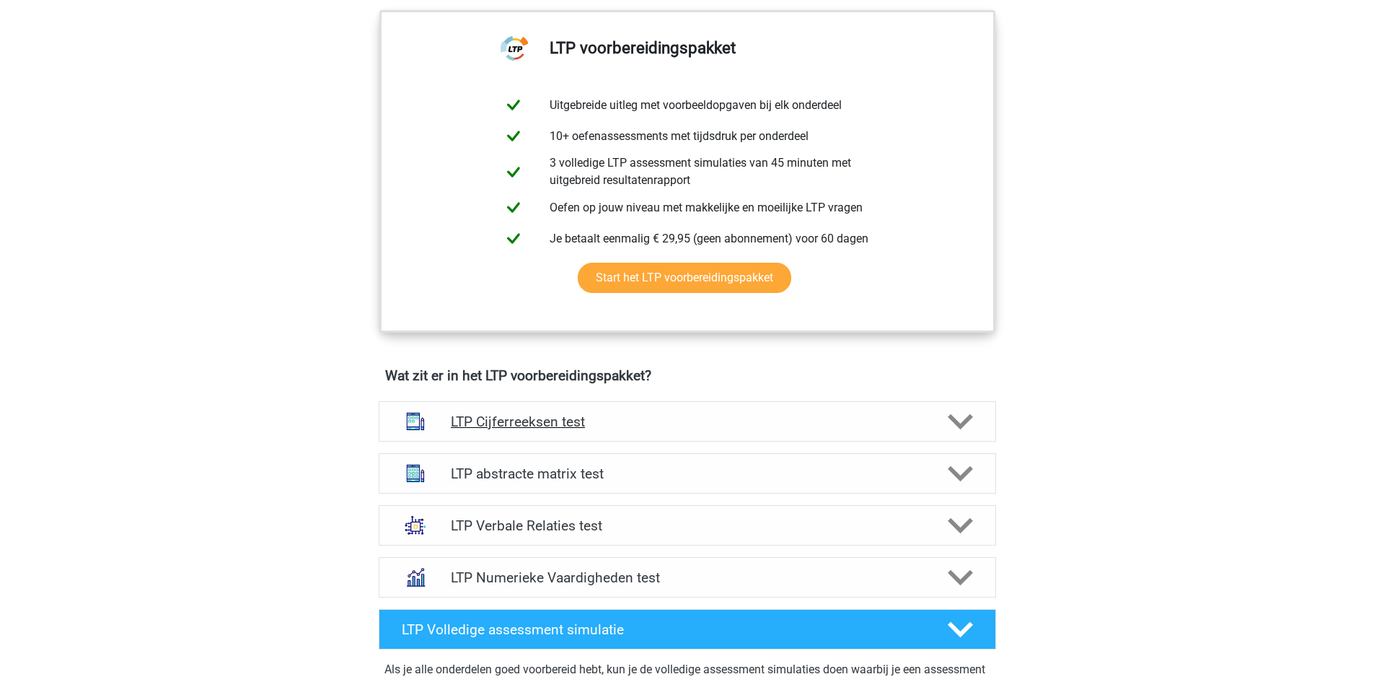
click at [581, 420] on h4 "LTP Cijferreeksen test" at bounding box center [687, 421] width 472 height 17
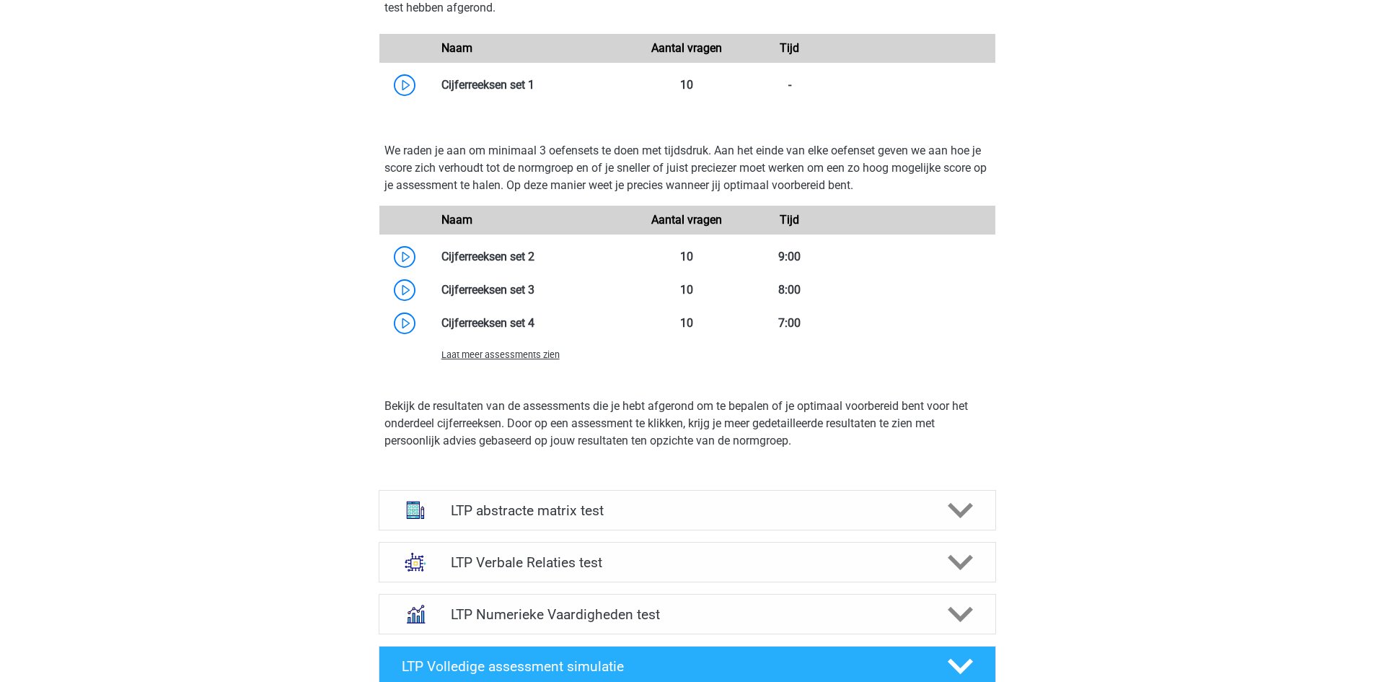
scroll to position [1515, 0]
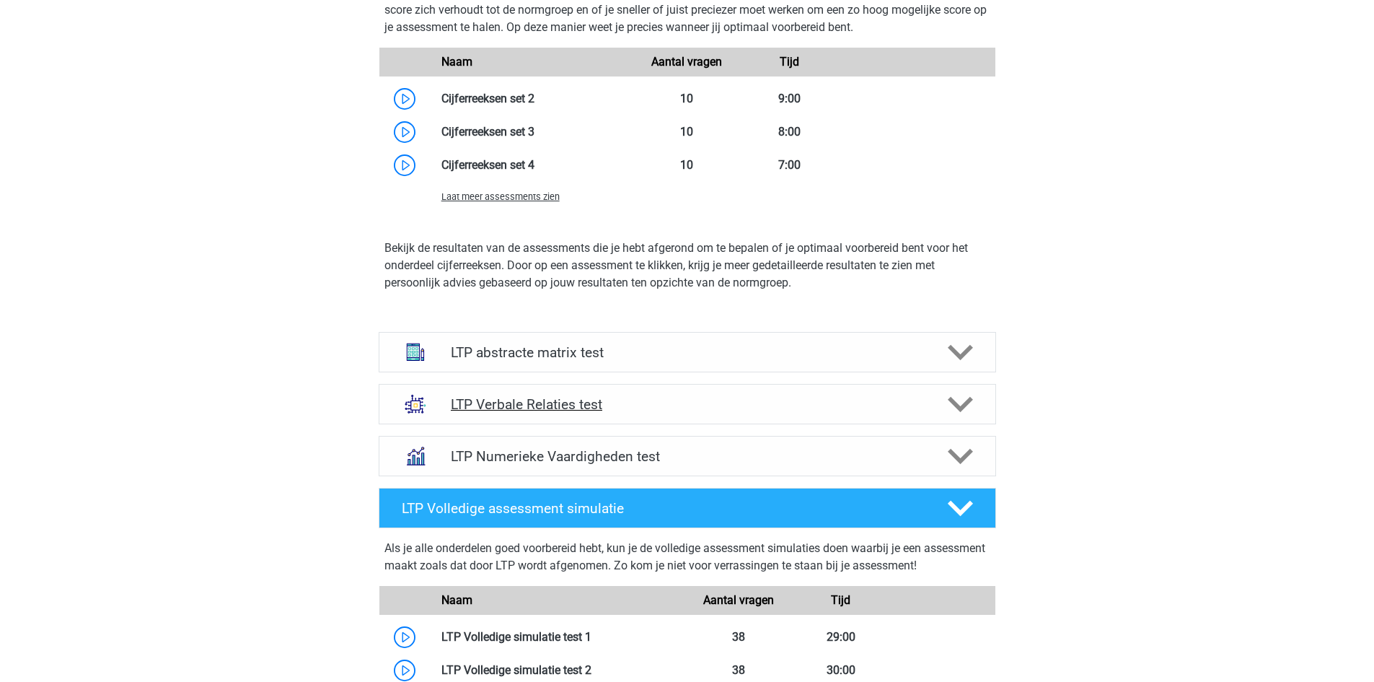
click at [956, 402] on polygon at bounding box center [960, 404] width 25 height 16
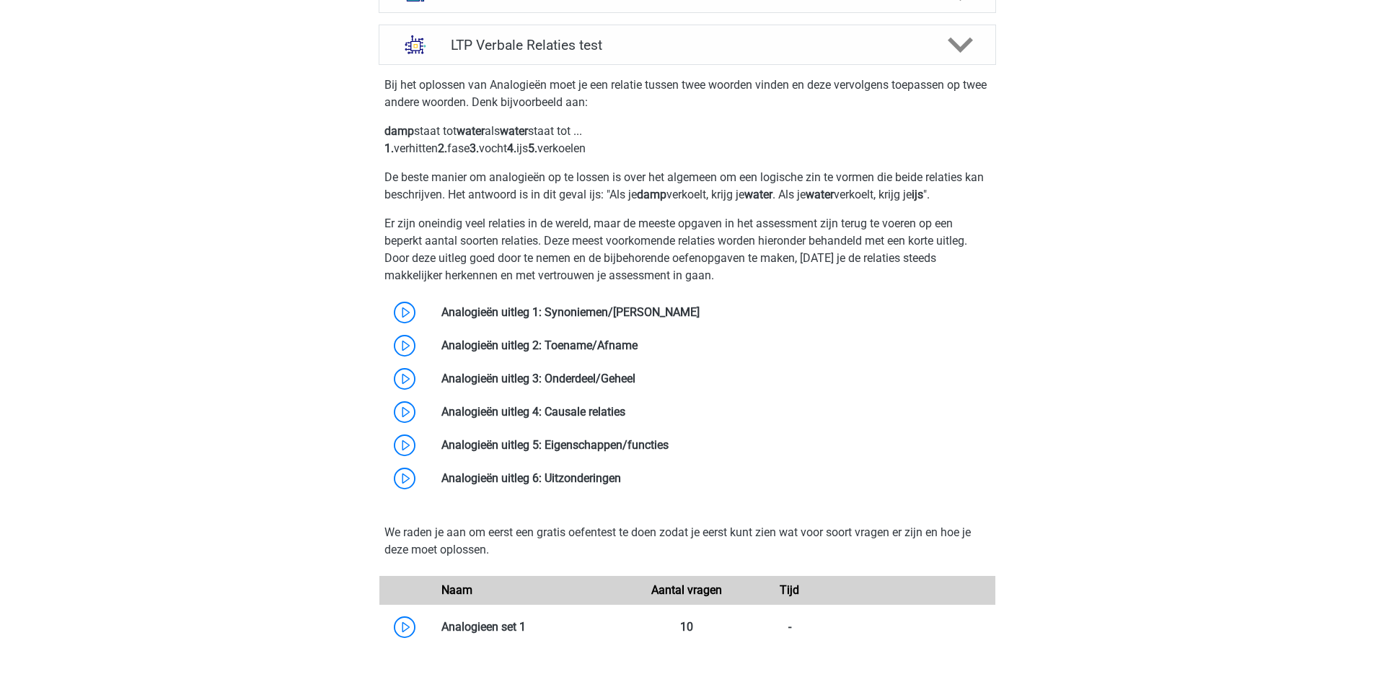
scroll to position [1875, 0]
click at [700, 309] on link at bounding box center [700, 311] width 0 height 14
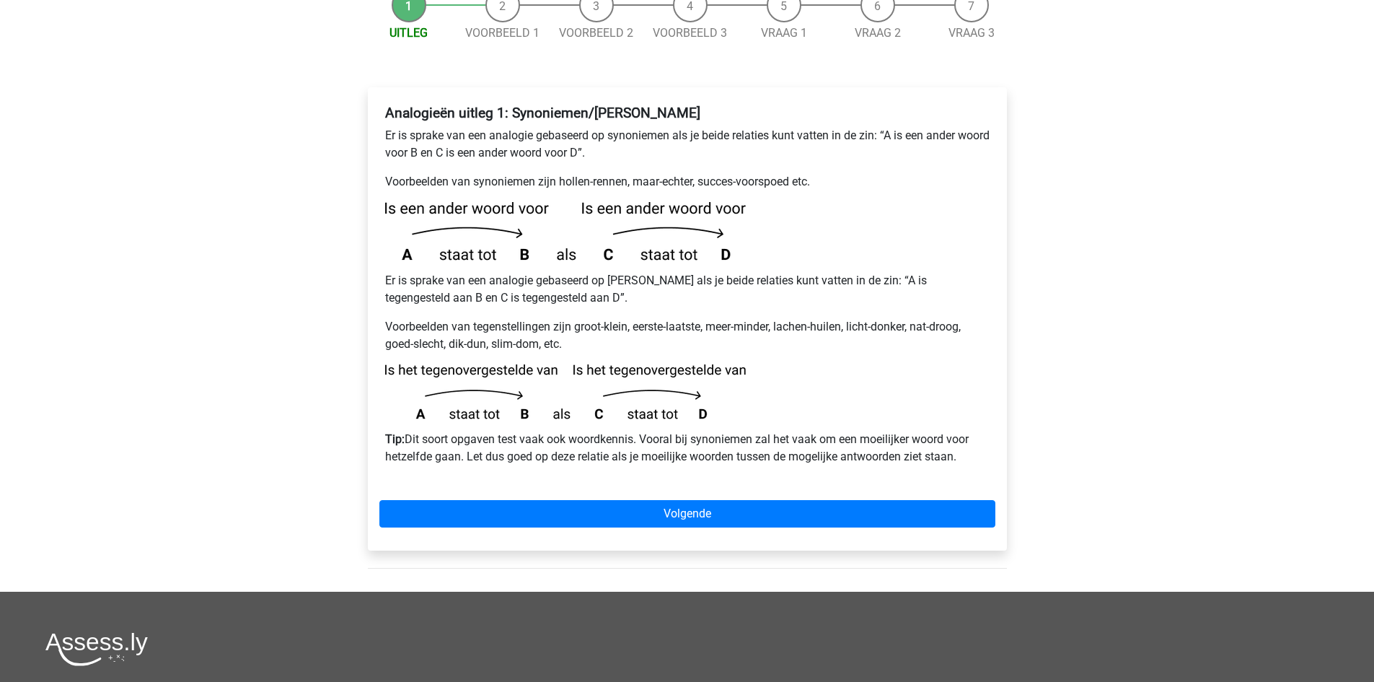
scroll to position [216, 0]
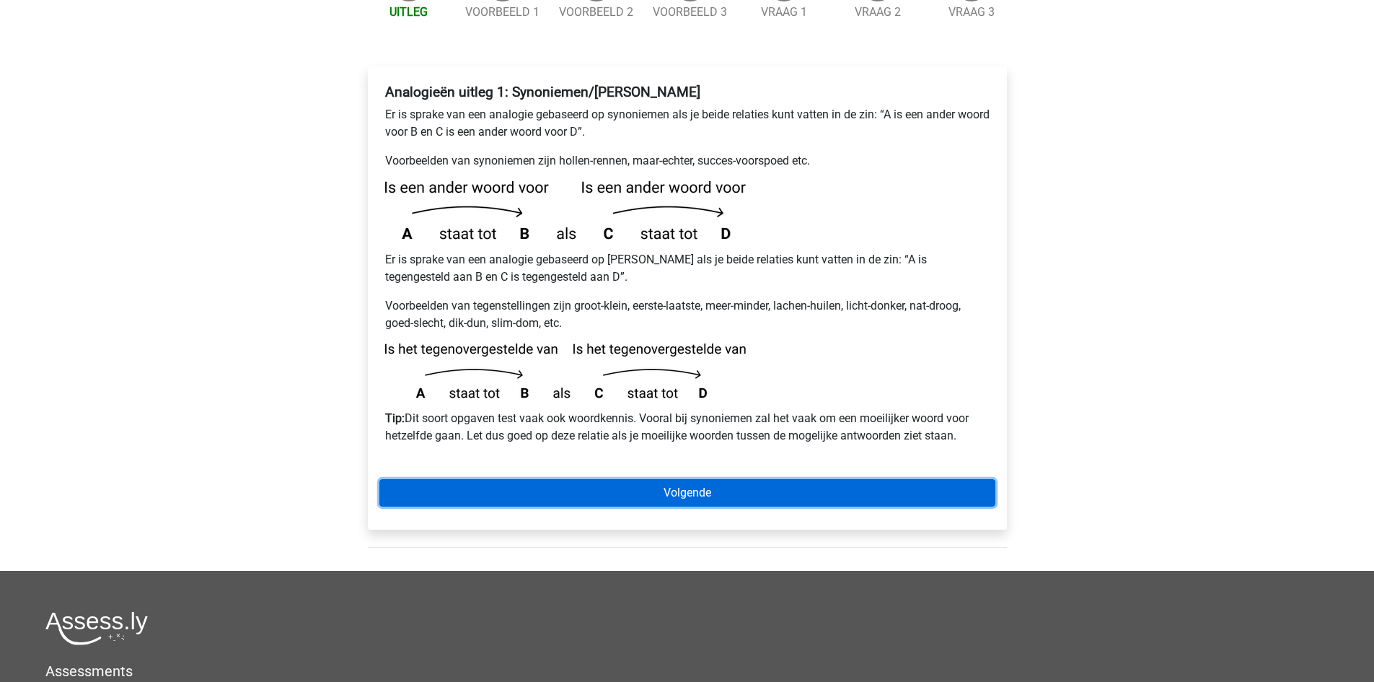
click at [622, 479] on link "Volgende" at bounding box center [687, 492] width 616 height 27
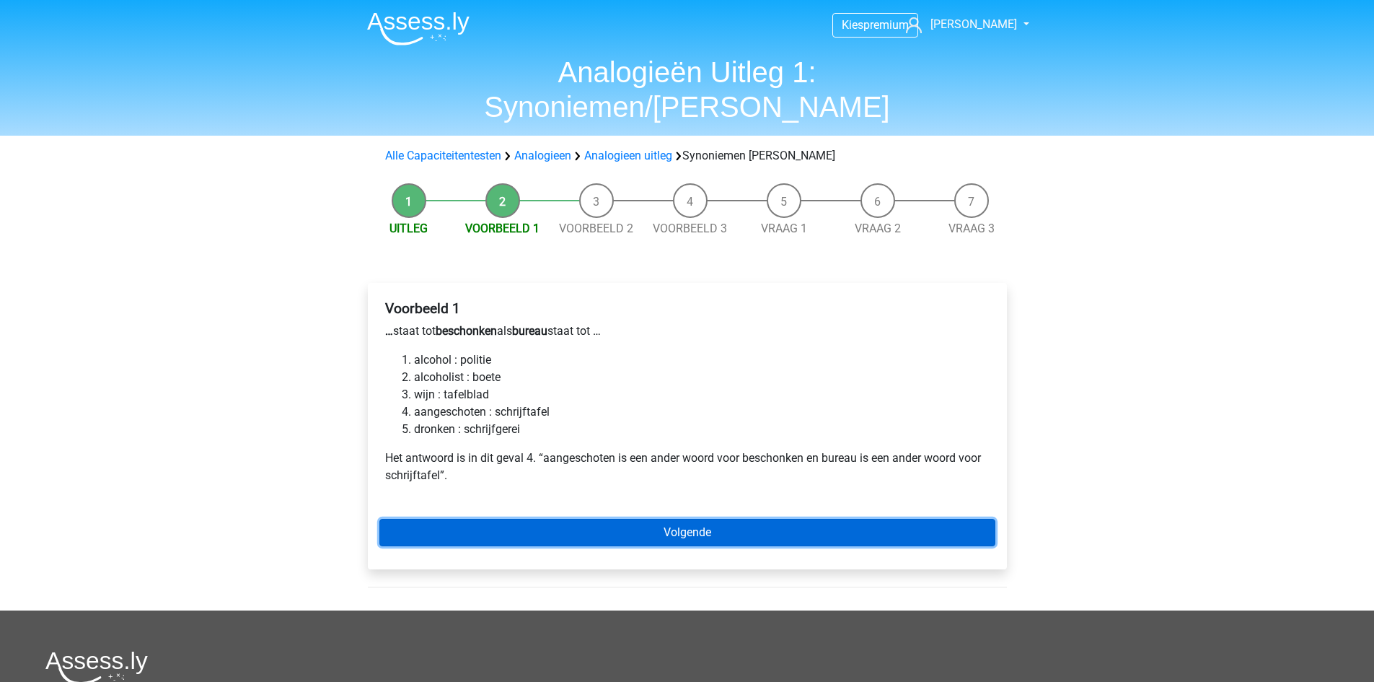
click at [654, 519] on link "Volgende" at bounding box center [687, 532] width 616 height 27
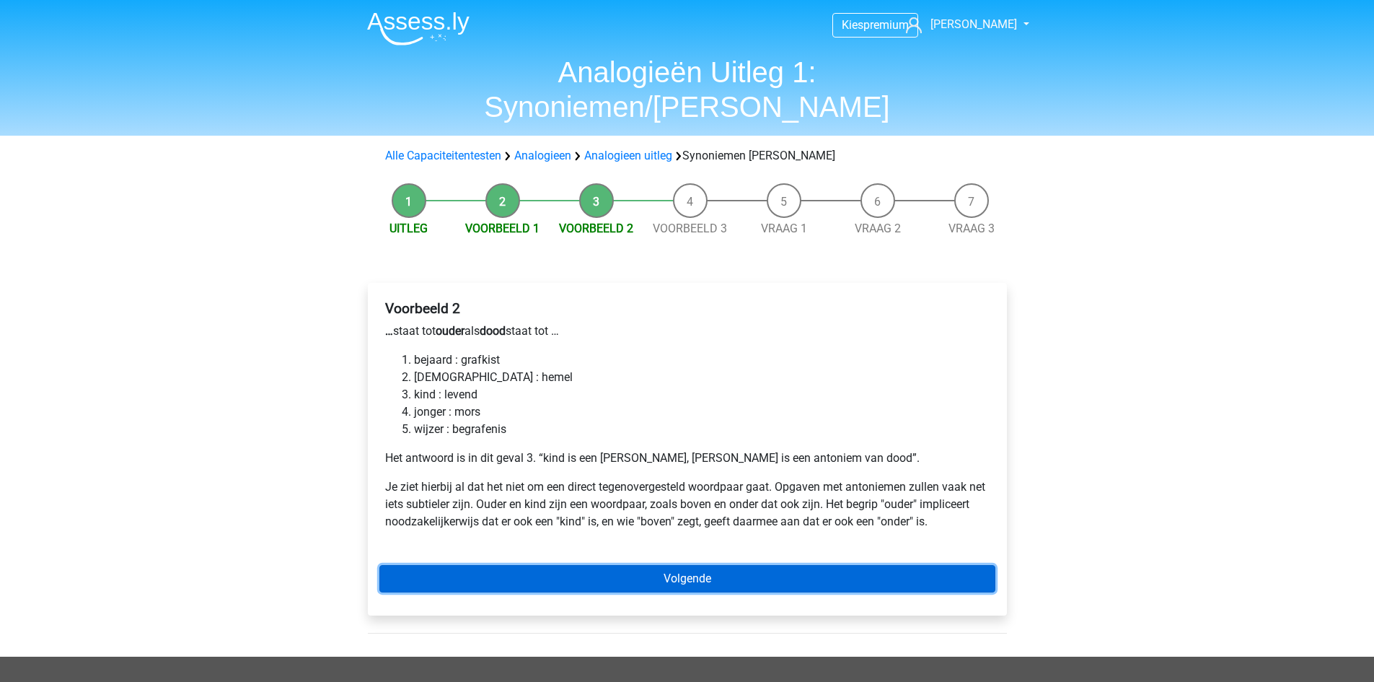
click at [672, 565] on link "Volgende" at bounding box center [687, 578] width 616 height 27
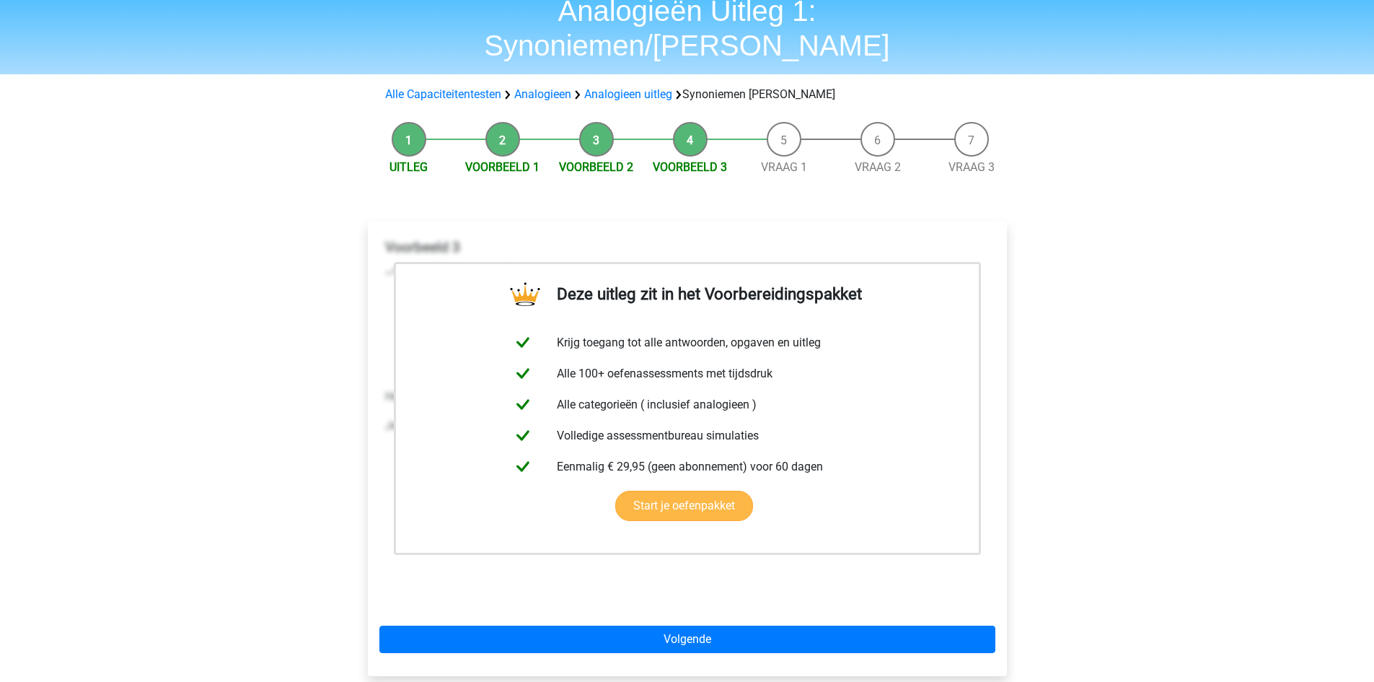
scroll to position [144, 0]
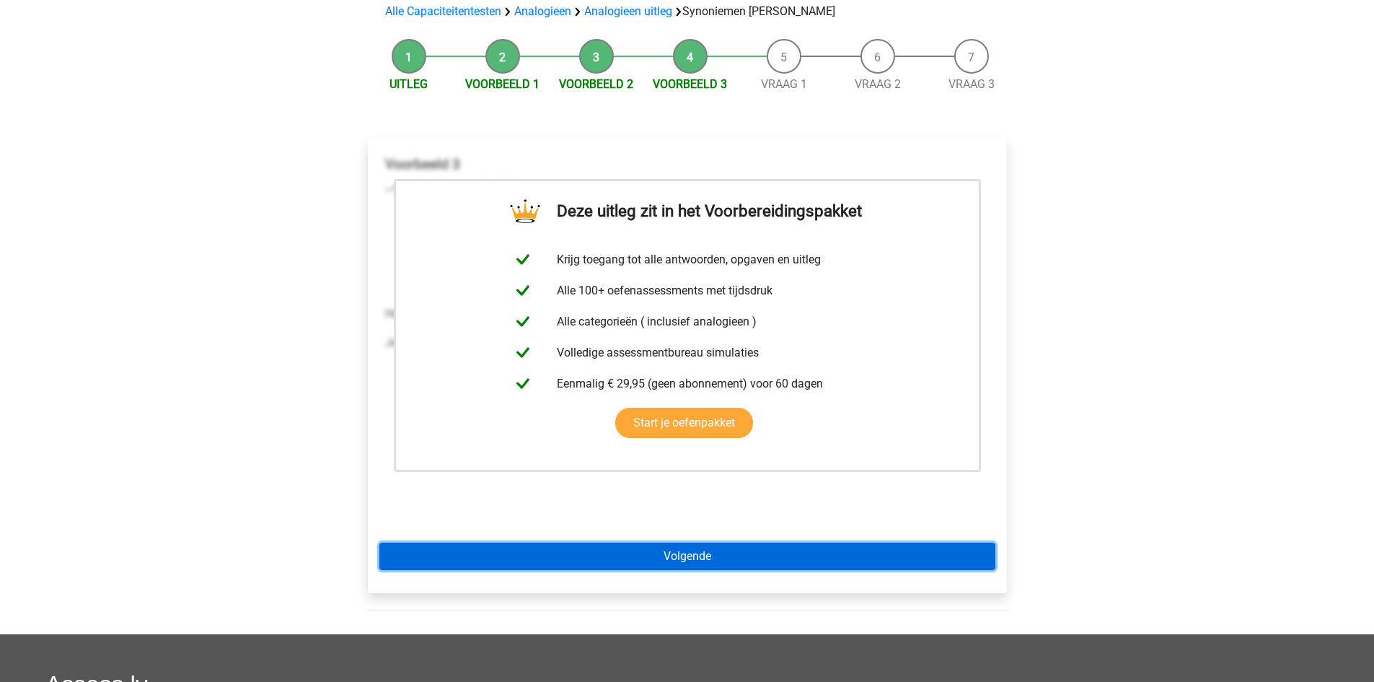
click at [708, 542] on link "Volgende" at bounding box center [687, 555] width 616 height 27
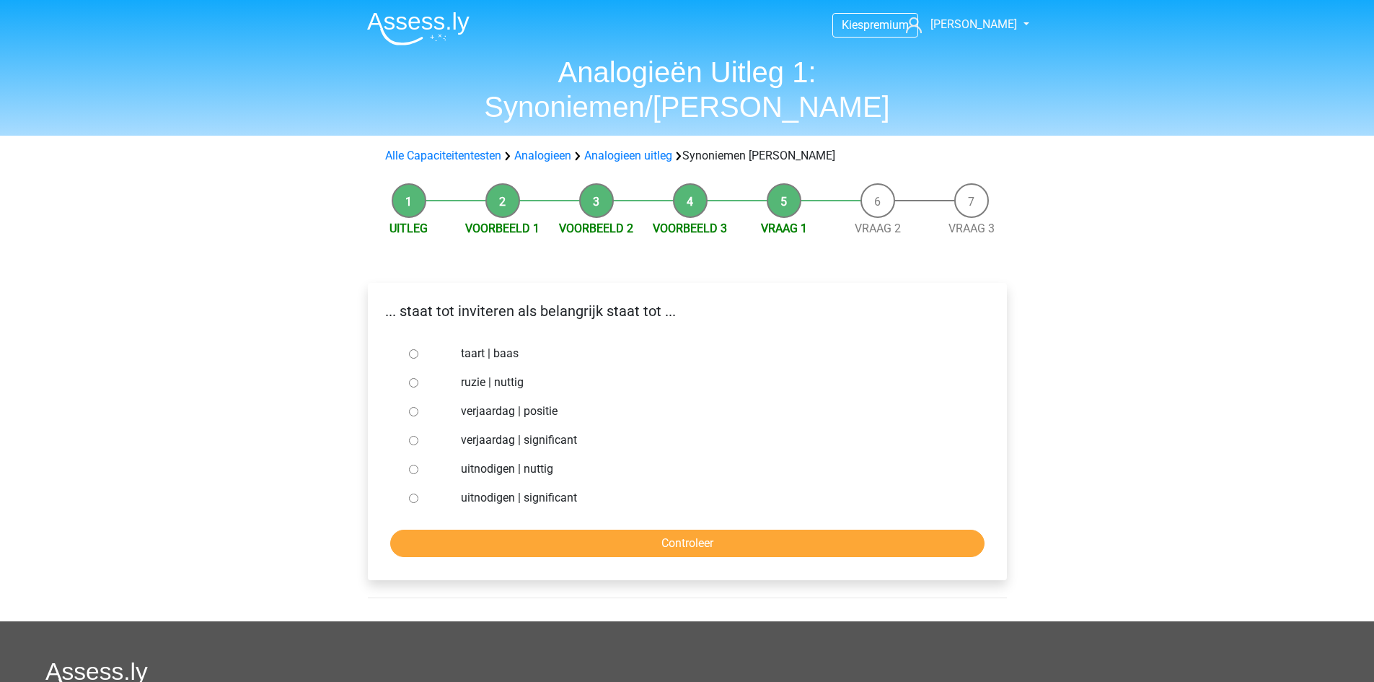
click at [413, 493] on input "uitnodigen | significant" at bounding box center [413, 497] width 9 height 9
radio input "true"
click at [746, 529] on input "Controleer" at bounding box center [687, 542] width 594 height 27
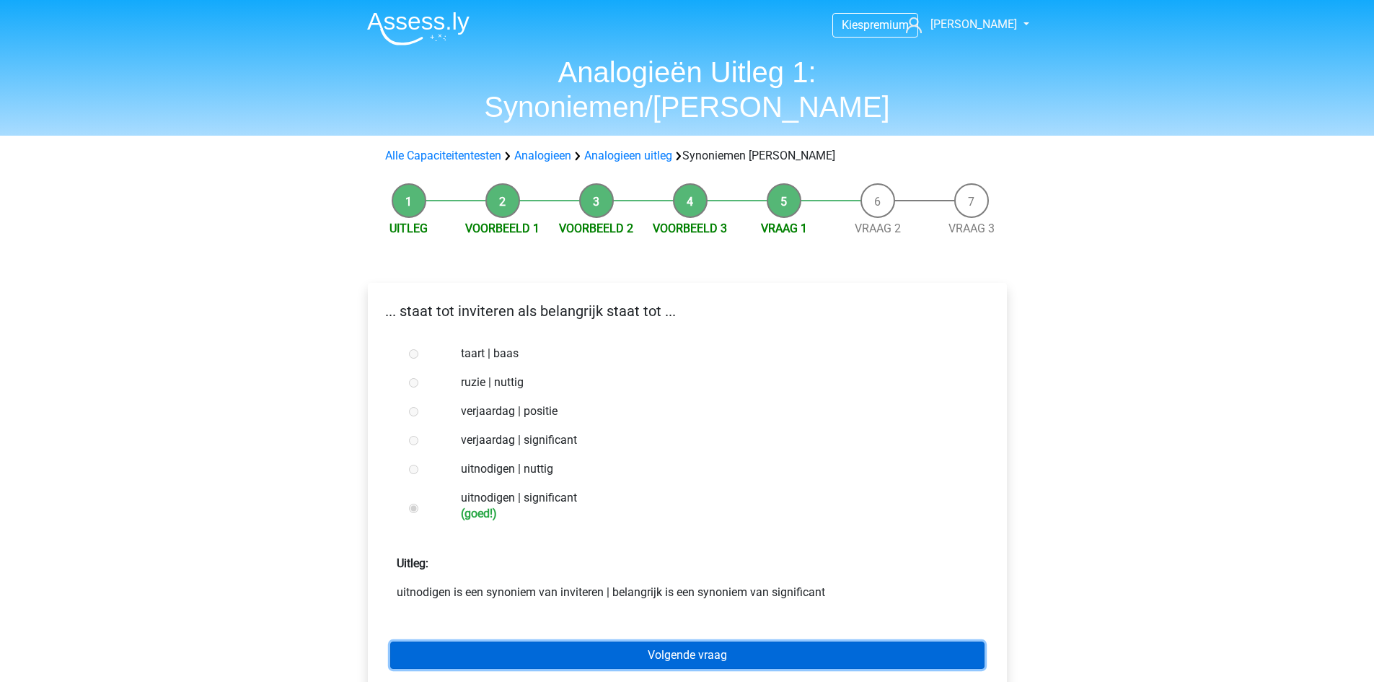
click at [736, 641] on link "Volgende vraag" at bounding box center [687, 654] width 594 height 27
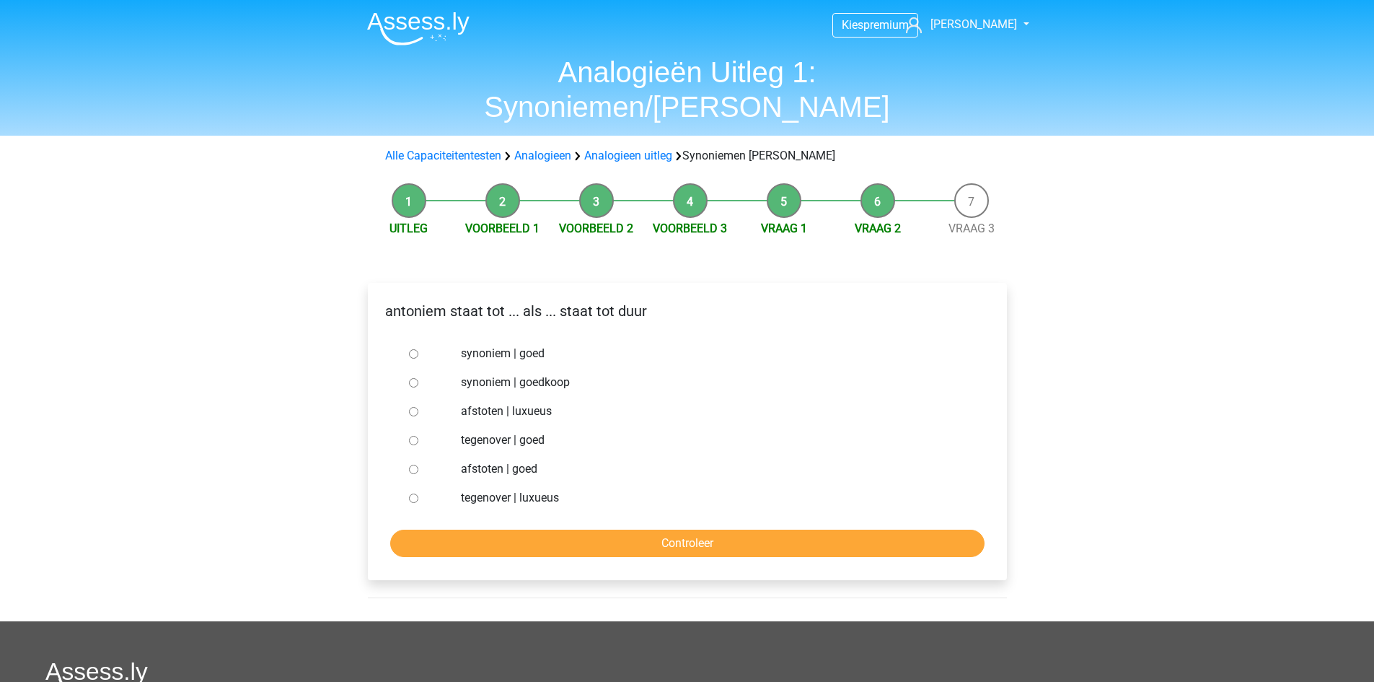
click at [409, 378] on input "synoniem | goedkoop" at bounding box center [413, 382] width 9 height 9
radio input "true"
click at [646, 529] on input "Controleer" at bounding box center [687, 542] width 594 height 27
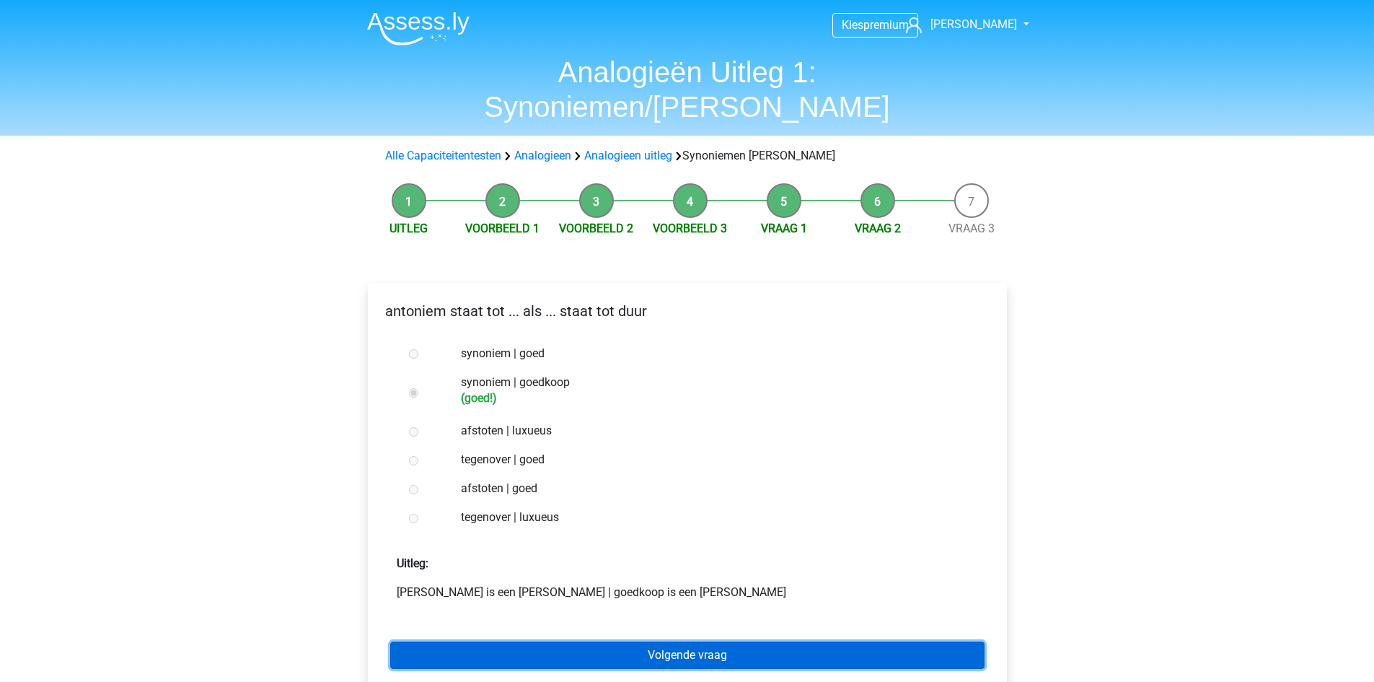
click at [694, 641] on link "Volgende vraag" at bounding box center [687, 654] width 594 height 27
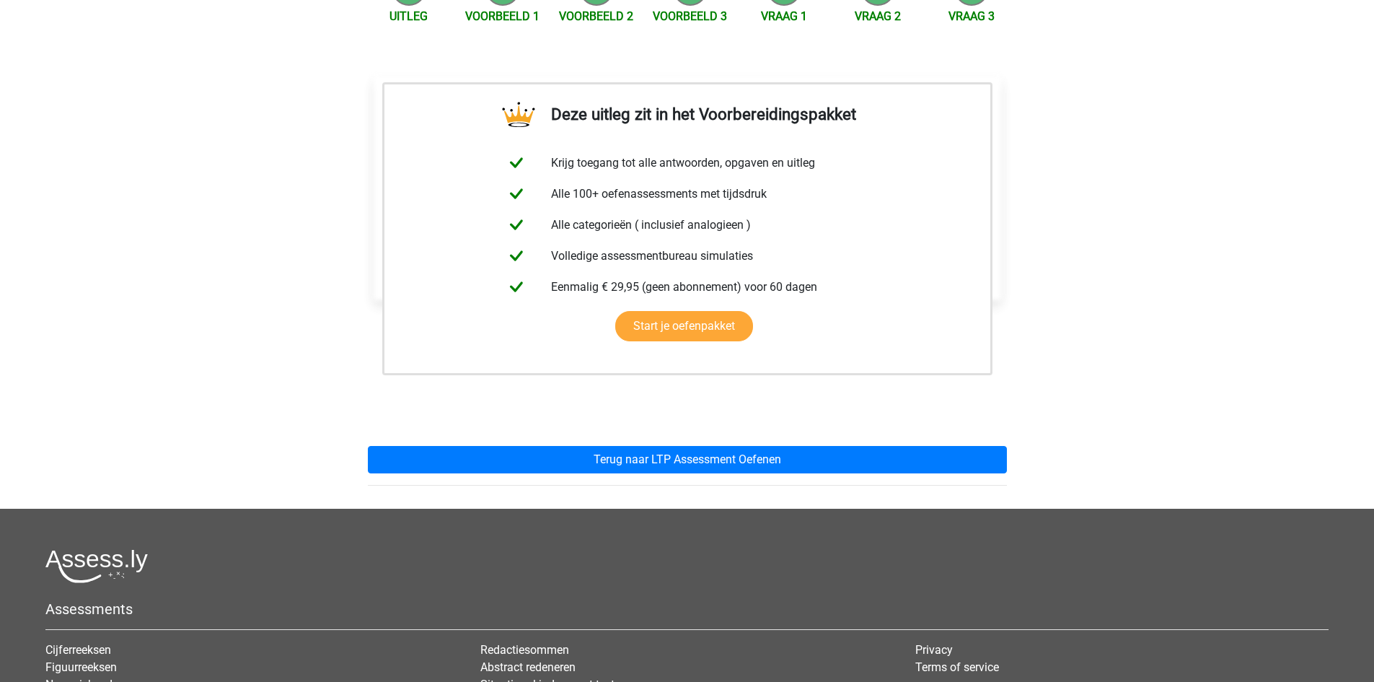
scroll to position [216, 0]
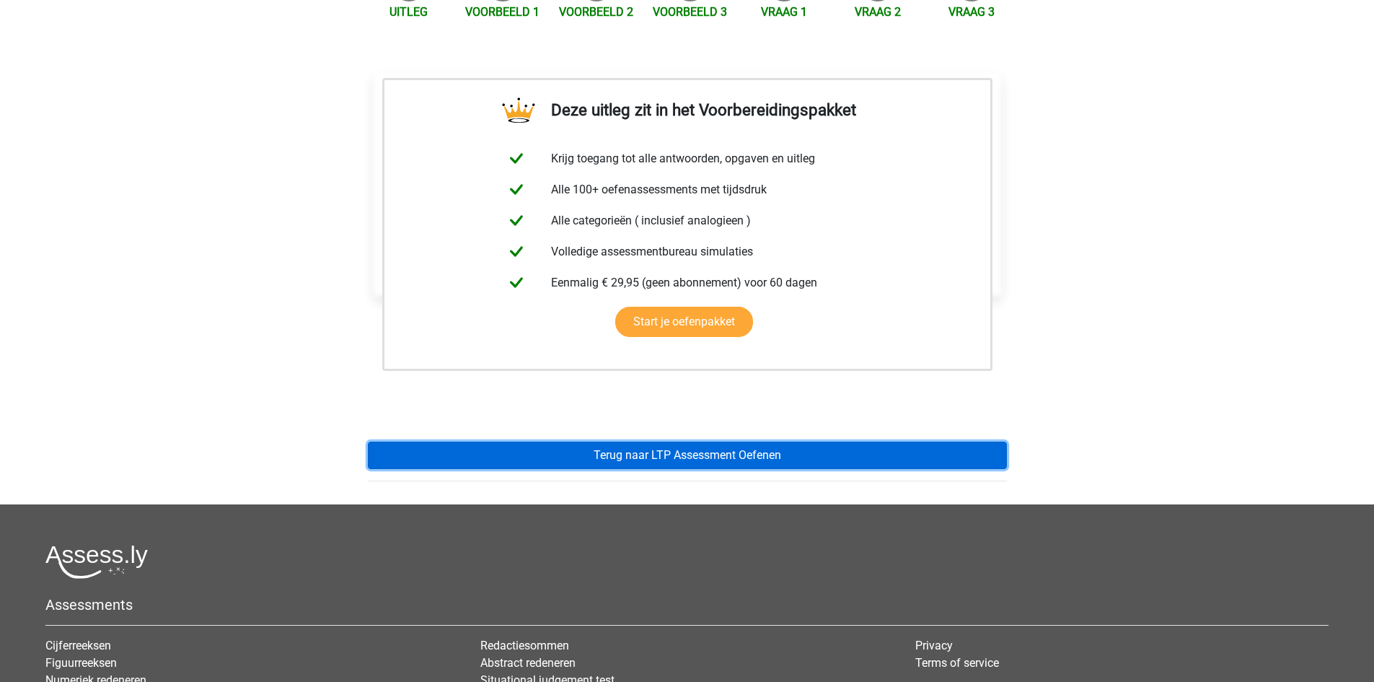
click at [685, 441] on link "Terug naar LTP Assessment Oefenen" at bounding box center [687, 454] width 639 height 27
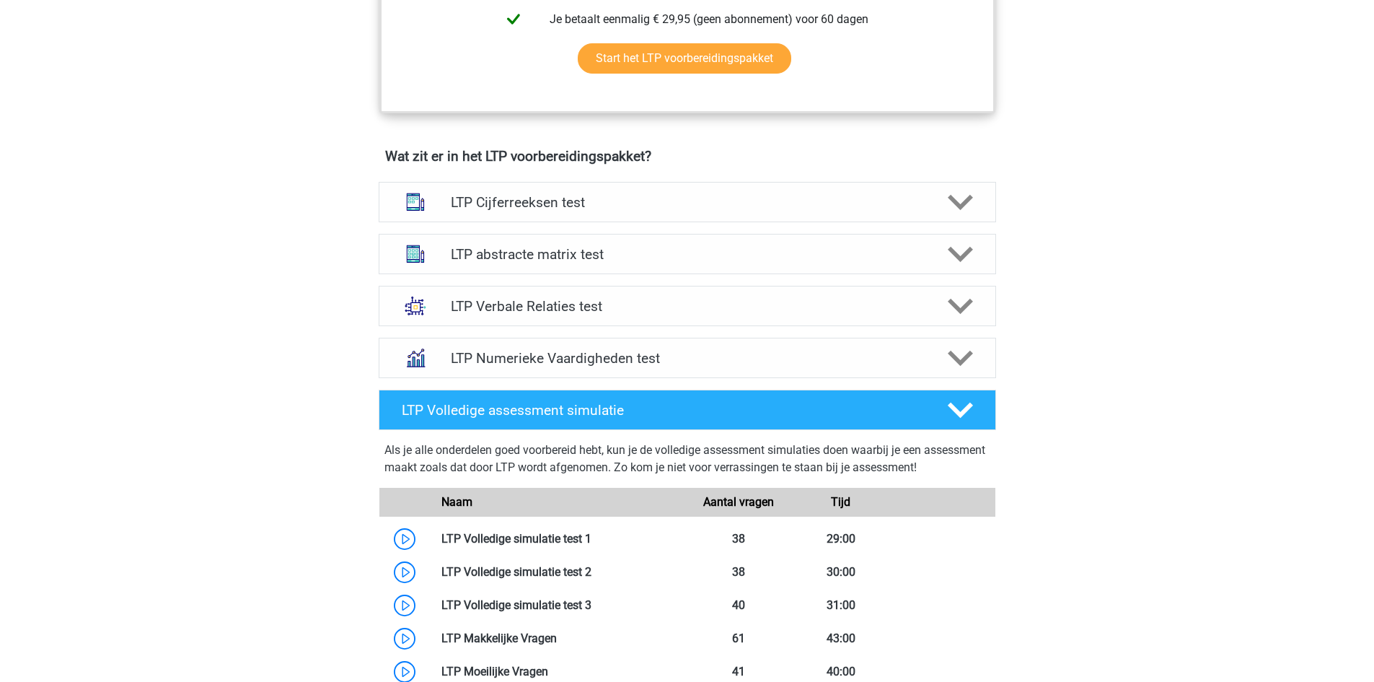
scroll to position [793, 0]
